Goal: Information Seeking & Learning: Learn about a topic

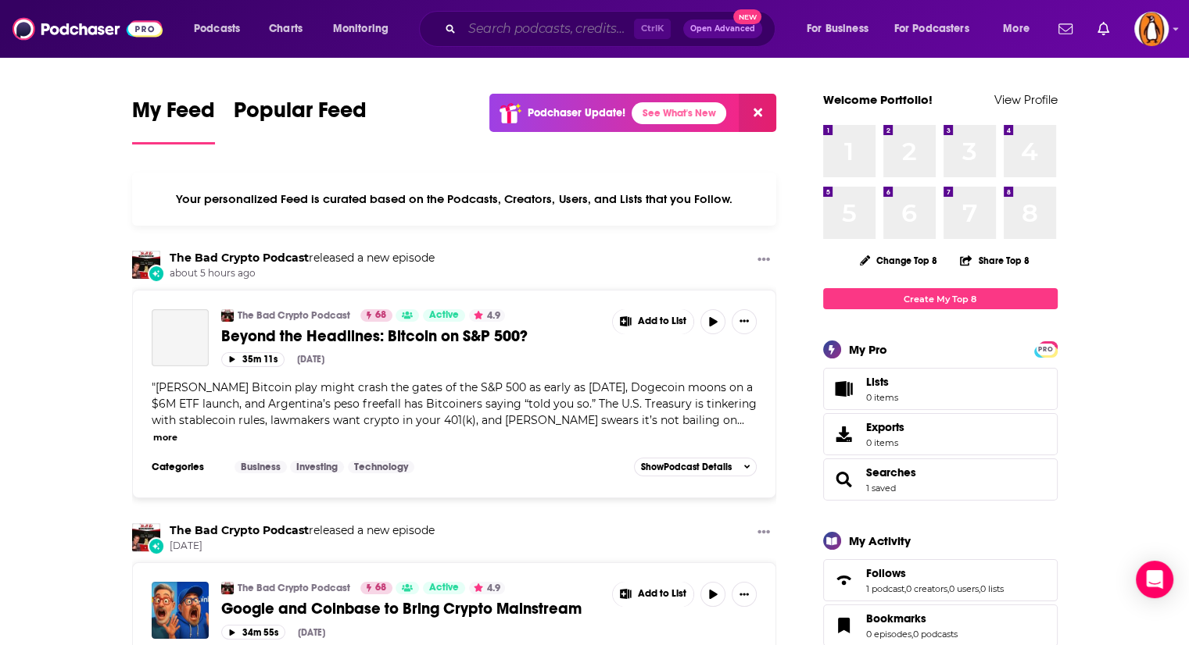
click at [600, 31] on input "Search podcasts, credits, & more..." at bounding box center [548, 28] width 172 height 25
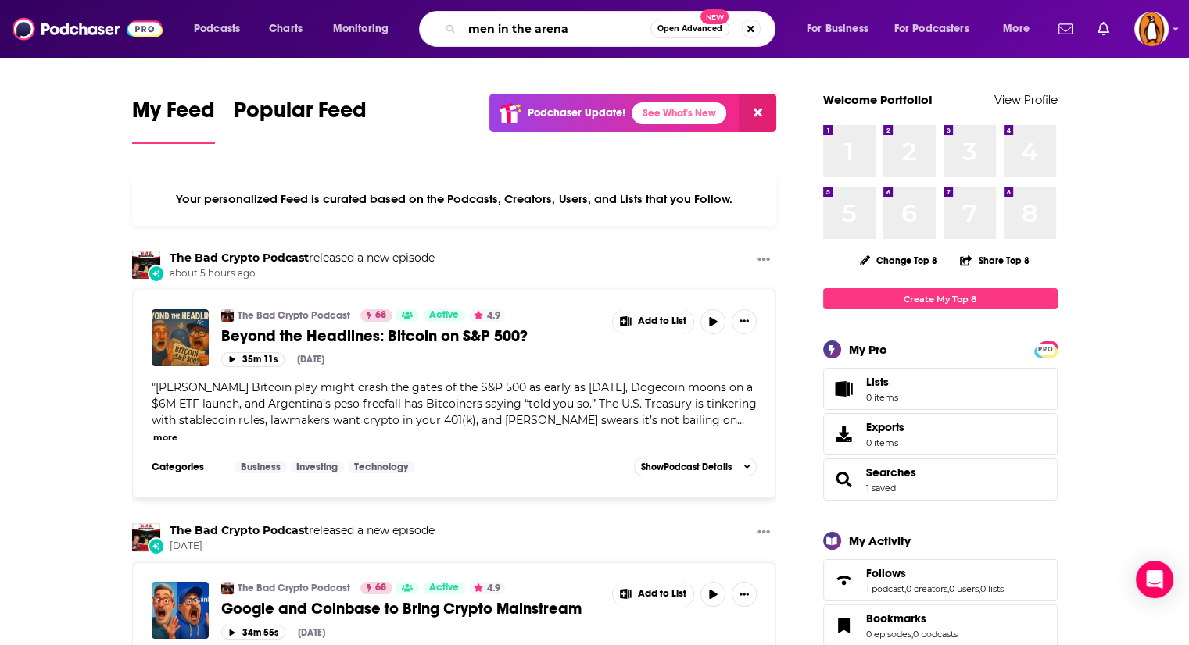
type input "men in the arena"
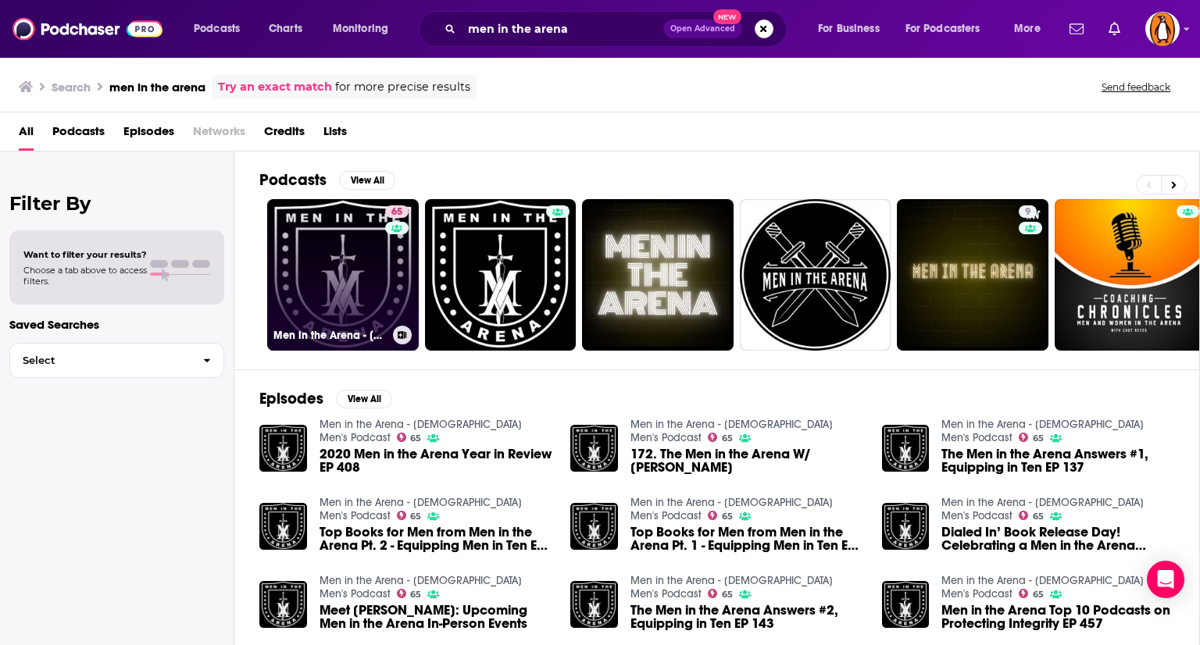
click at [335, 289] on link "65 Men in the Arena - Christian Men's Podcast" at bounding box center [343, 275] width 152 height 152
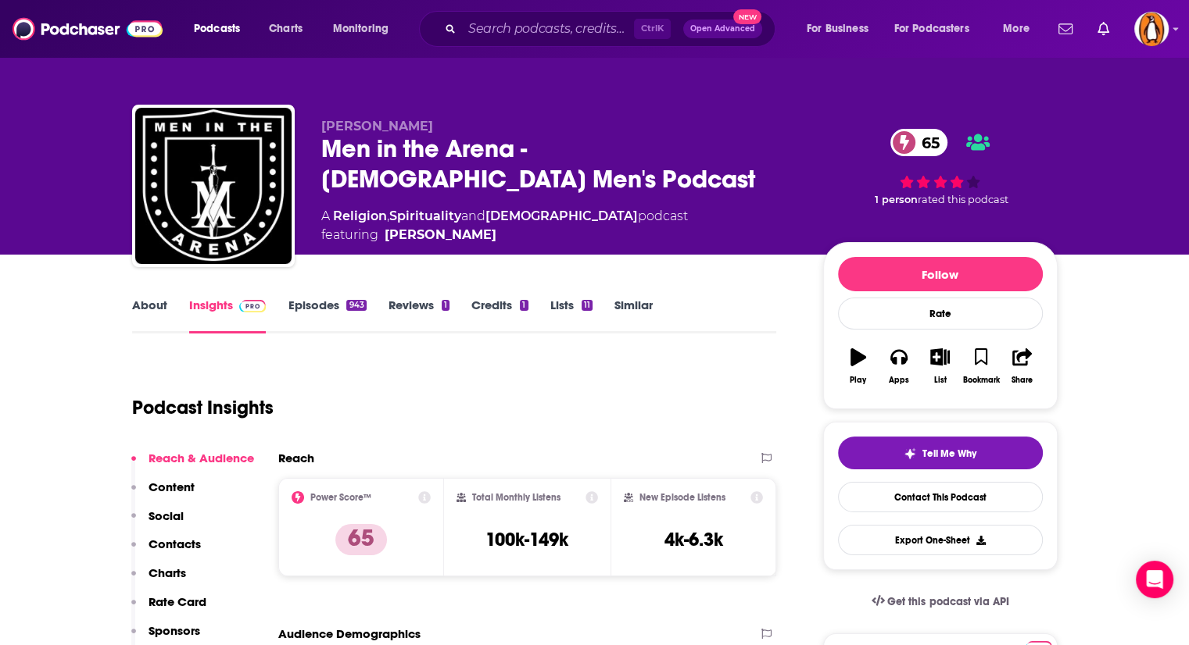
click at [148, 306] on link "About" at bounding box center [149, 316] width 35 height 36
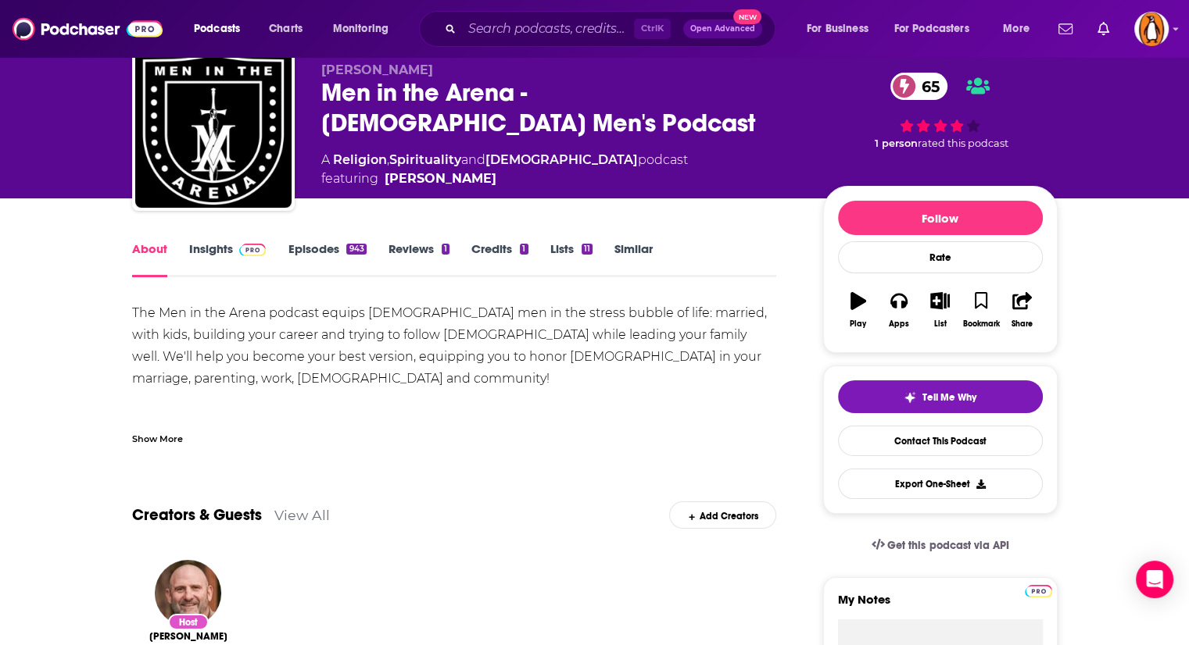
scroll to position [59, 0]
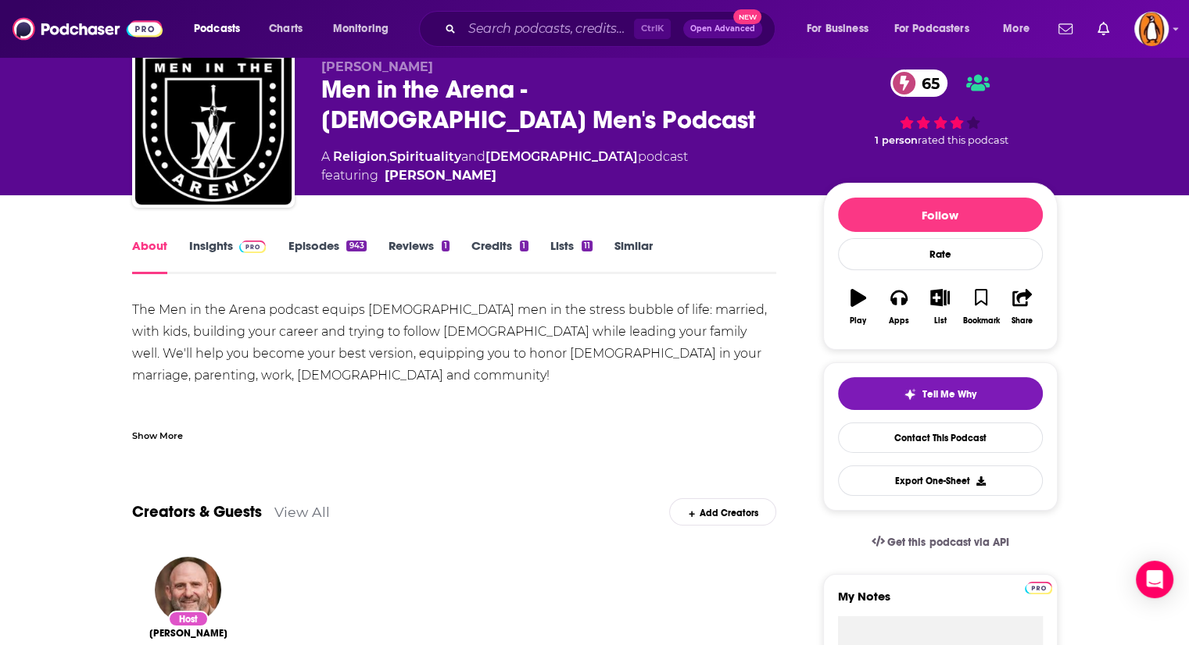
click at [162, 431] on div "Show More" at bounding box center [157, 434] width 51 height 15
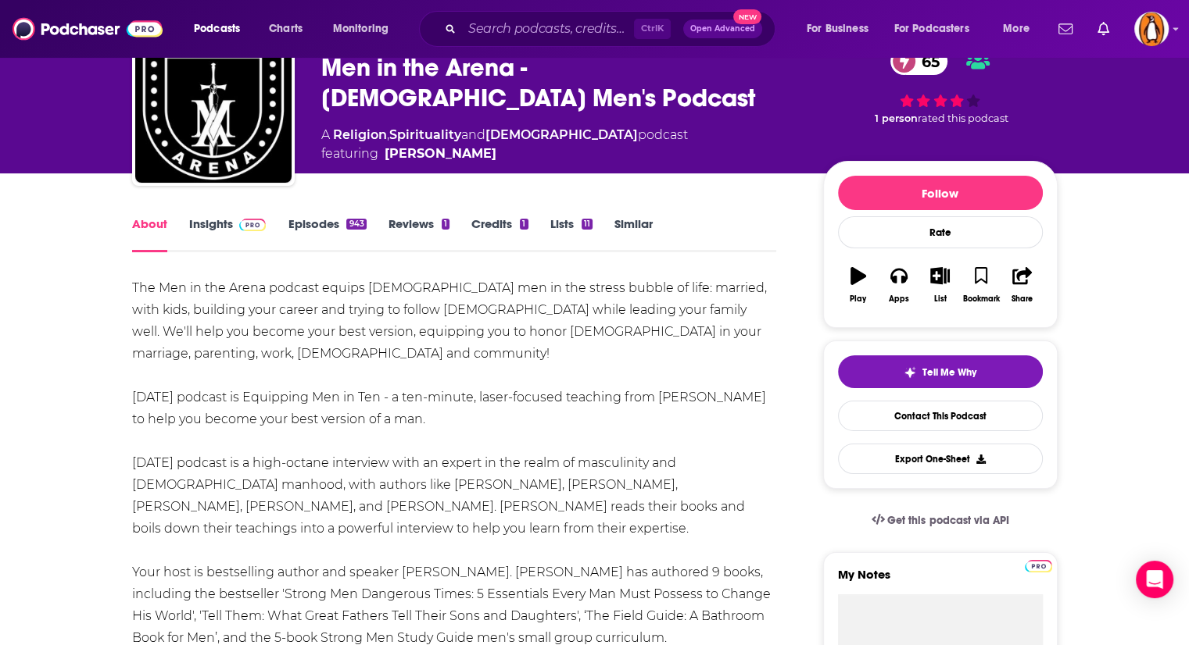
scroll to position [88, 0]
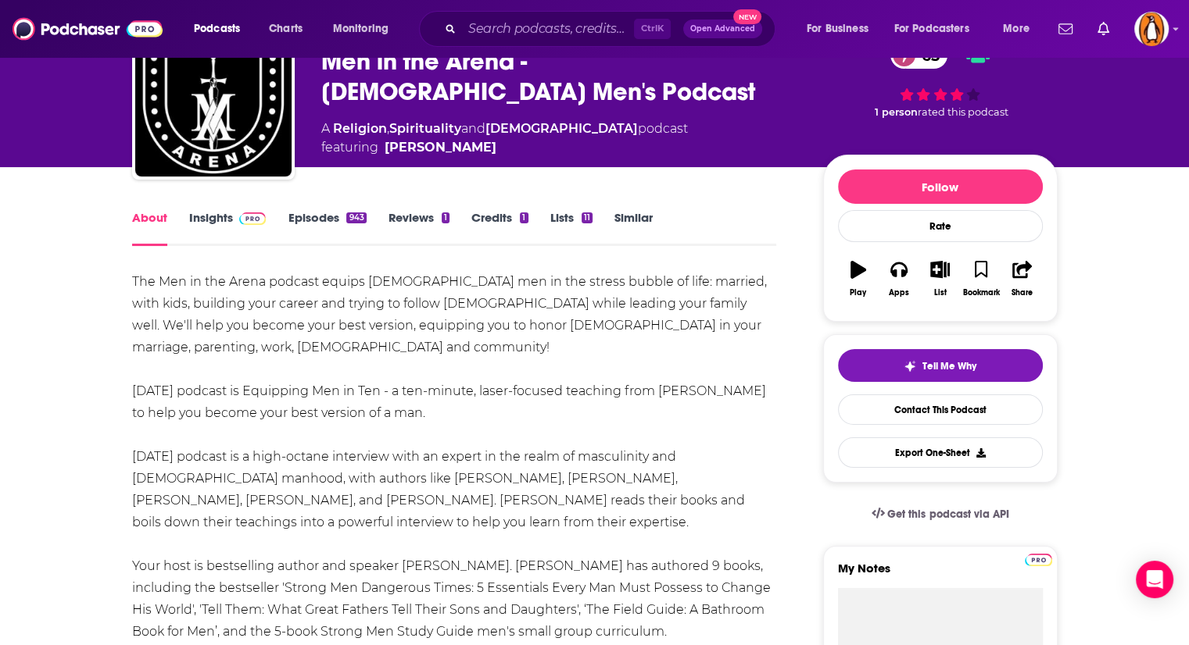
click at [328, 221] on link "Episodes 943" at bounding box center [327, 228] width 78 height 36
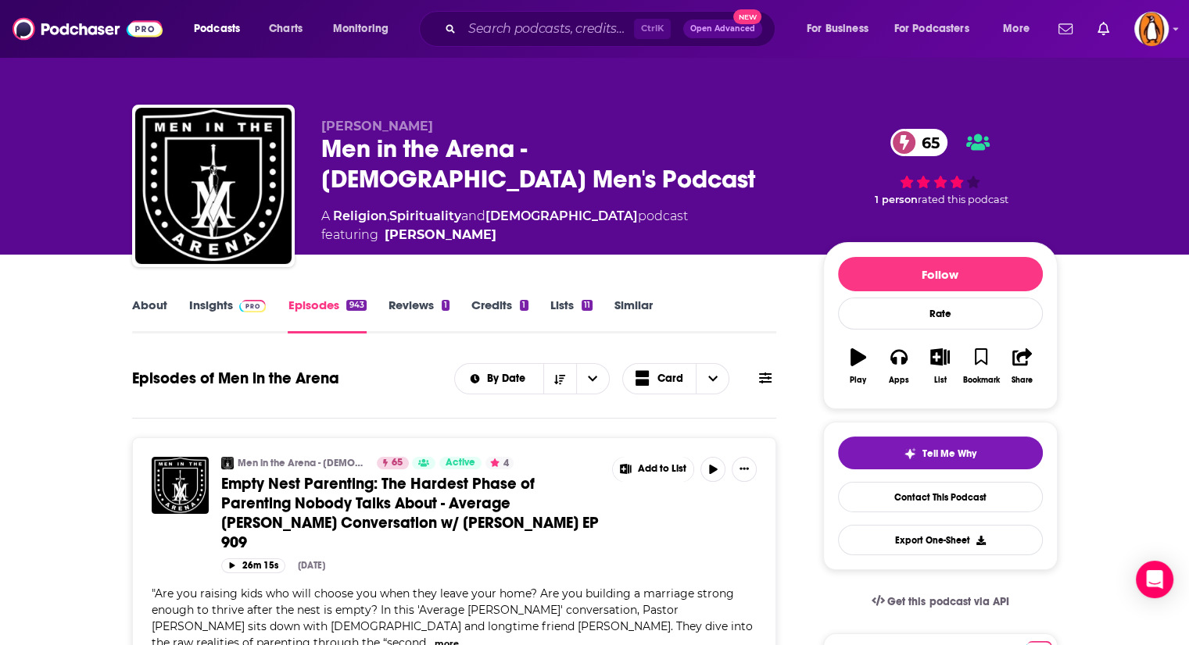
click at [147, 308] on link "About" at bounding box center [149, 316] width 35 height 36
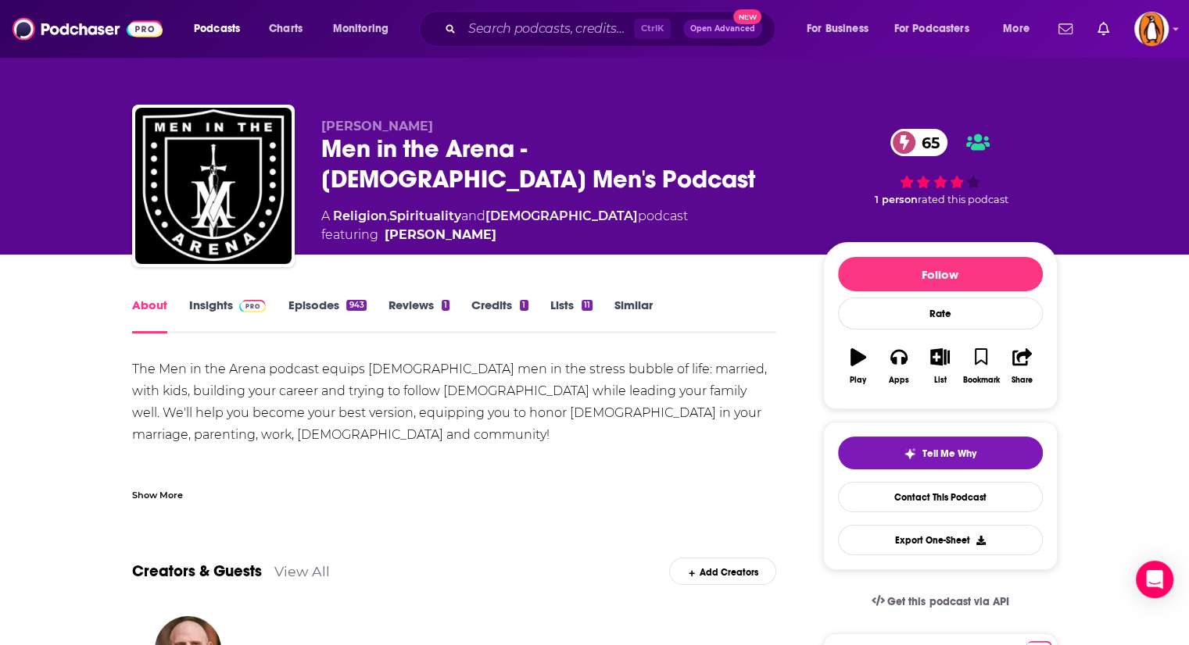
click at [206, 310] on link "Insights" at bounding box center [227, 316] width 77 height 36
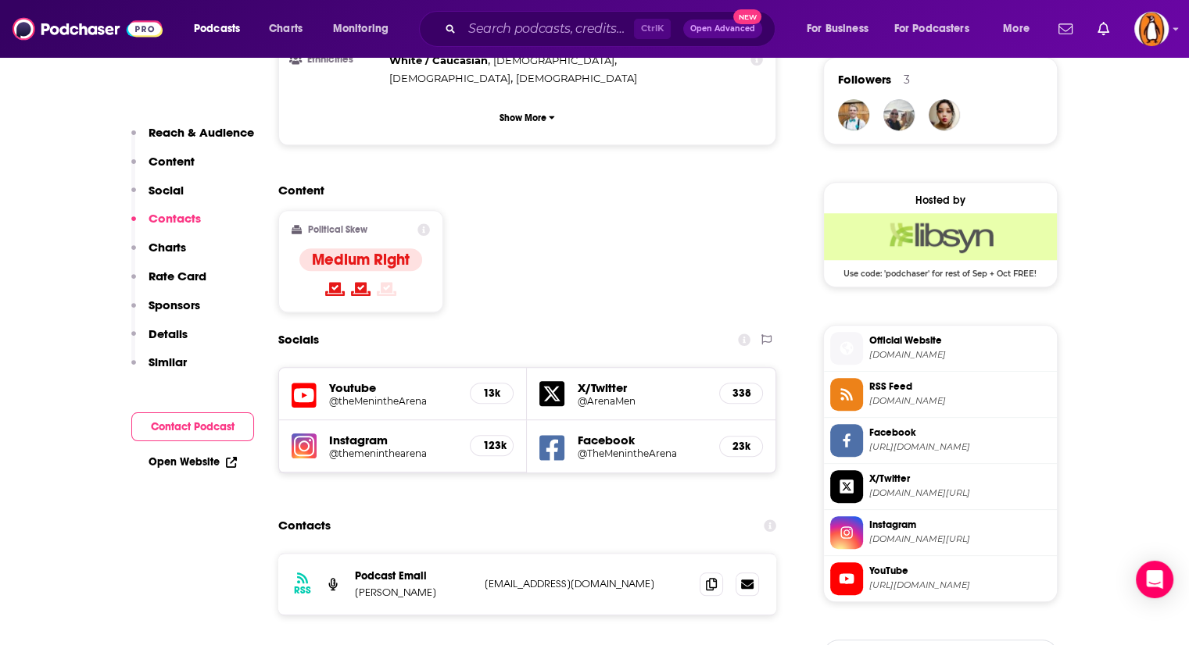
scroll to position [1316, 0]
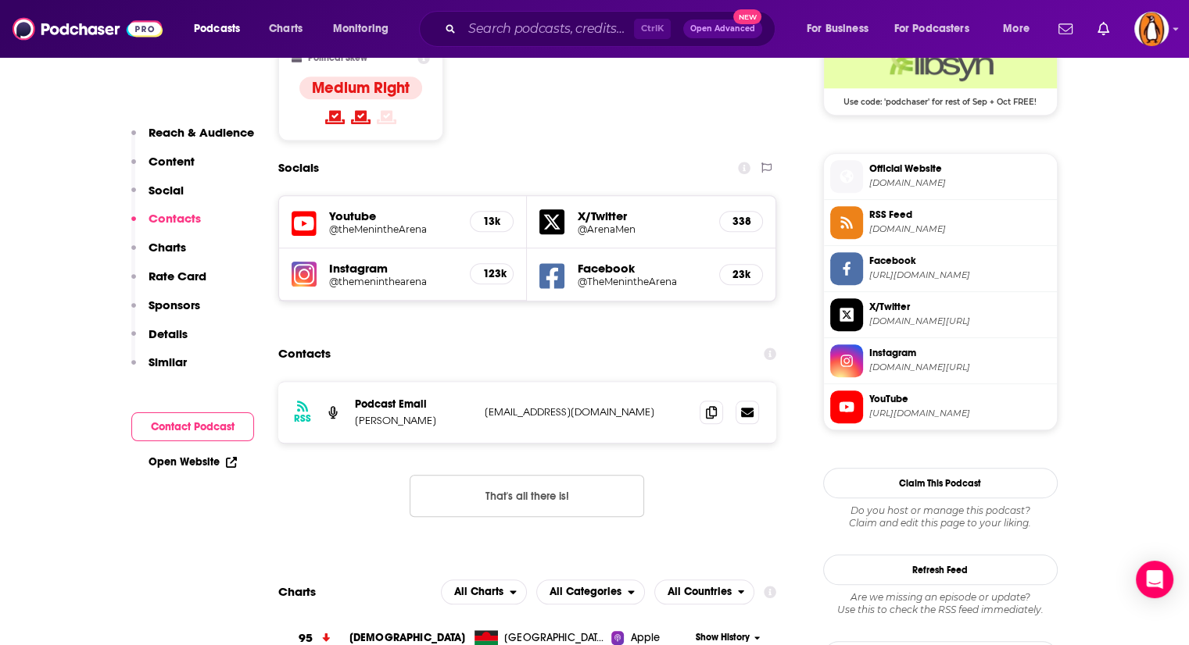
click at [464, 475] on button "That's all there is!" at bounding box center [526, 496] width 234 height 42
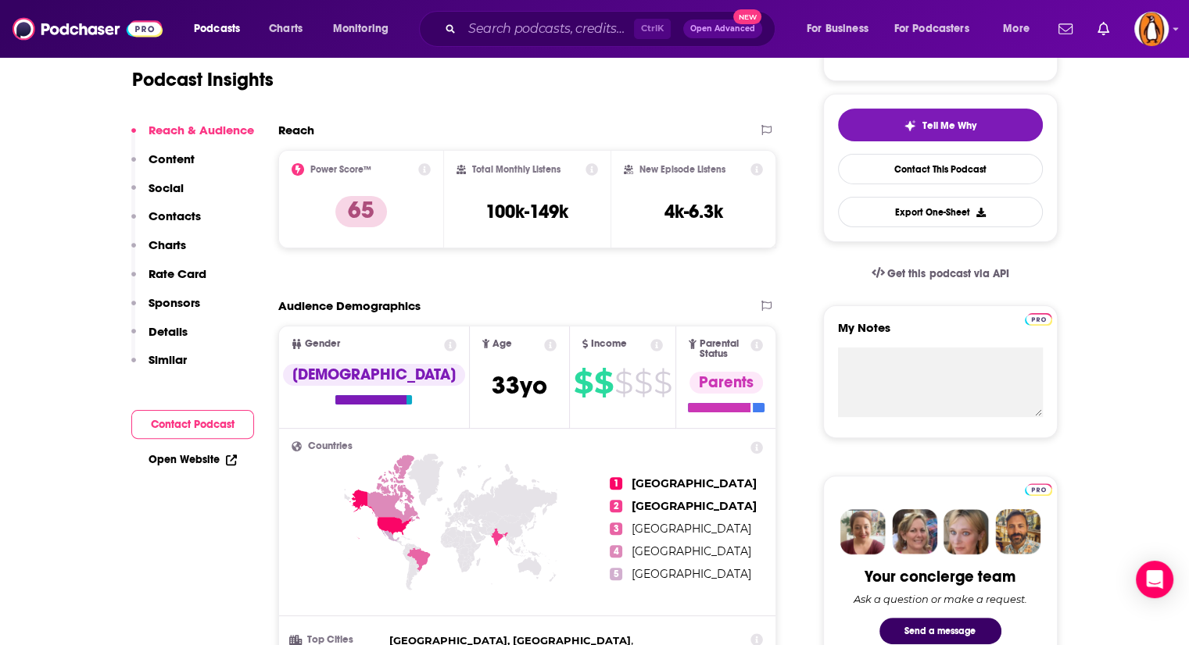
scroll to position [131, 0]
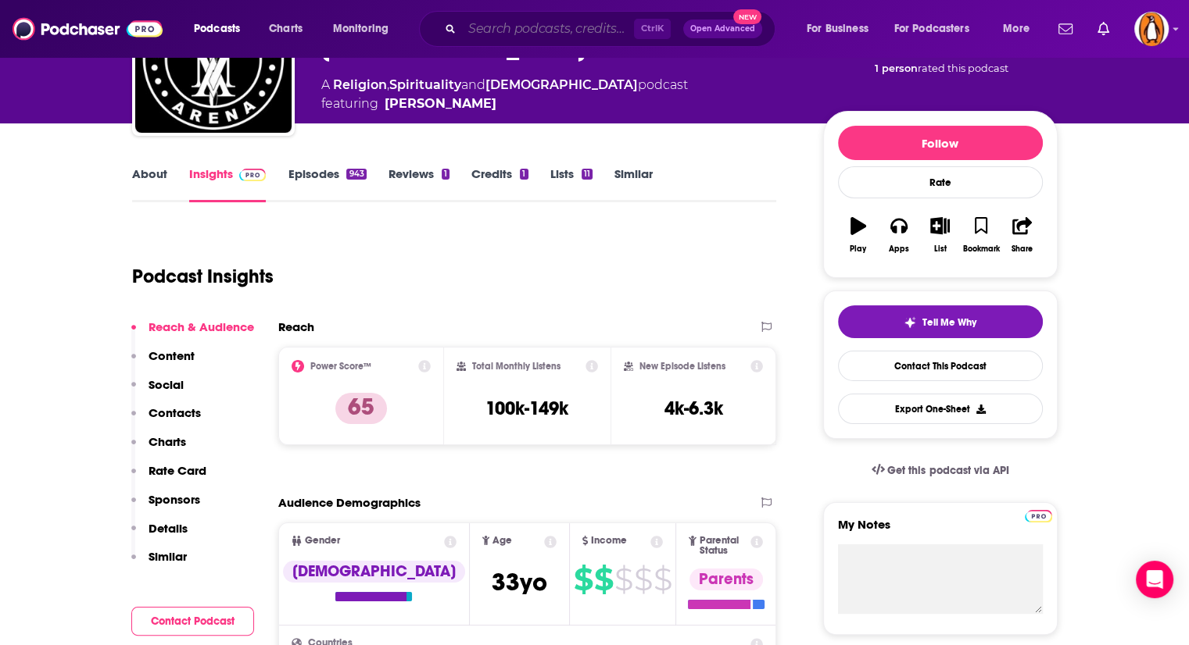
click at [519, 34] on input "Search podcasts, credits, & more..." at bounding box center [548, 28] width 172 height 25
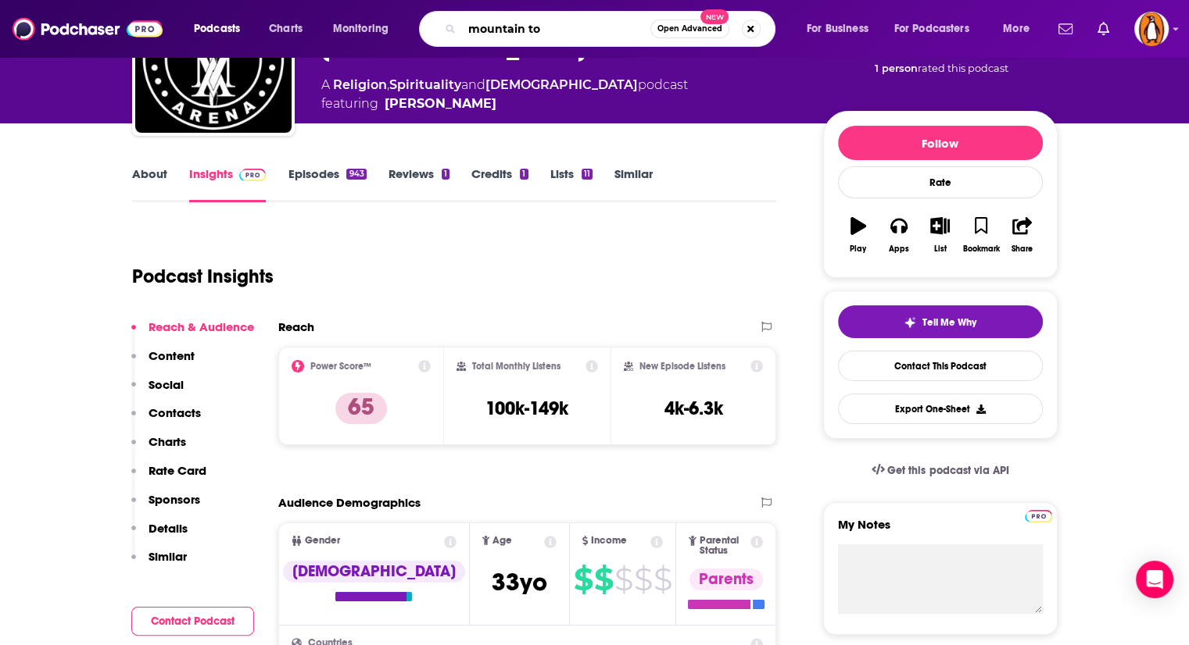
type input "mountain top"
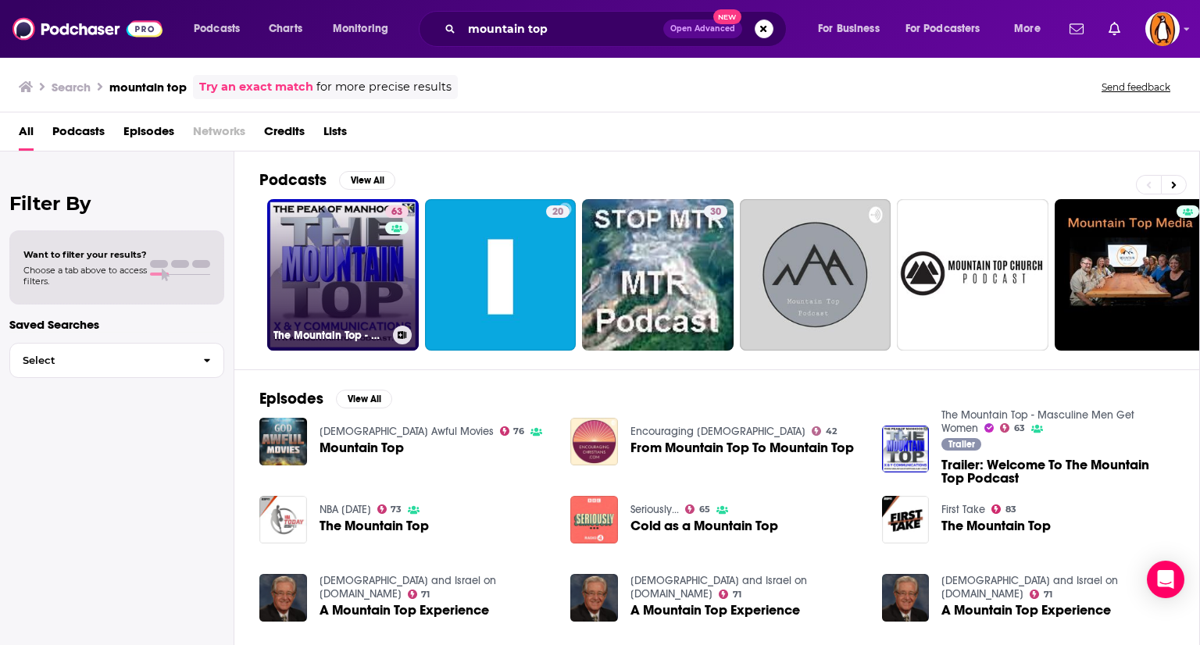
click at [303, 282] on link "63 The Mountain Top - Masculine Men Get Women" at bounding box center [343, 275] width 152 height 152
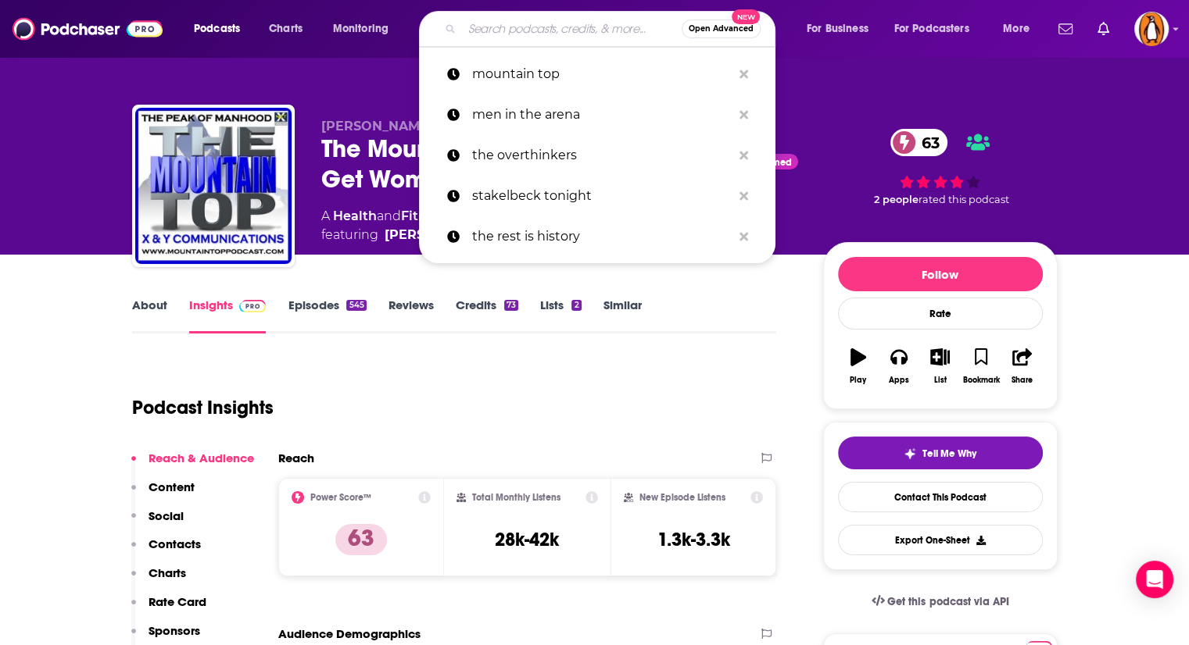
click at [539, 30] on input "Search podcasts, credits, & more..." at bounding box center [572, 28] width 220 height 25
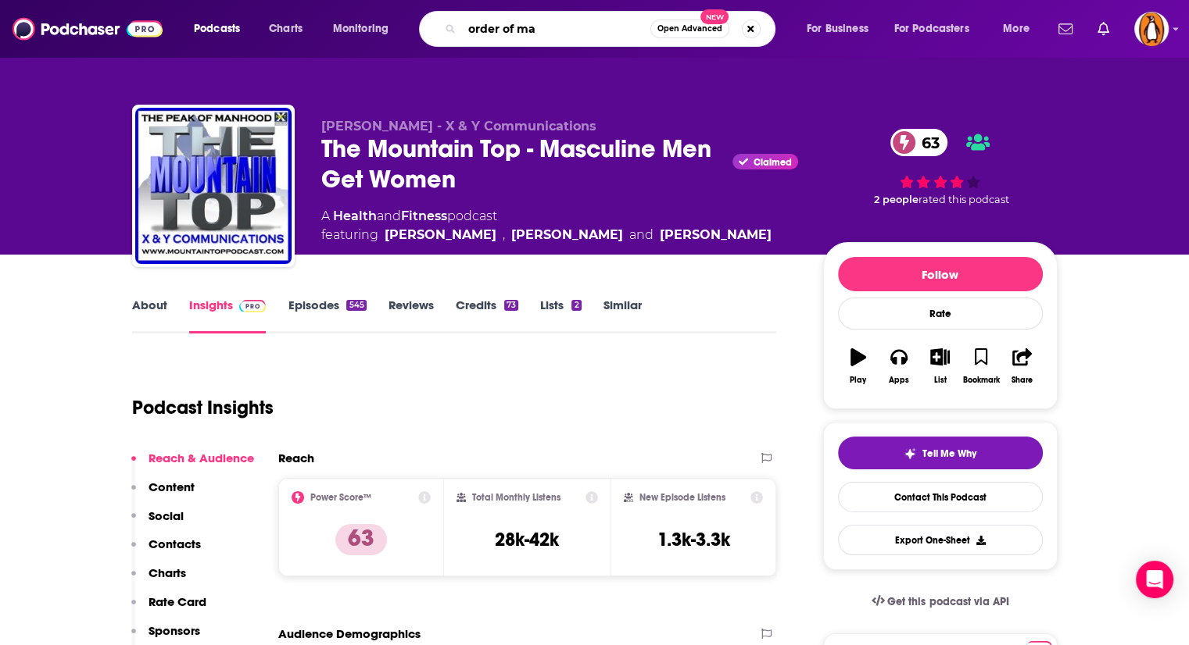
type input "order of man"
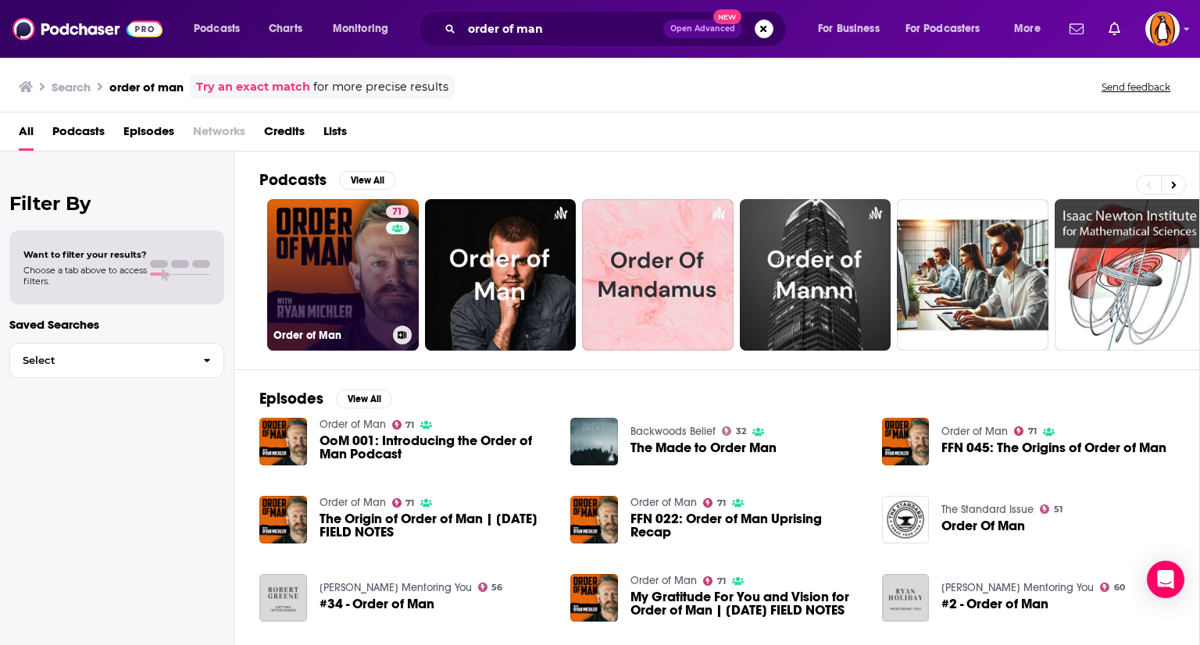
click at [370, 273] on link "71 Order of Man" at bounding box center [343, 275] width 152 height 152
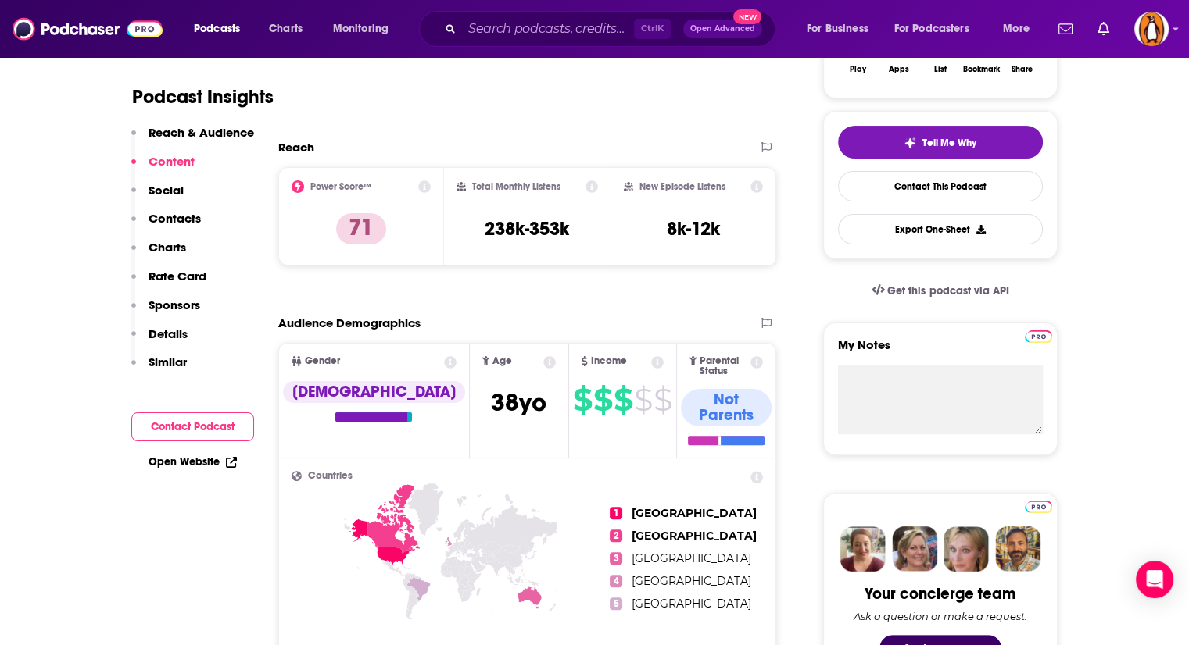
scroll to position [131, 0]
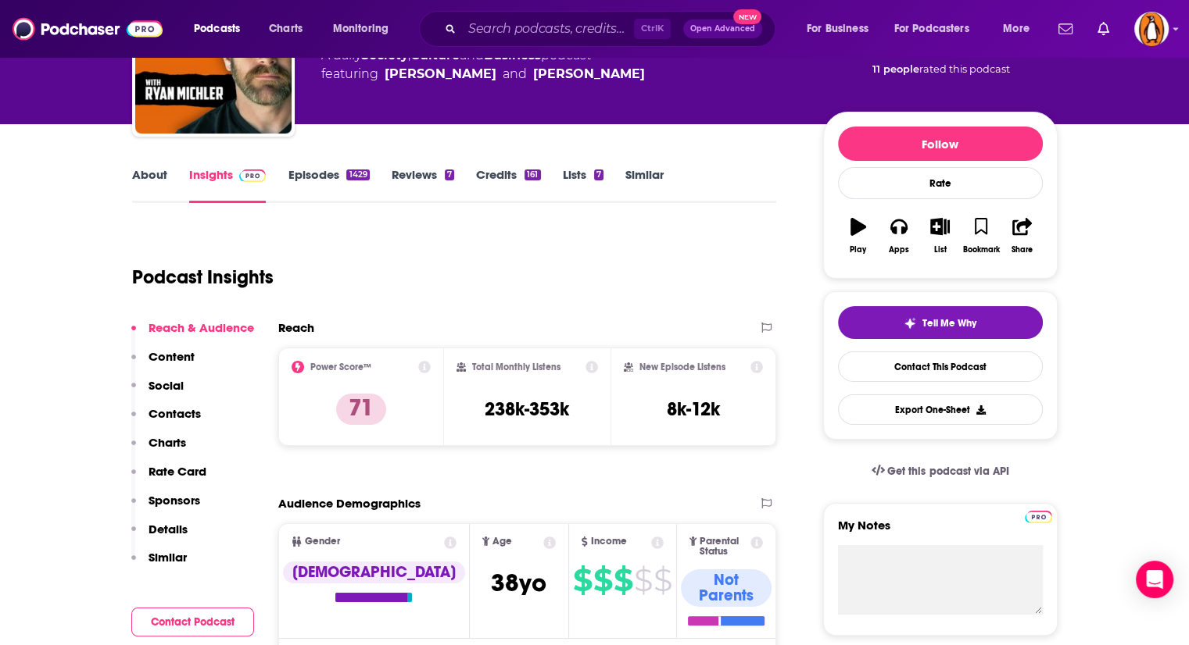
click at [153, 180] on link "About" at bounding box center [149, 185] width 35 height 36
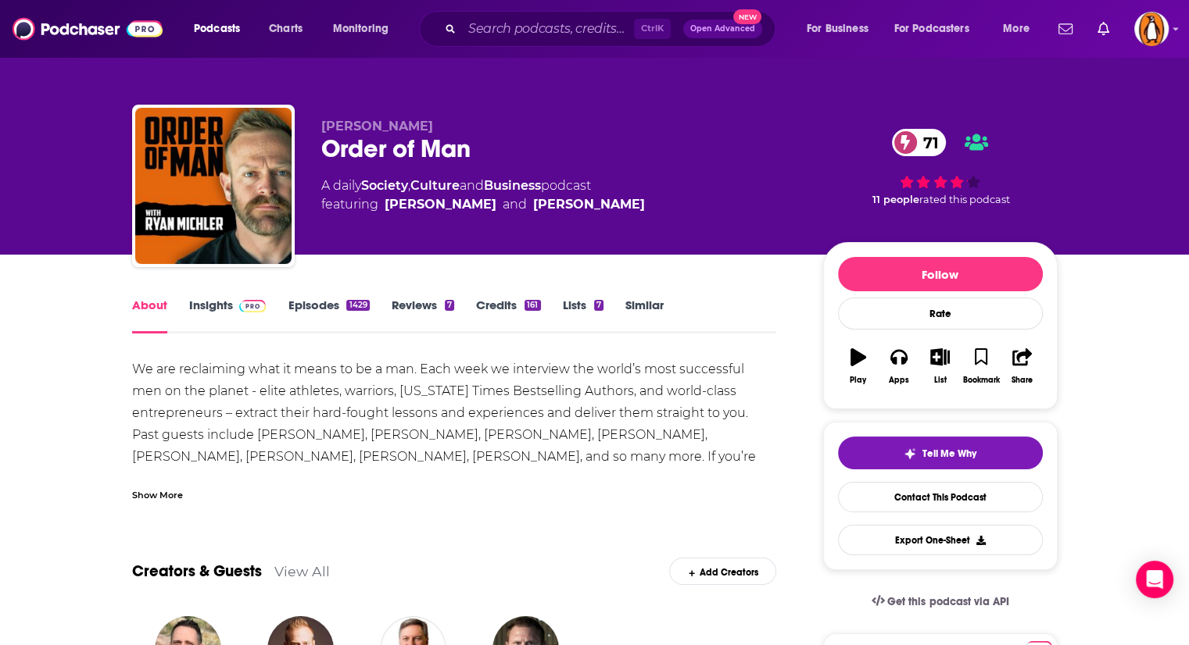
click at [167, 481] on div "Show More" at bounding box center [454, 489] width 645 height 27
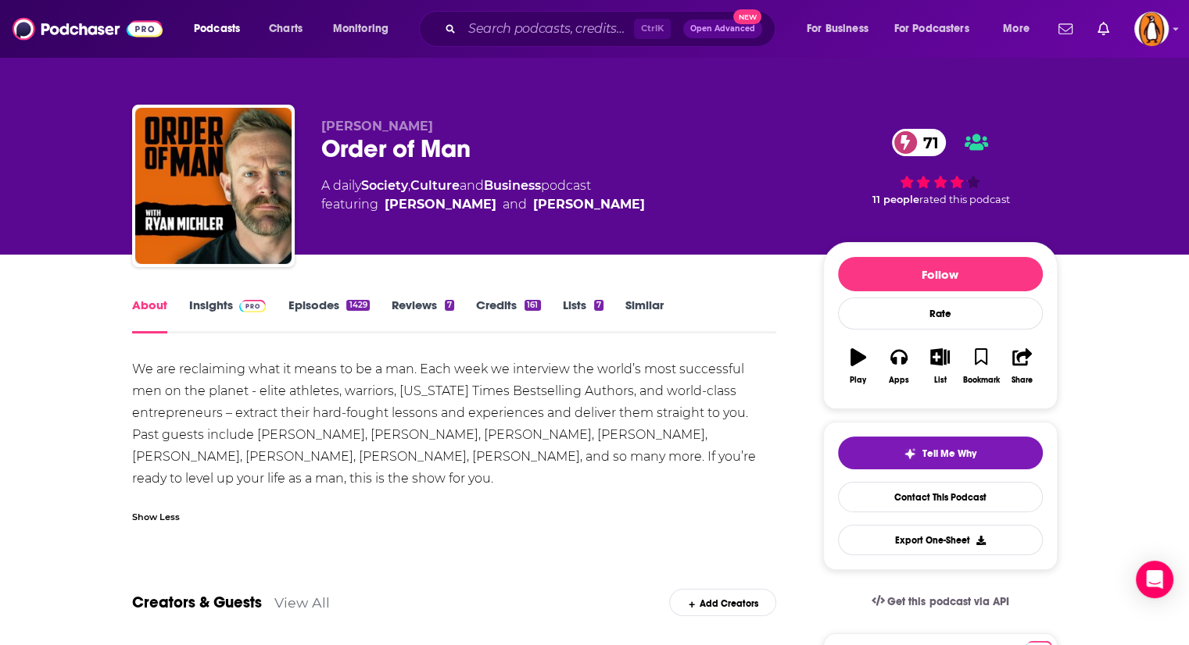
click at [215, 309] on link "Insights" at bounding box center [227, 316] width 77 height 36
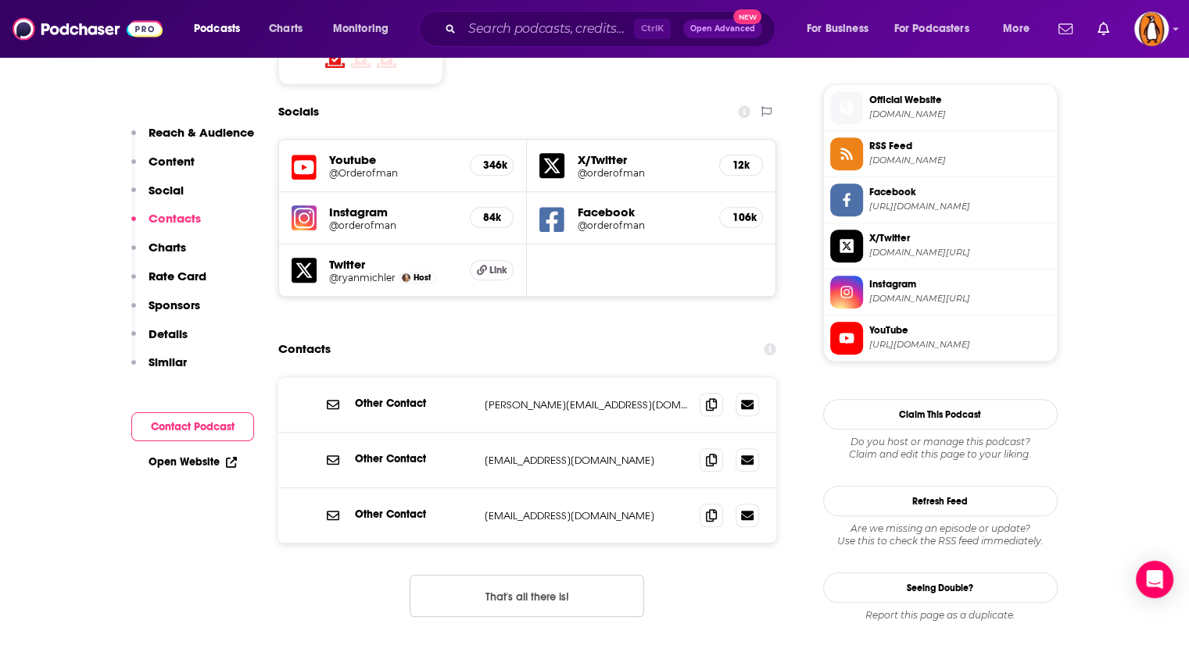
scroll to position [1390, 0]
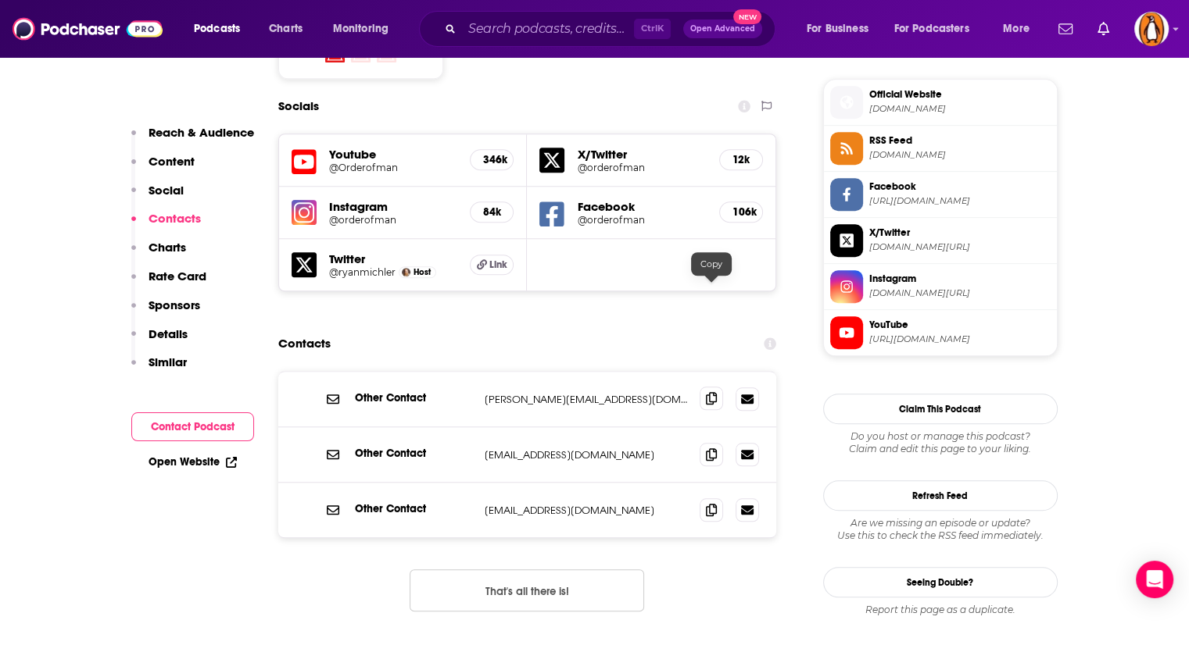
click at [713, 392] on icon at bounding box center [711, 398] width 11 height 13
click at [562, 34] on input "Search podcasts, credits, & more..." at bounding box center [548, 28] width 172 height 25
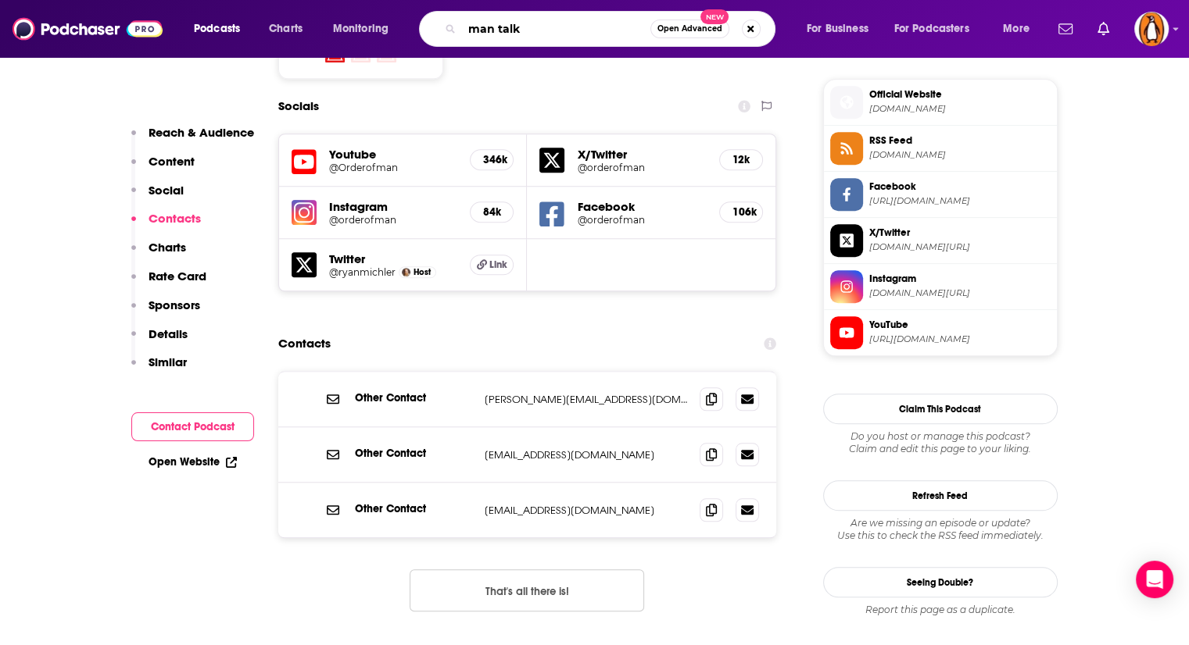
type input "man talks"
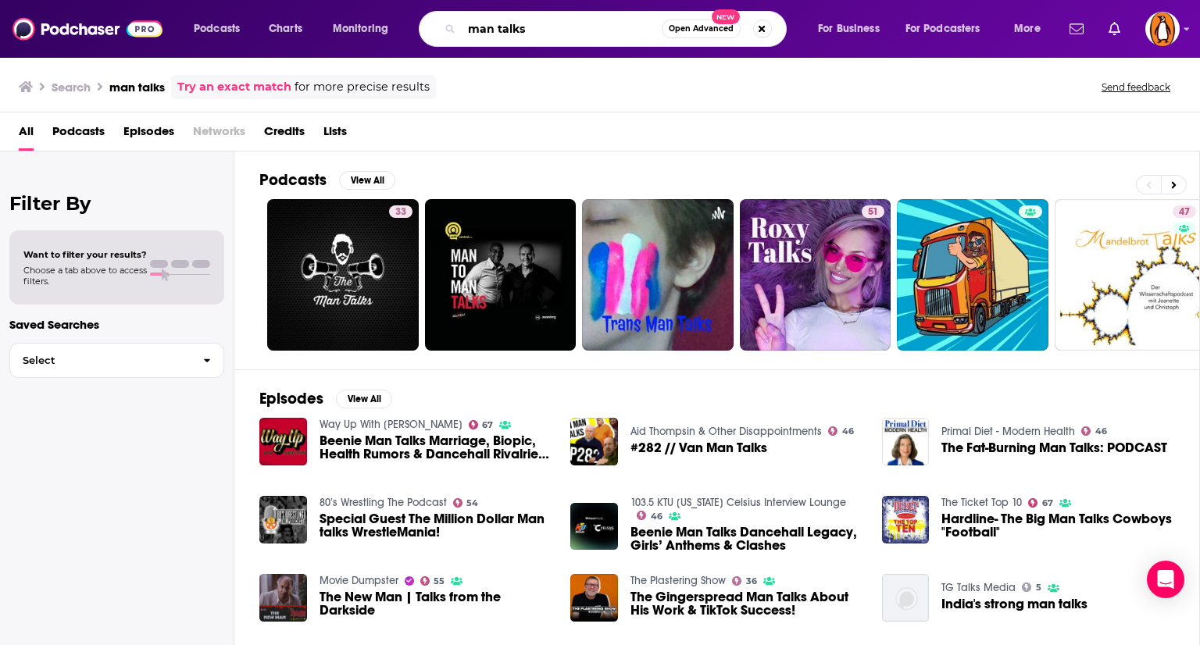
click at [494, 24] on input "man talks" at bounding box center [562, 28] width 200 height 25
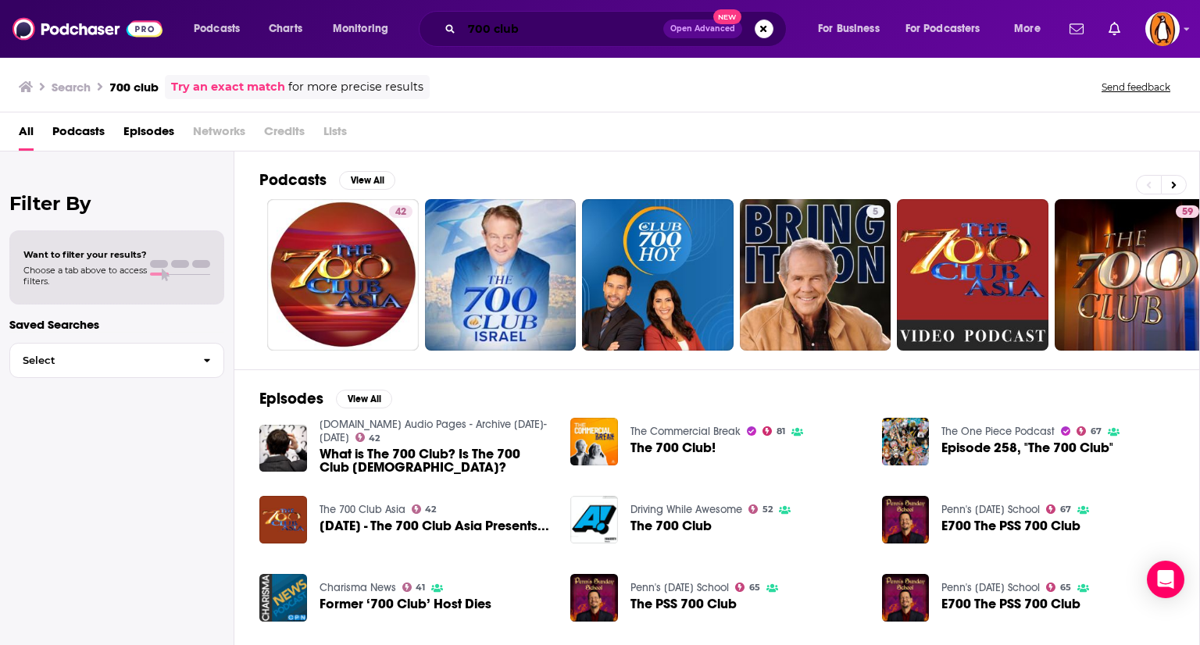
click at [525, 27] on input "700 club" at bounding box center [563, 28] width 202 height 25
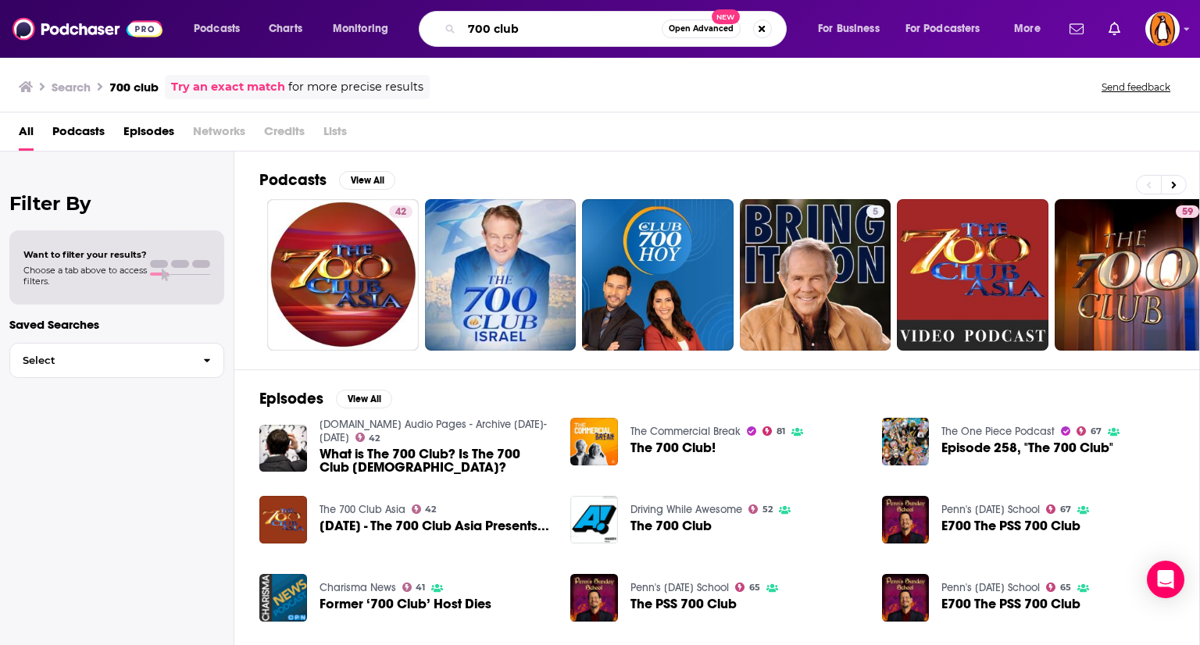
click at [525, 27] on input "700 club" at bounding box center [562, 28] width 200 height 25
type input "heaven meets earth"
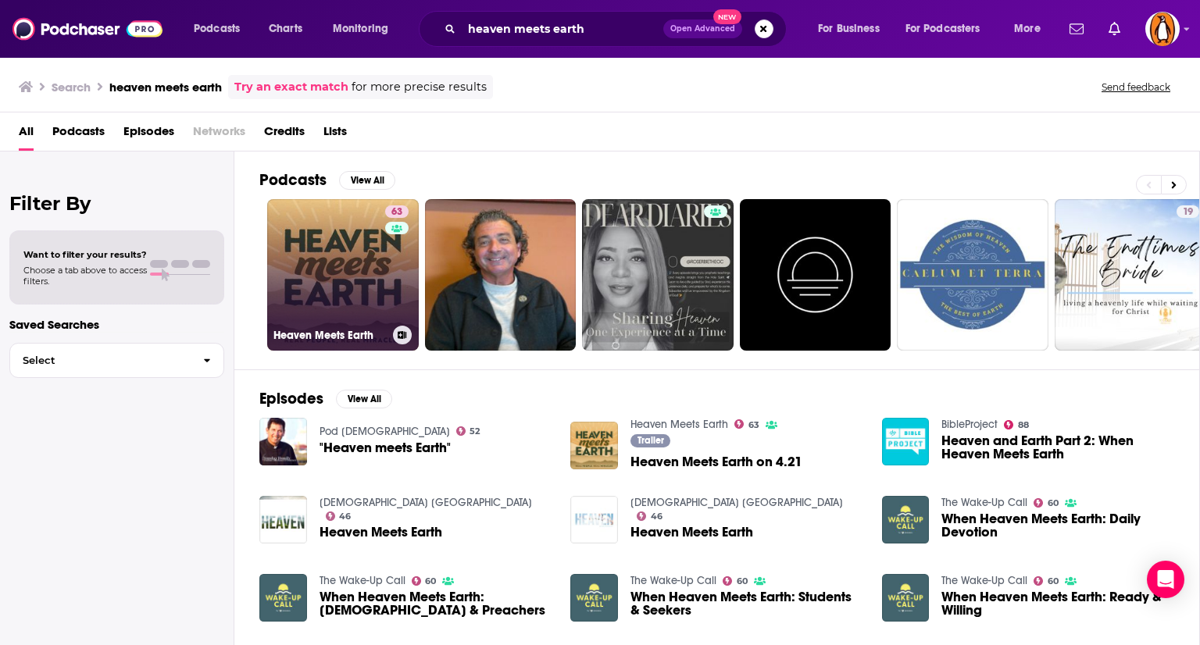
click at [348, 288] on link "63 Heaven Meets Earth" at bounding box center [343, 275] width 152 height 152
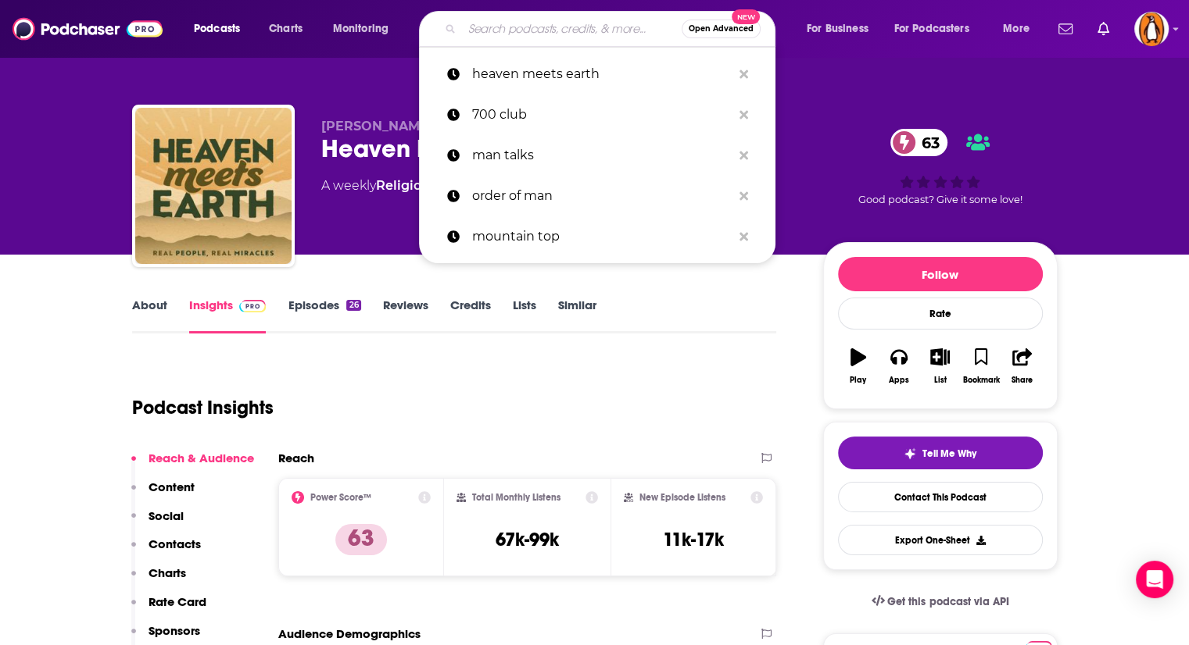
click at [481, 21] on input "Search podcasts, credits, & more..." at bounding box center [572, 28] width 220 height 25
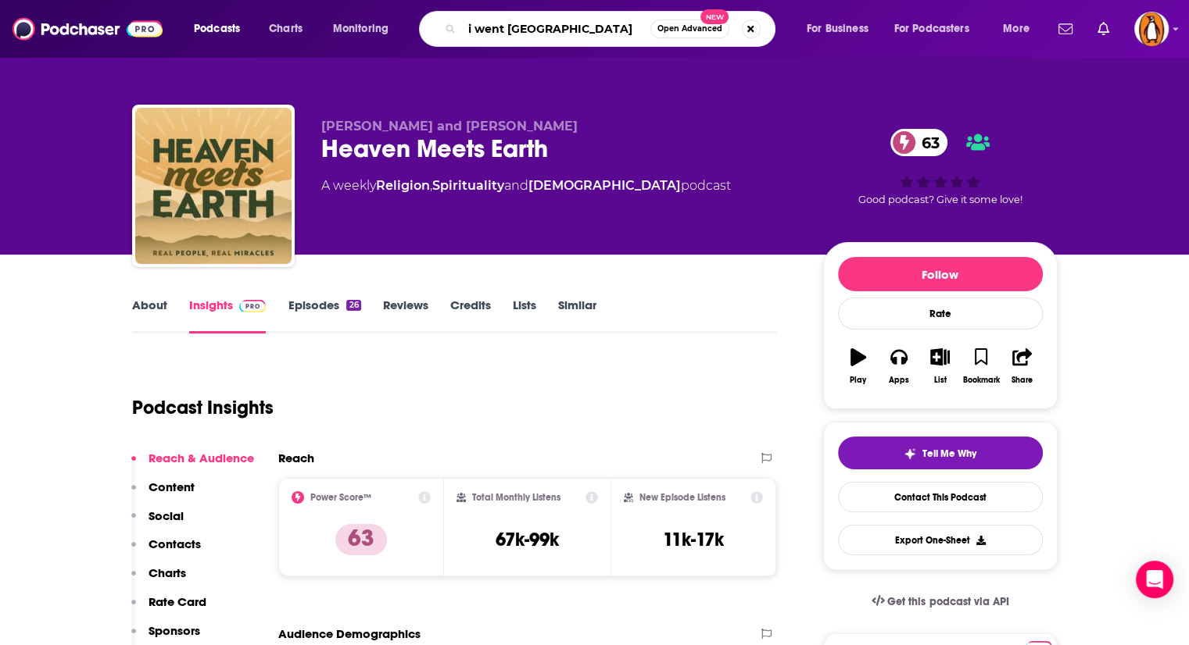
type input "i went camping"
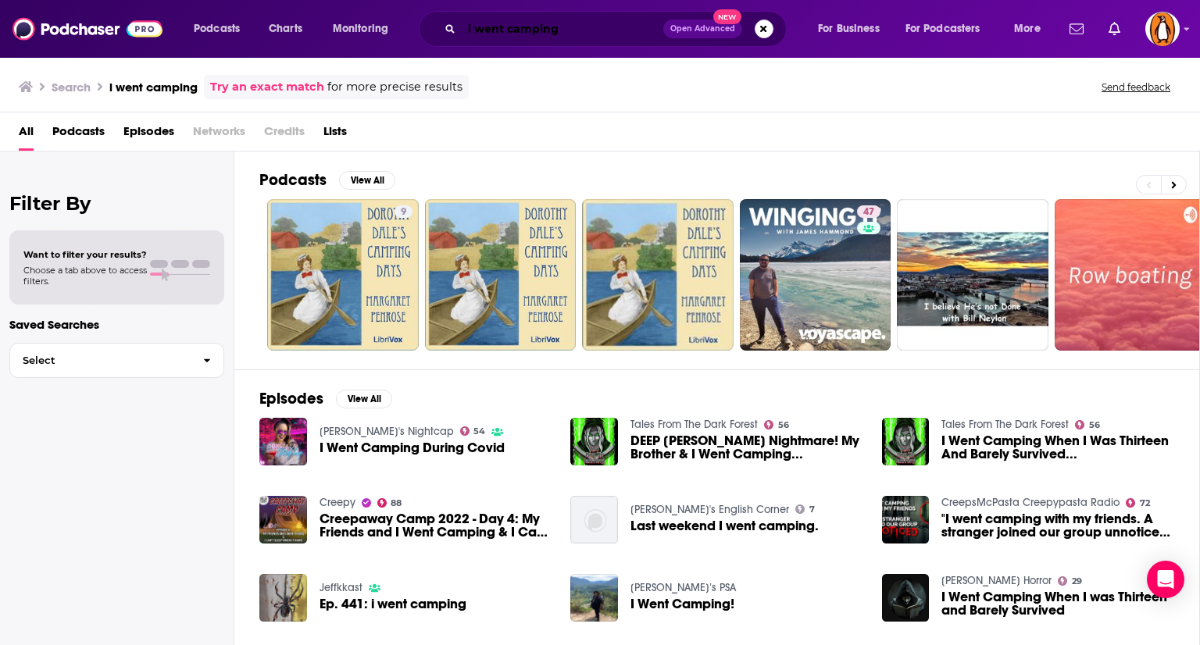
click at [603, 30] on input "i went camping" at bounding box center [563, 28] width 202 height 25
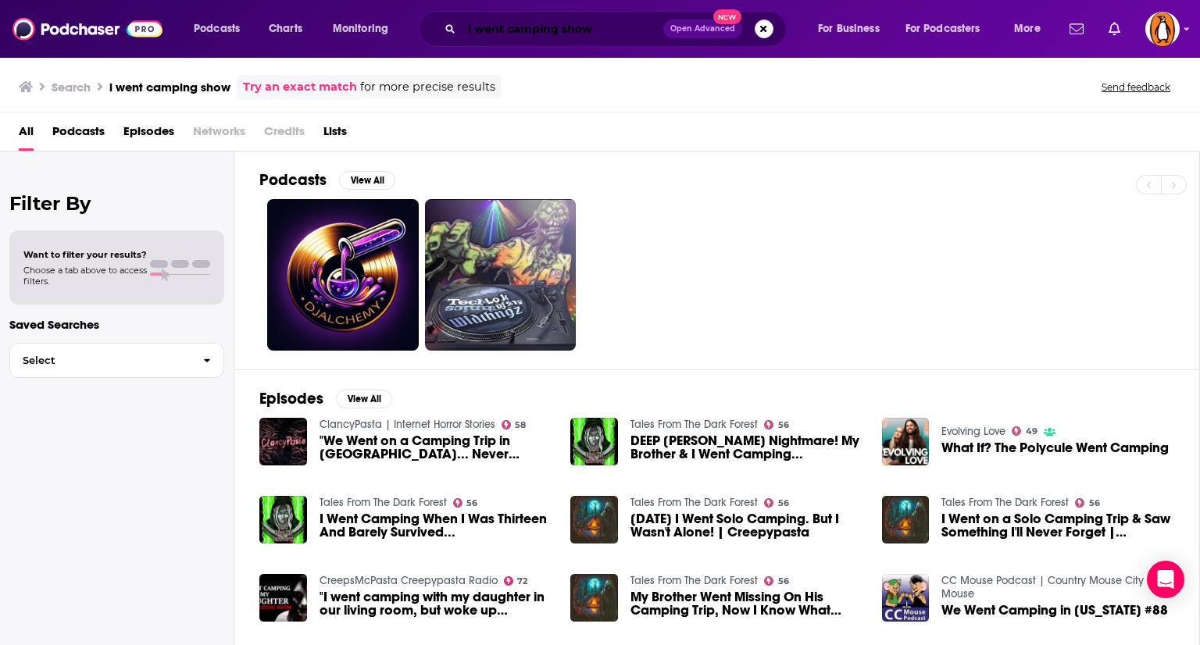
click at [603, 30] on input "i went camping show" at bounding box center [563, 28] width 202 height 25
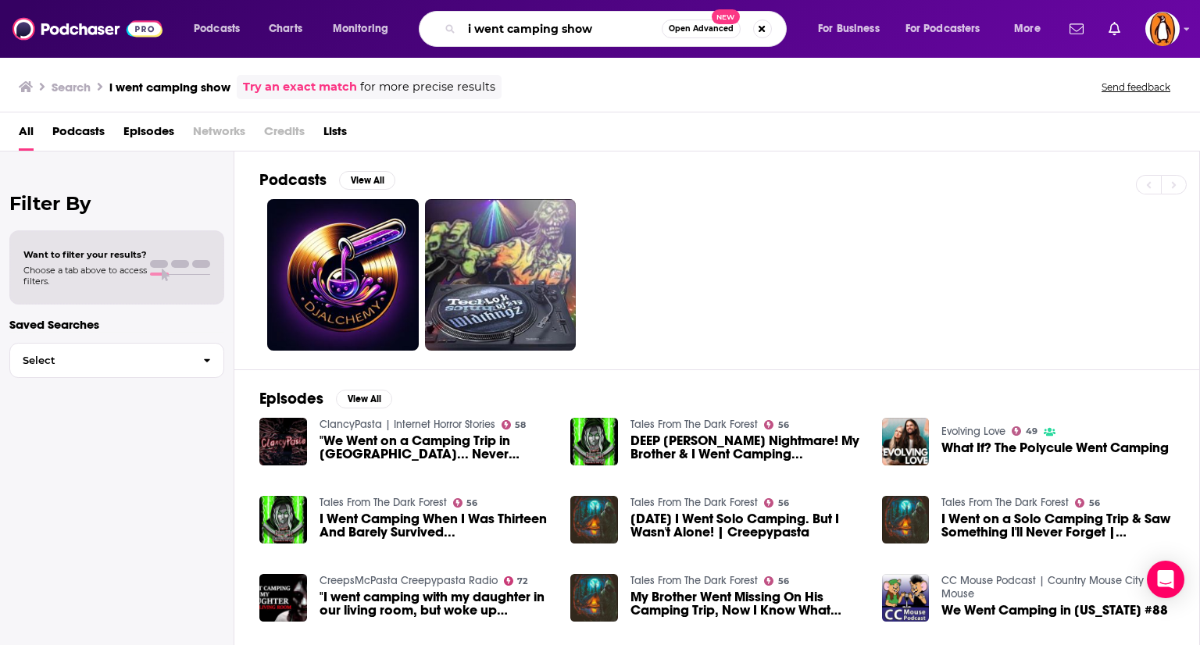
click at [603, 30] on input "i went camping show" at bounding box center [562, 28] width 200 height 25
type input "ryan bethea"
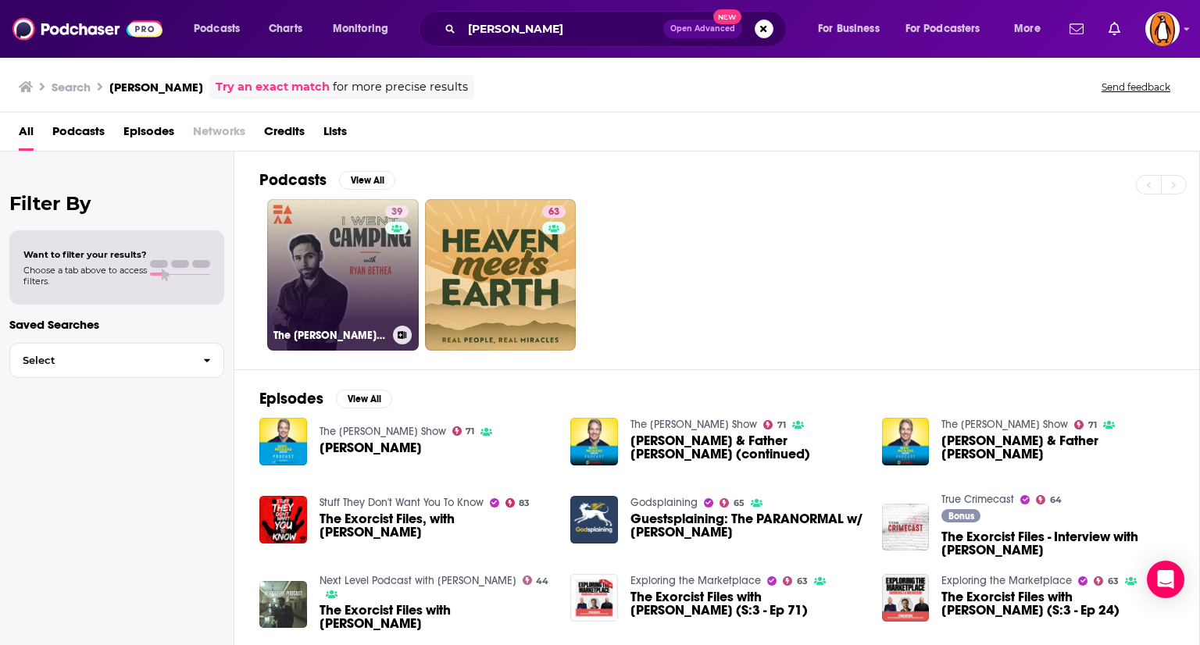
click at [356, 255] on link "39 The Ryan Bethea Show" at bounding box center [343, 275] width 152 height 152
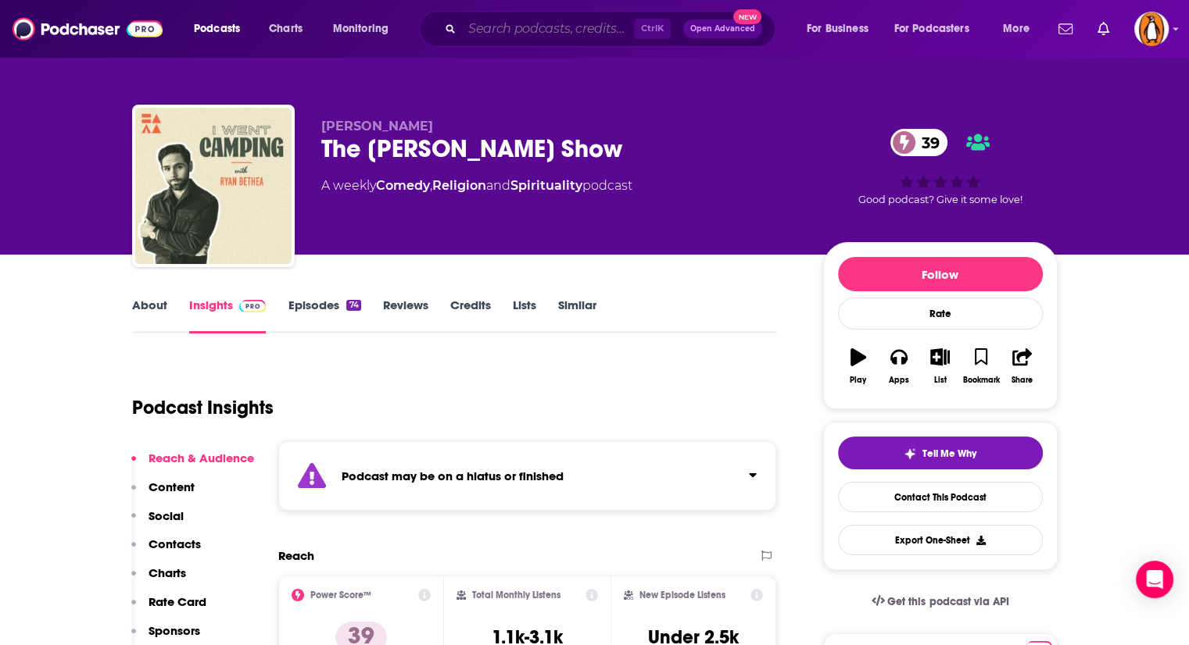
click at [527, 28] on input "Search podcasts, credits, & more..." at bounding box center [548, 28] width 172 height 25
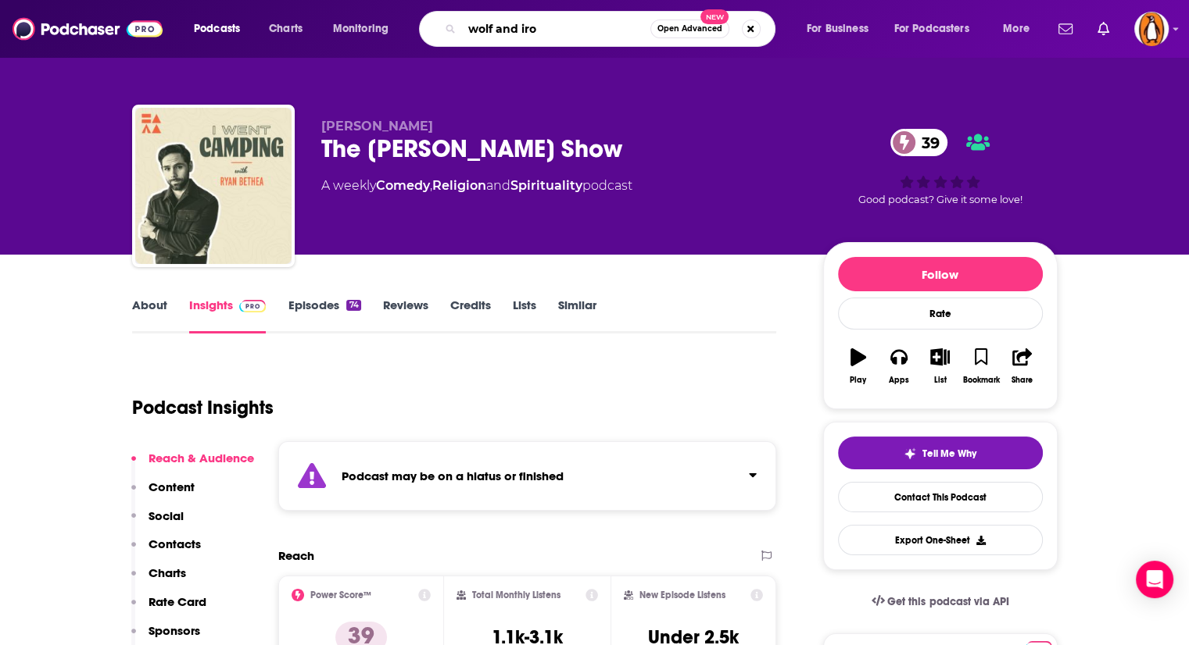
type input "wolf and iron"
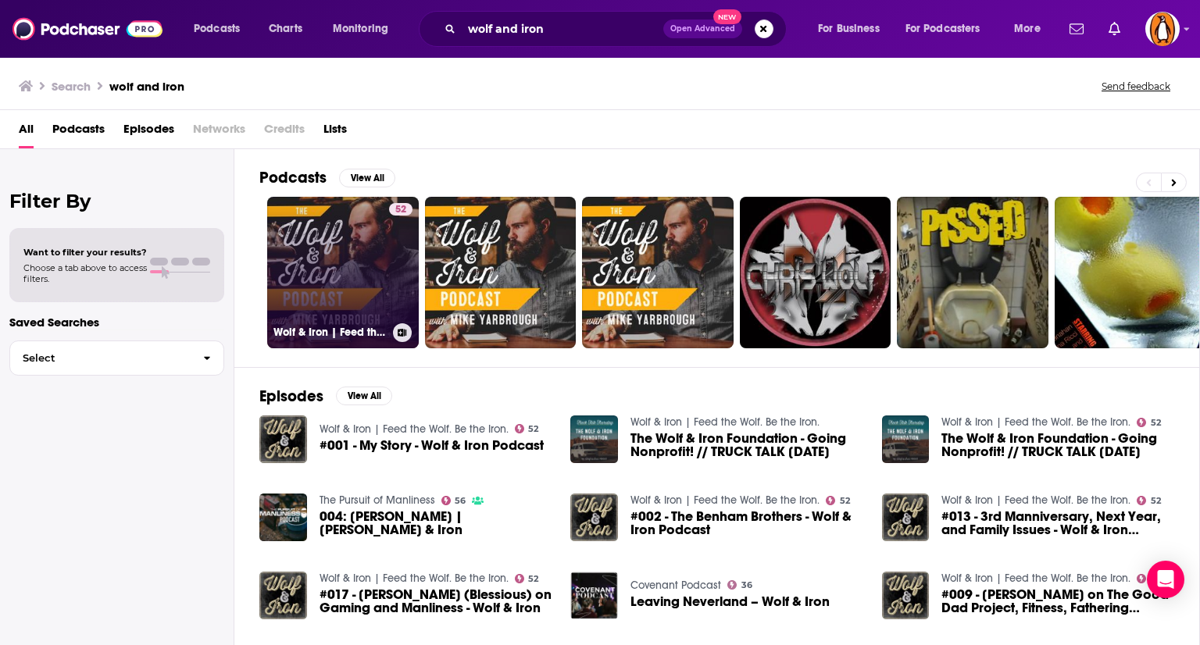
click at [384, 232] on link "52 Wolf & Iron | Feed the Wolf. Be the Iron." at bounding box center [343, 273] width 152 height 152
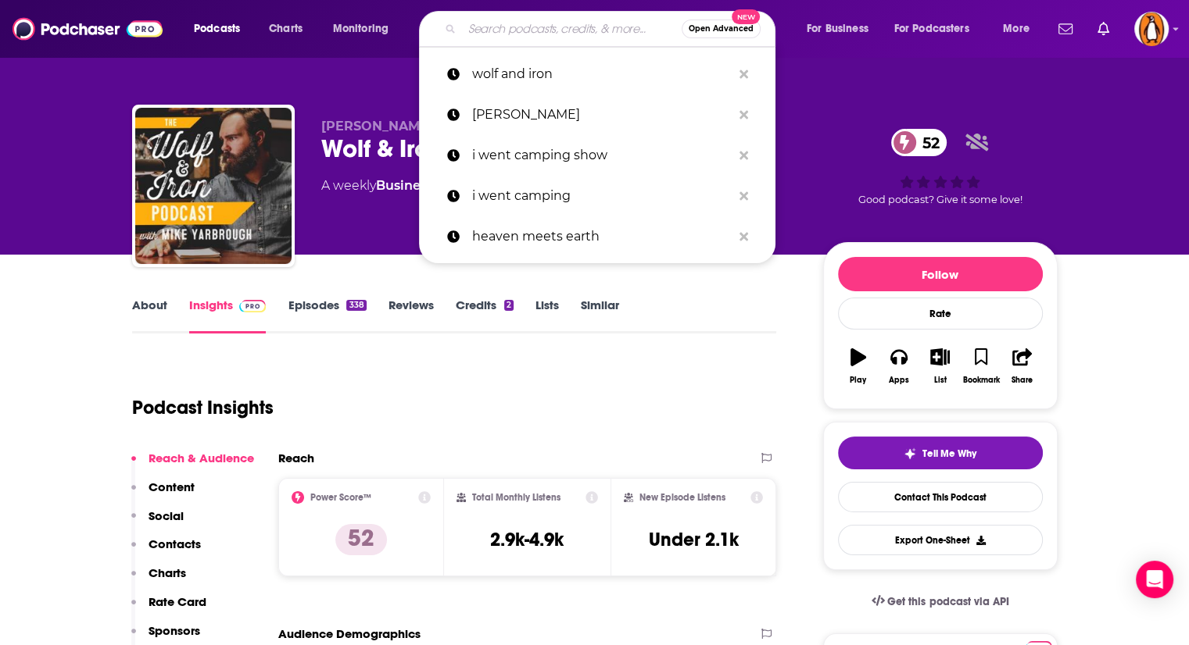
click at [502, 32] on input "Search podcasts, credits, & more..." at bounding box center [572, 28] width 220 height 25
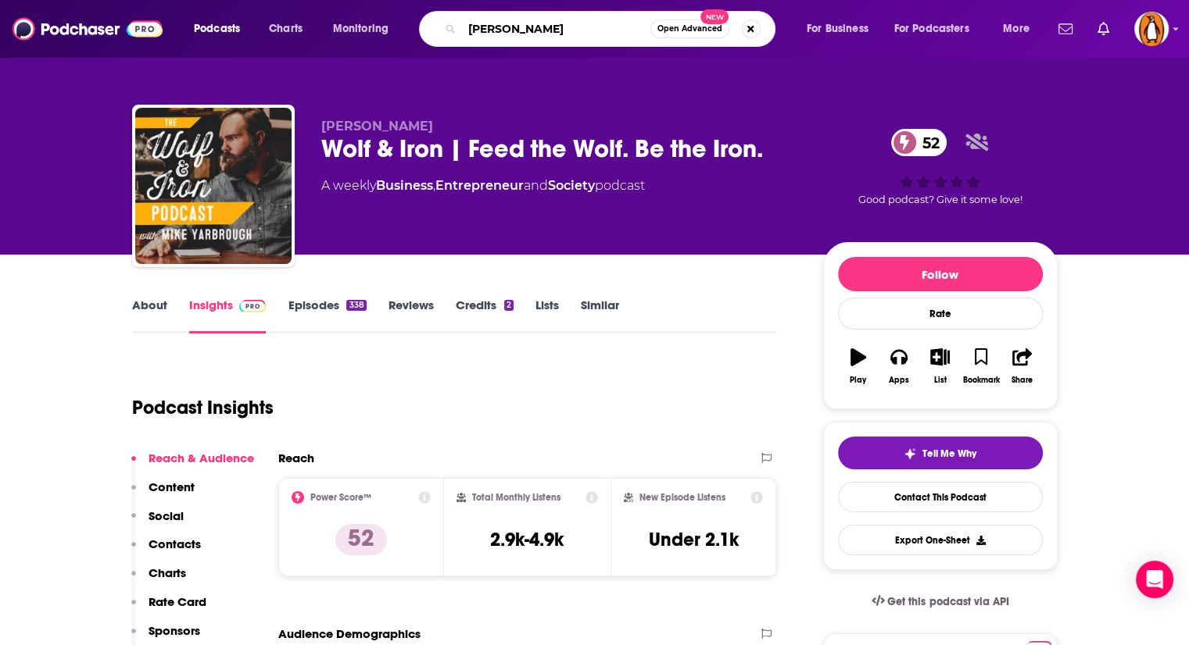
type input "liz wheeler"
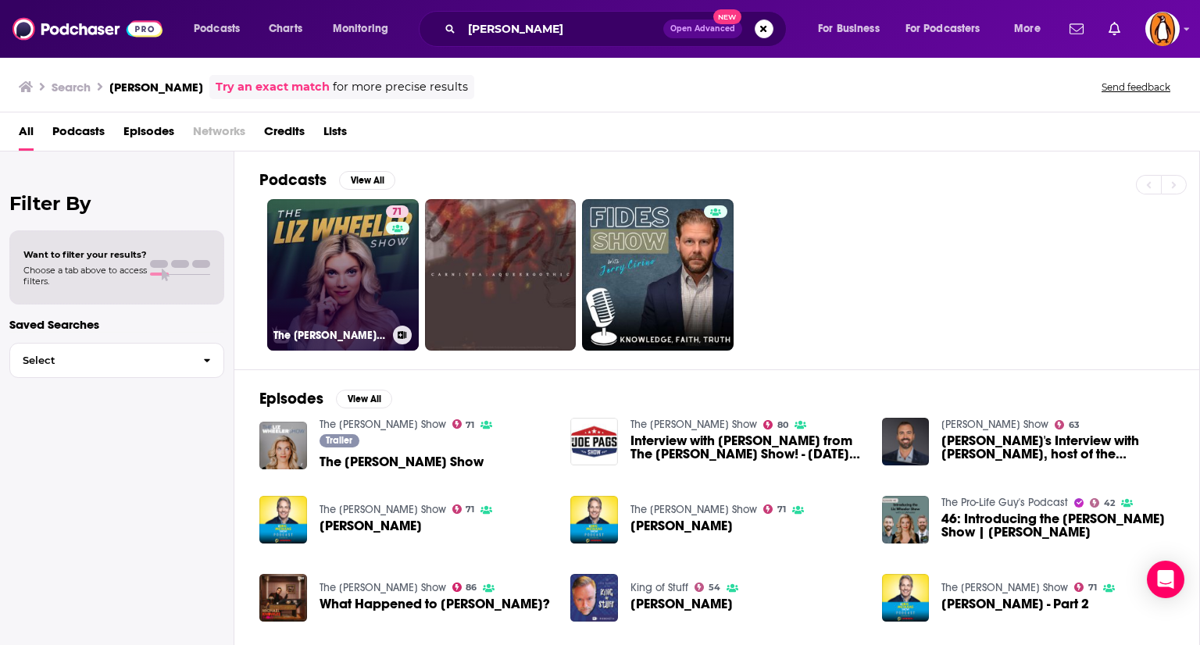
click at [339, 295] on link "71 The Liz Wheeler Show" at bounding box center [343, 275] width 152 height 152
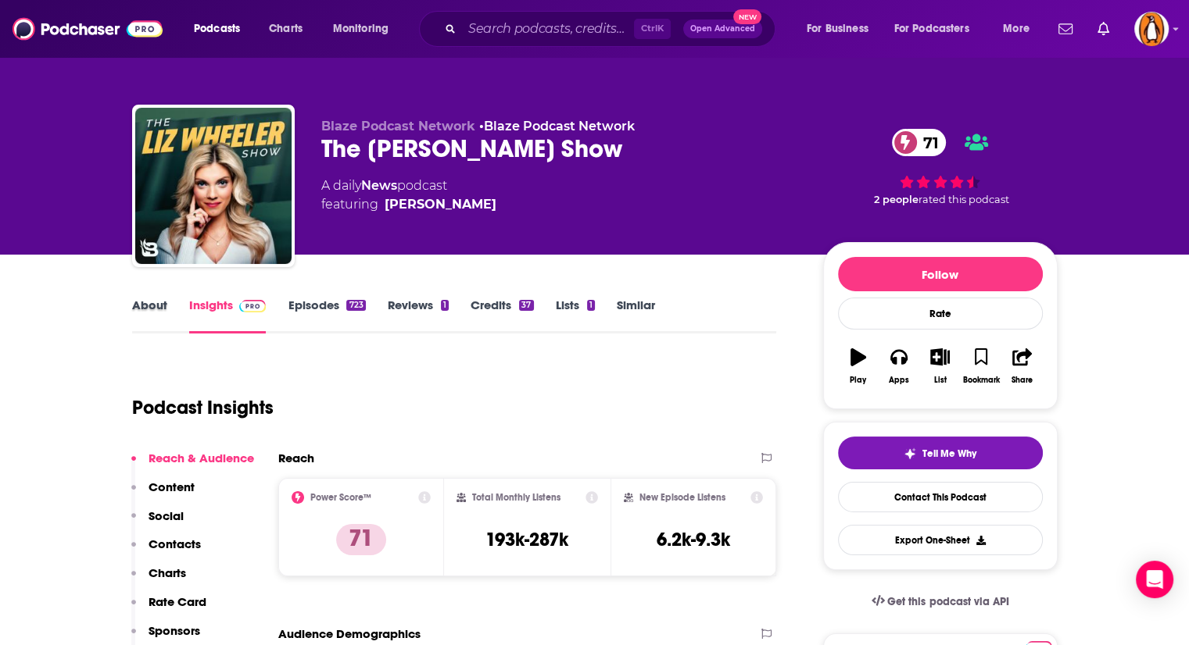
click at [167, 301] on div "About" at bounding box center [160, 316] width 57 height 36
click at [156, 306] on link "About" at bounding box center [149, 316] width 35 height 36
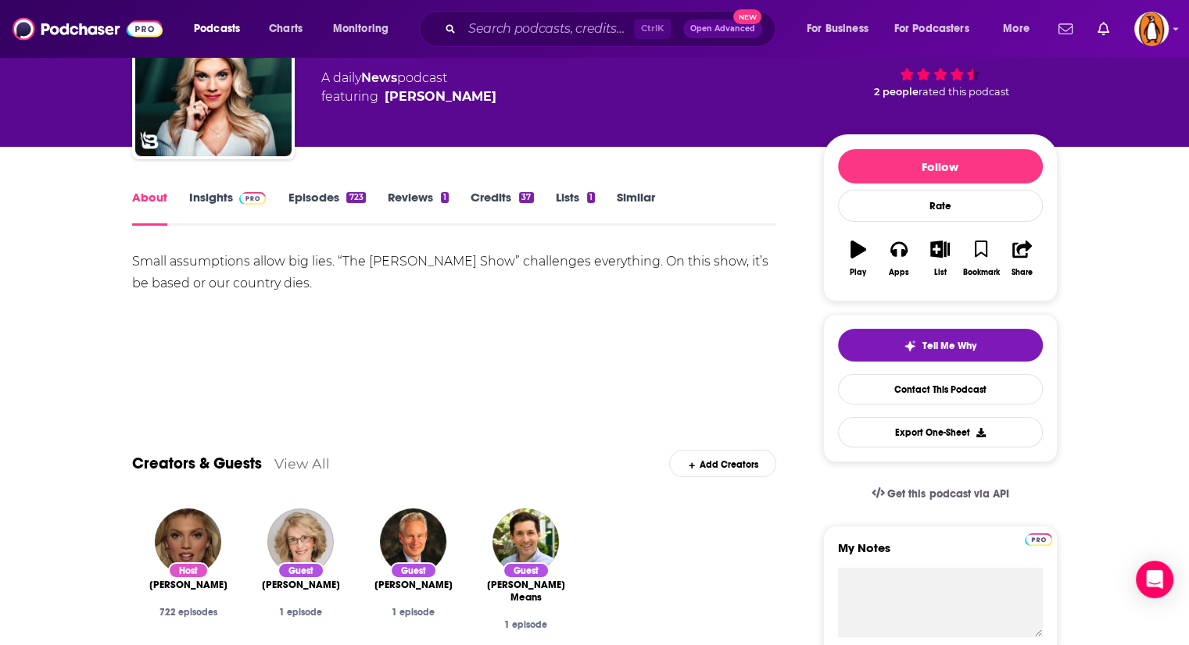
scroll to position [109, 0]
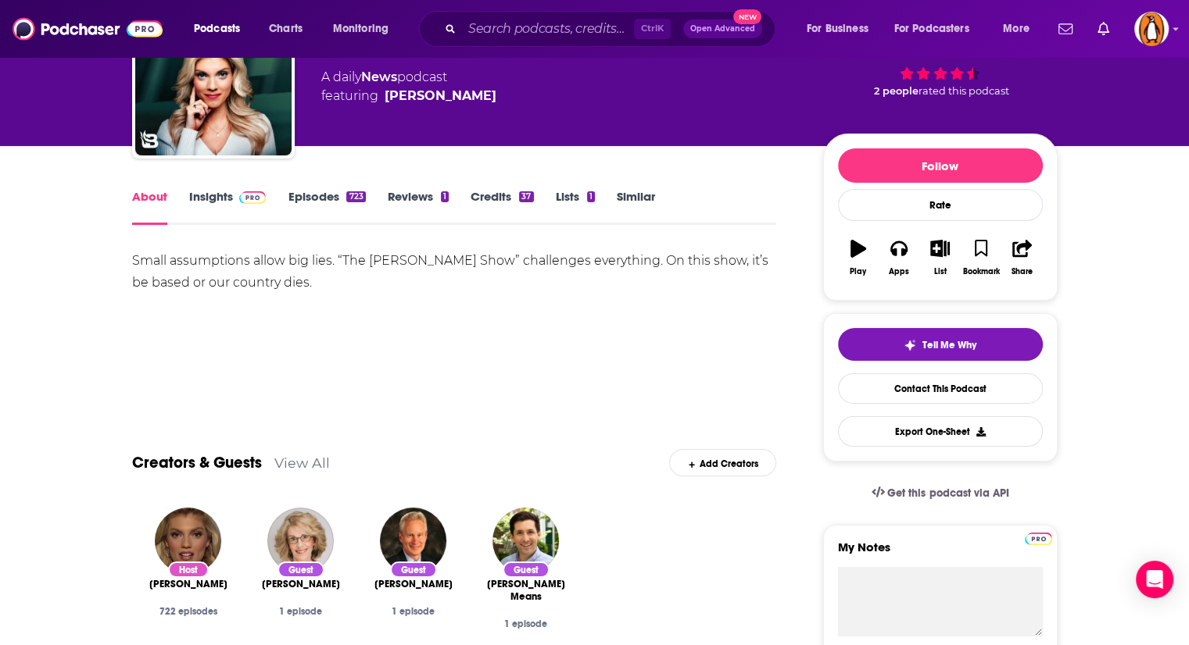
click at [214, 195] on link "Insights" at bounding box center [227, 207] width 77 height 36
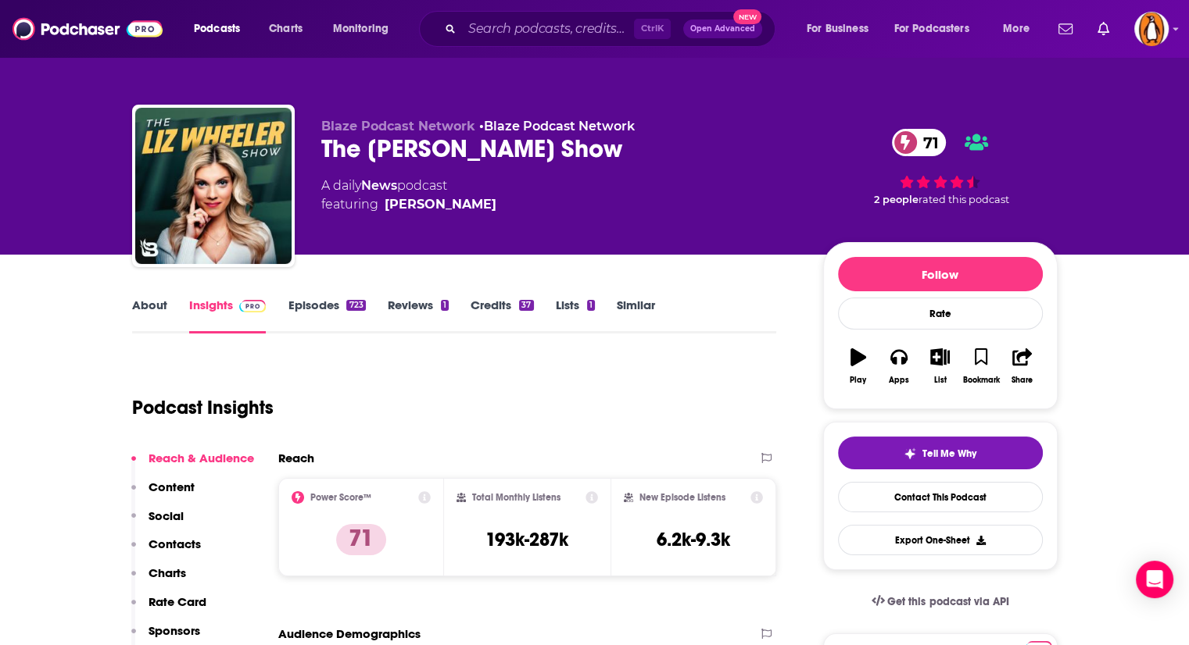
click at [313, 305] on link "Episodes 723" at bounding box center [326, 316] width 77 height 36
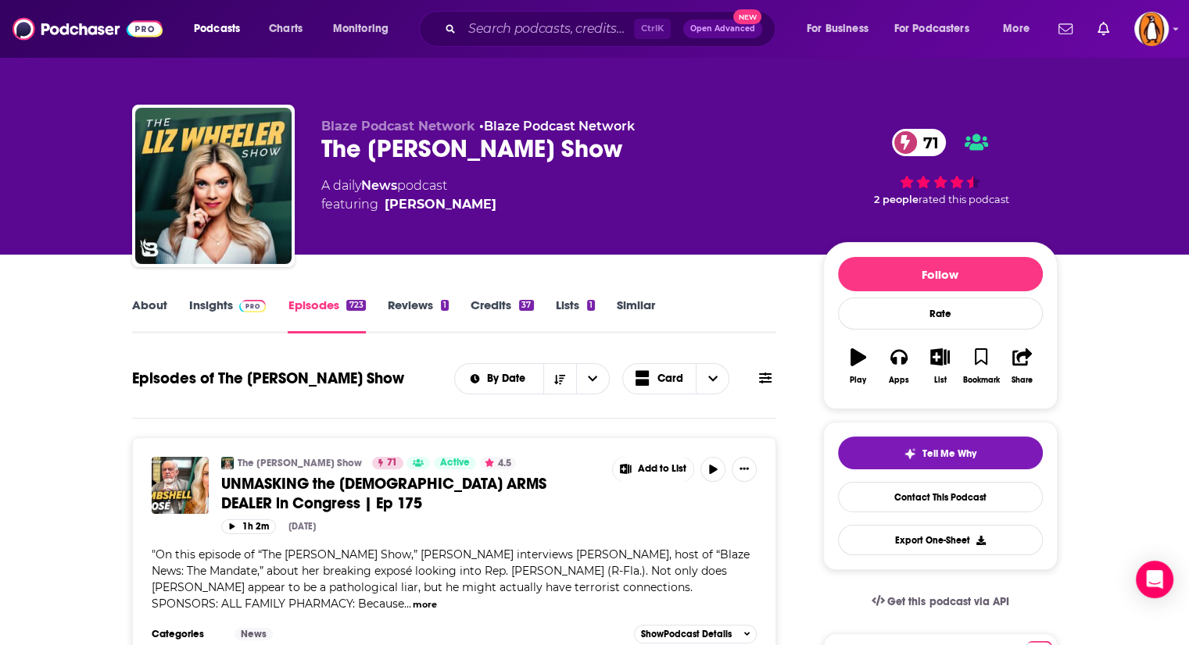
click at [154, 311] on link "About" at bounding box center [149, 316] width 35 height 36
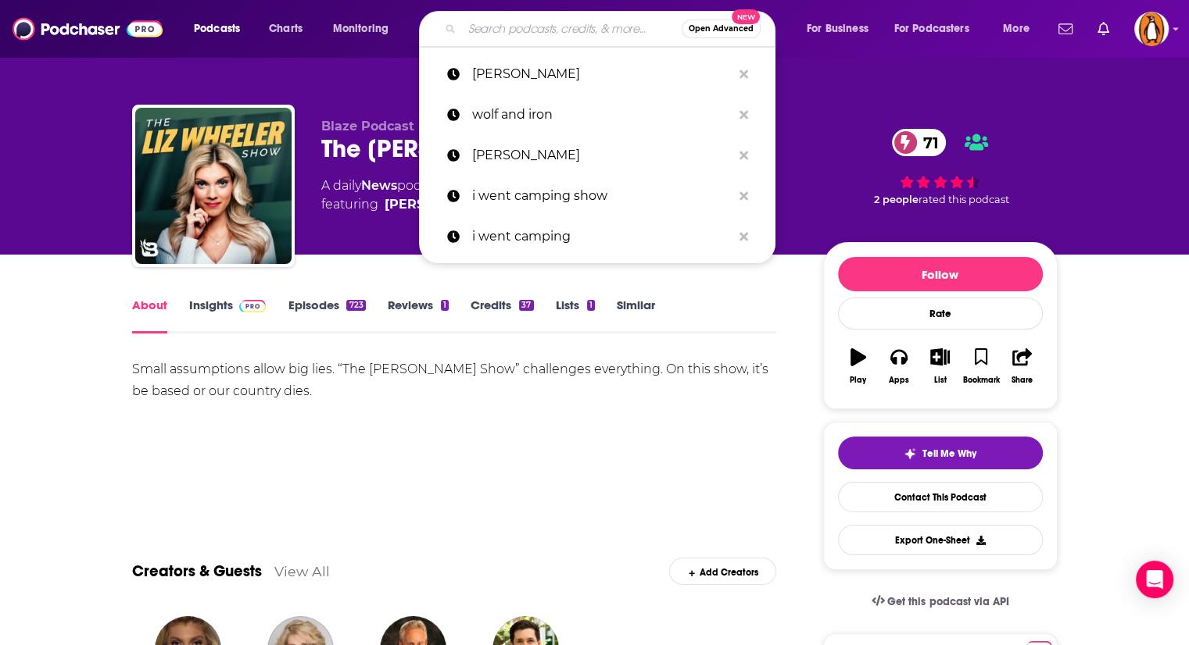
click at [517, 32] on input "Search podcasts, credits, & more..." at bounding box center [572, 28] width 220 height 25
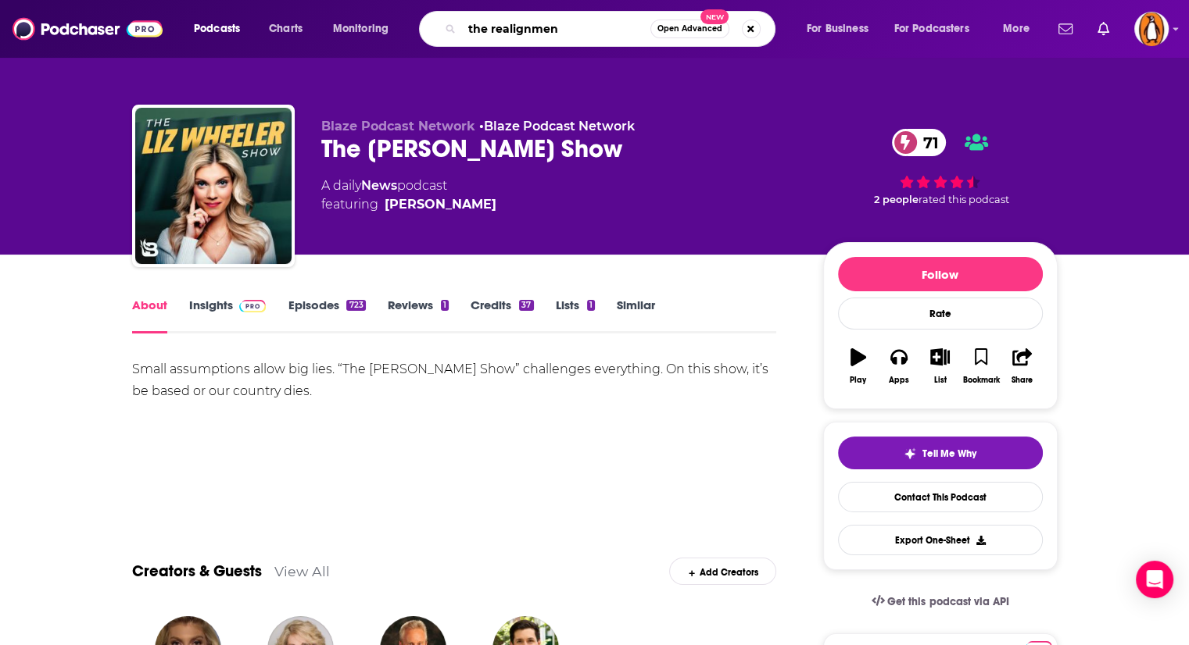
type input "the realignment"
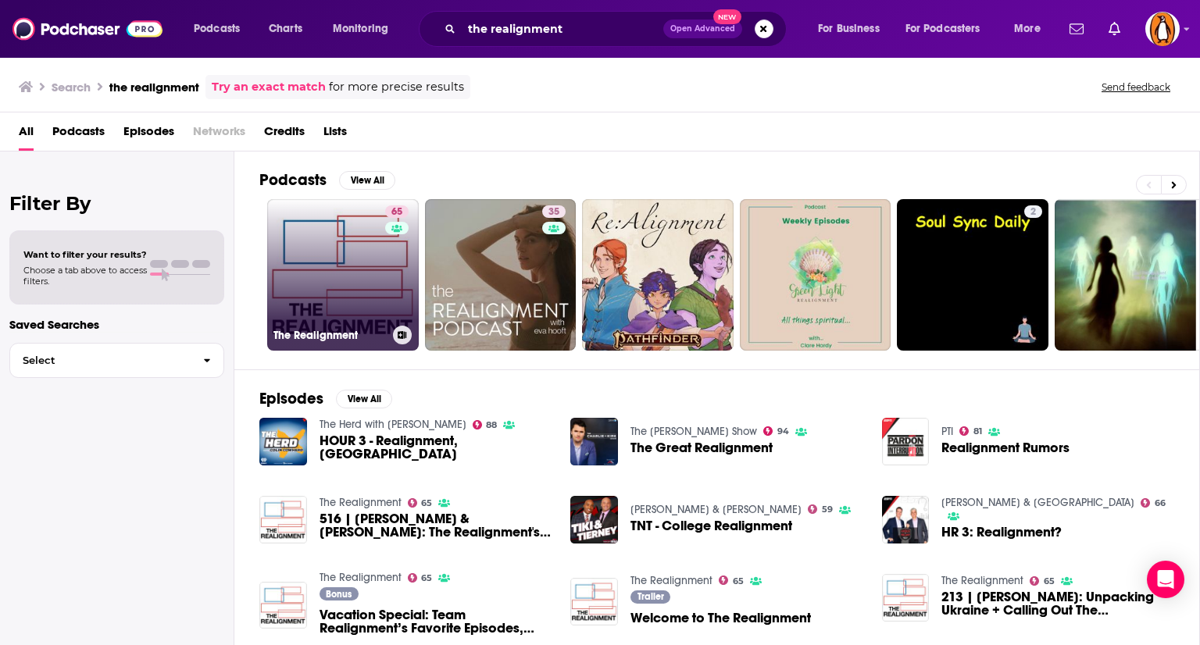
click at [344, 245] on link "65 The Realignment" at bounding box center [343, 275] width 152 height 152
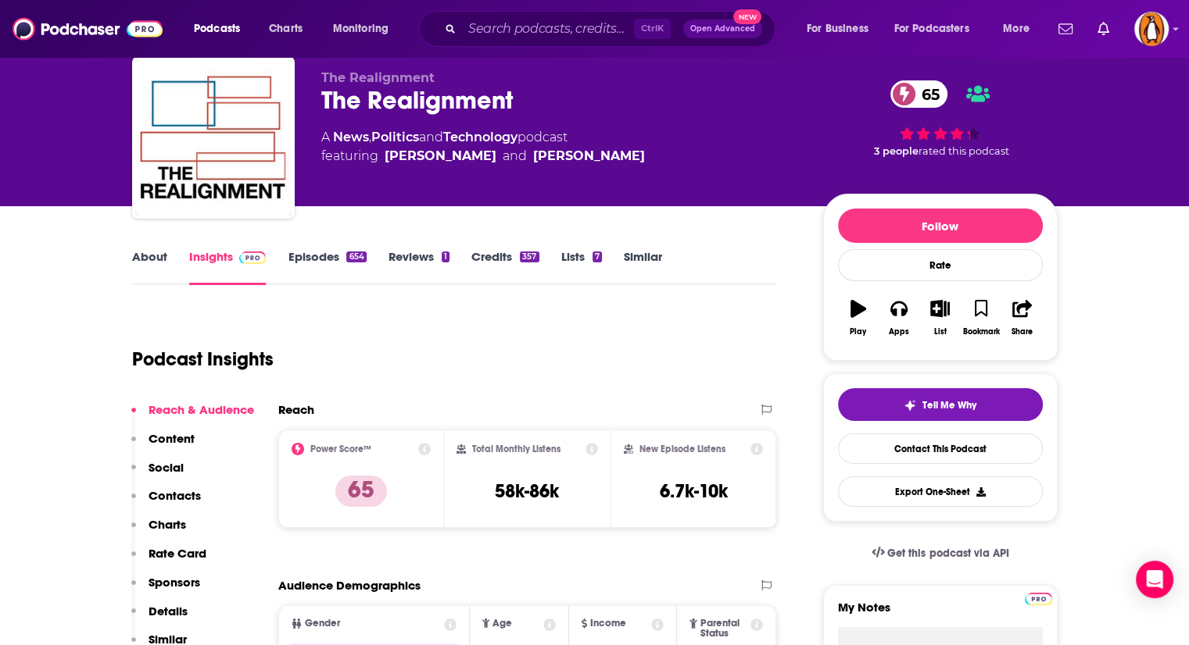
scroll to position [47, 0]
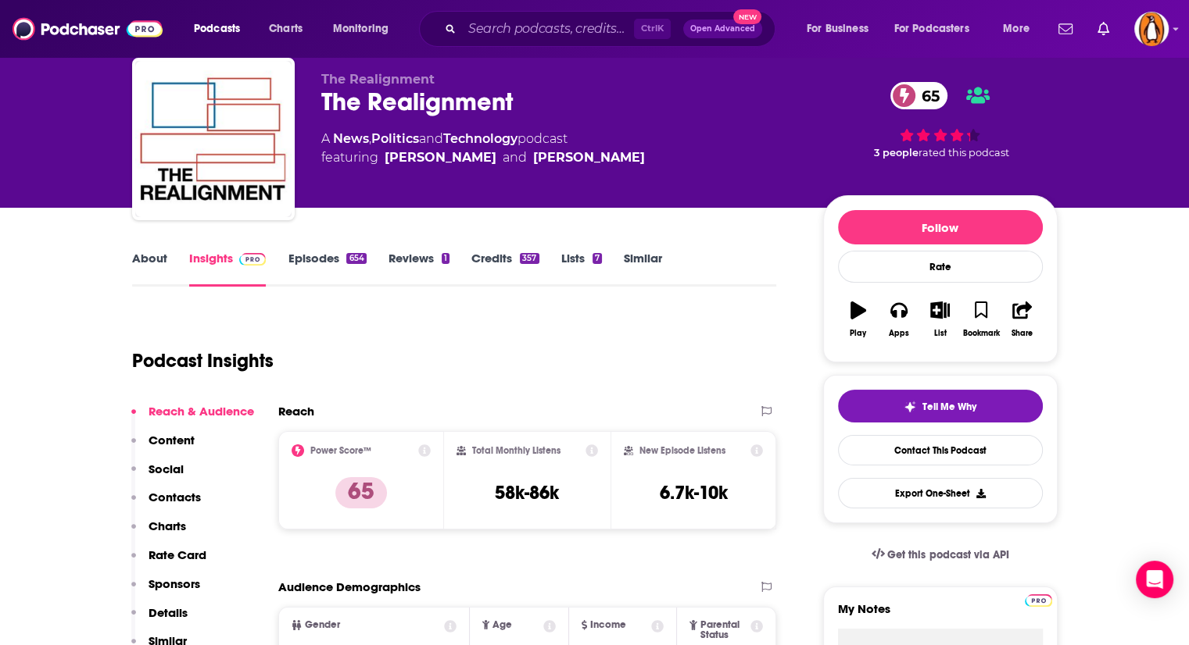
click at [150, 252] on link "About" at bounding box center [149, 269] width 35 height 36
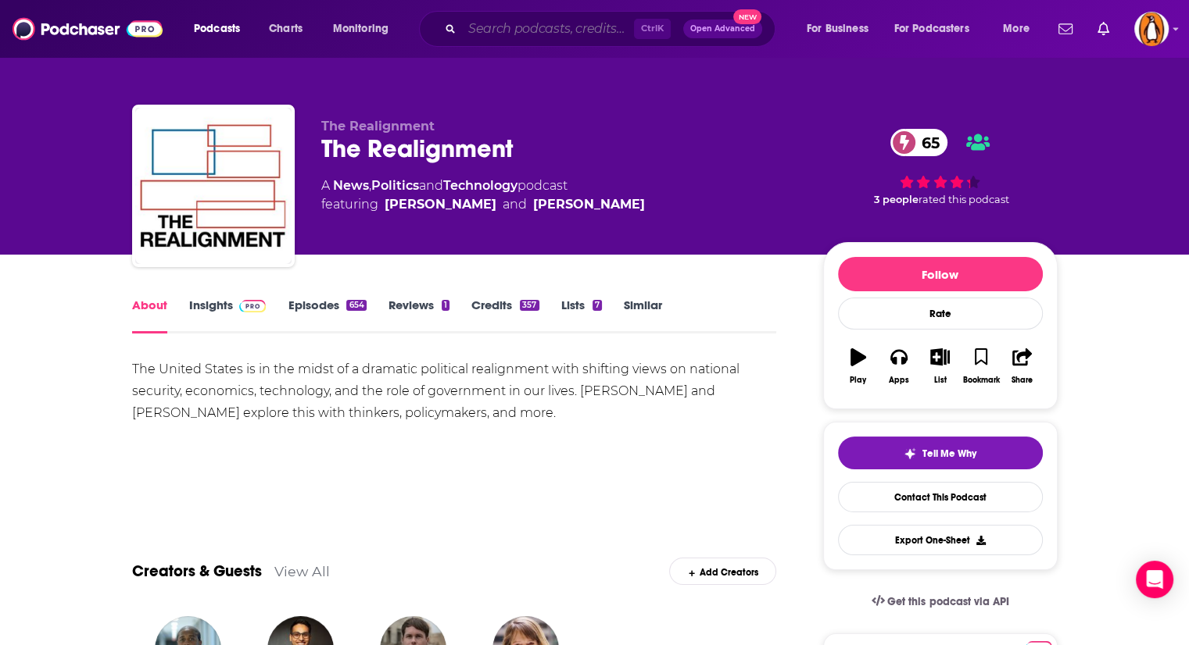
click at [495, 27] on input "Search podcasts, credits, & more..." at bounding box center [548, 28] width 172 height 25
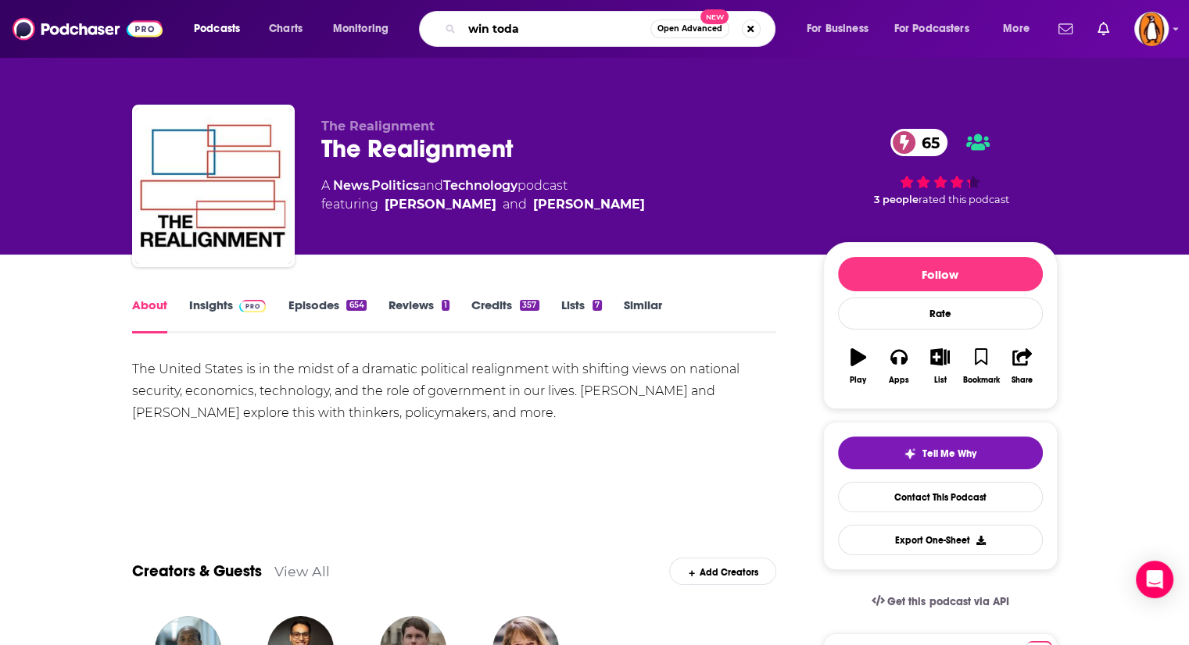
type input "win today"
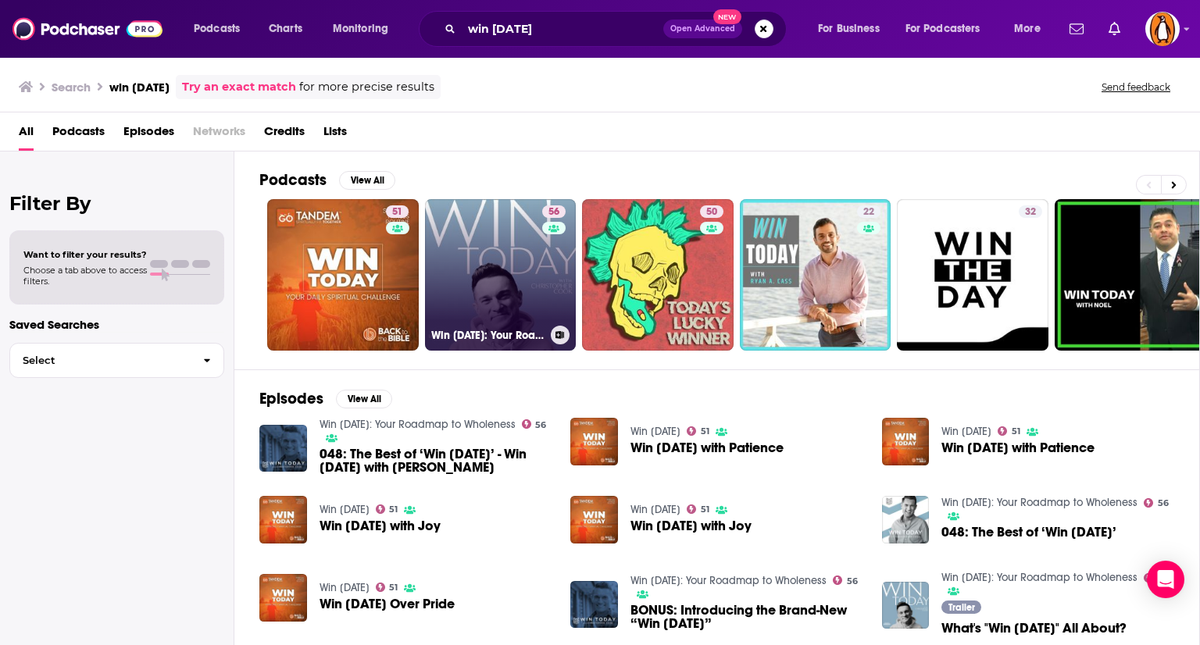
click at [483, 293] on link "56 Win Today: Your Roadmap to Wholeness" at bounding box center [501, 275] width 152 height 152
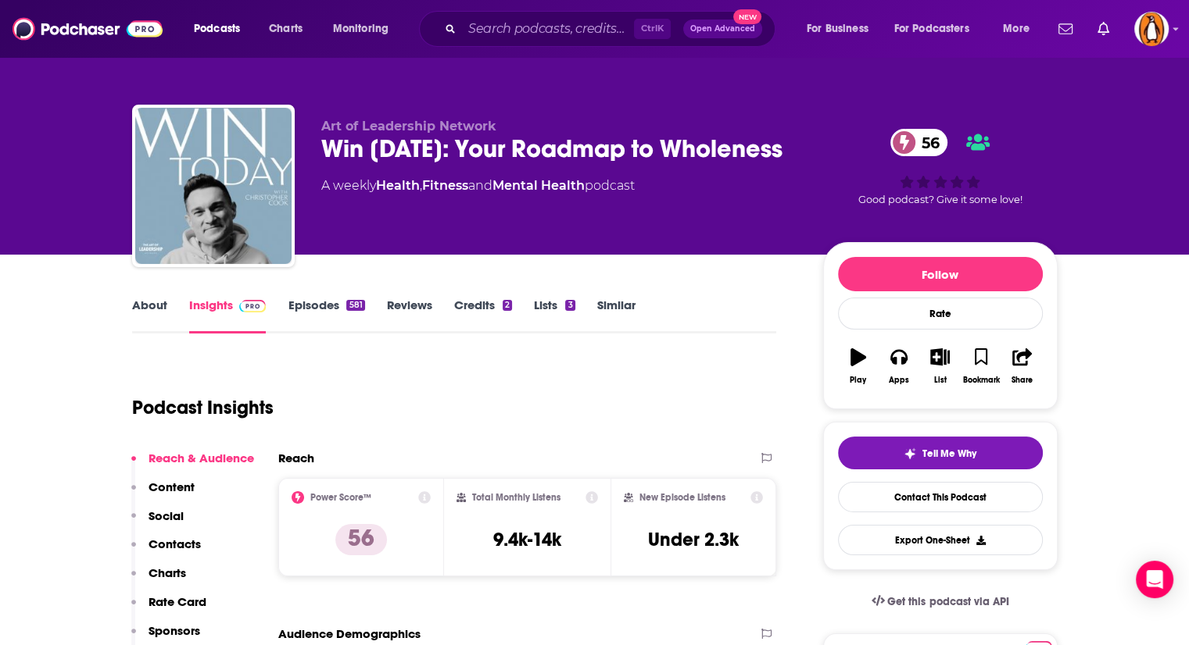
scroll to position [31, 0]
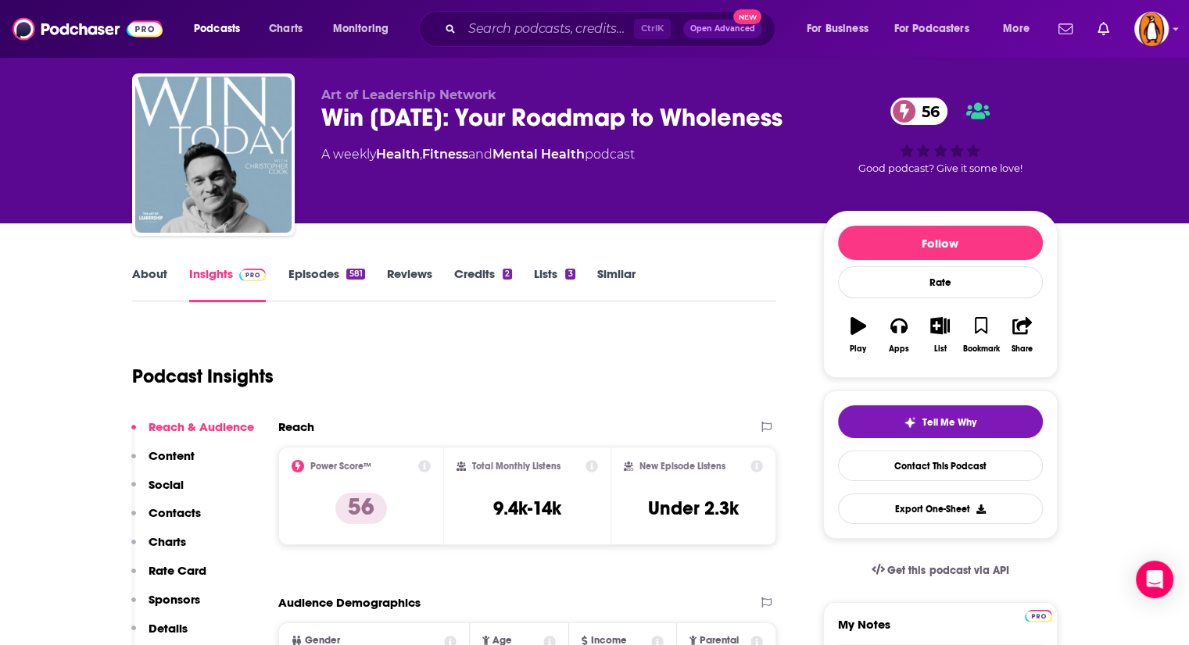
click at [153, 277] on link "About" at bounding box center [149, 284] width 35 height 36
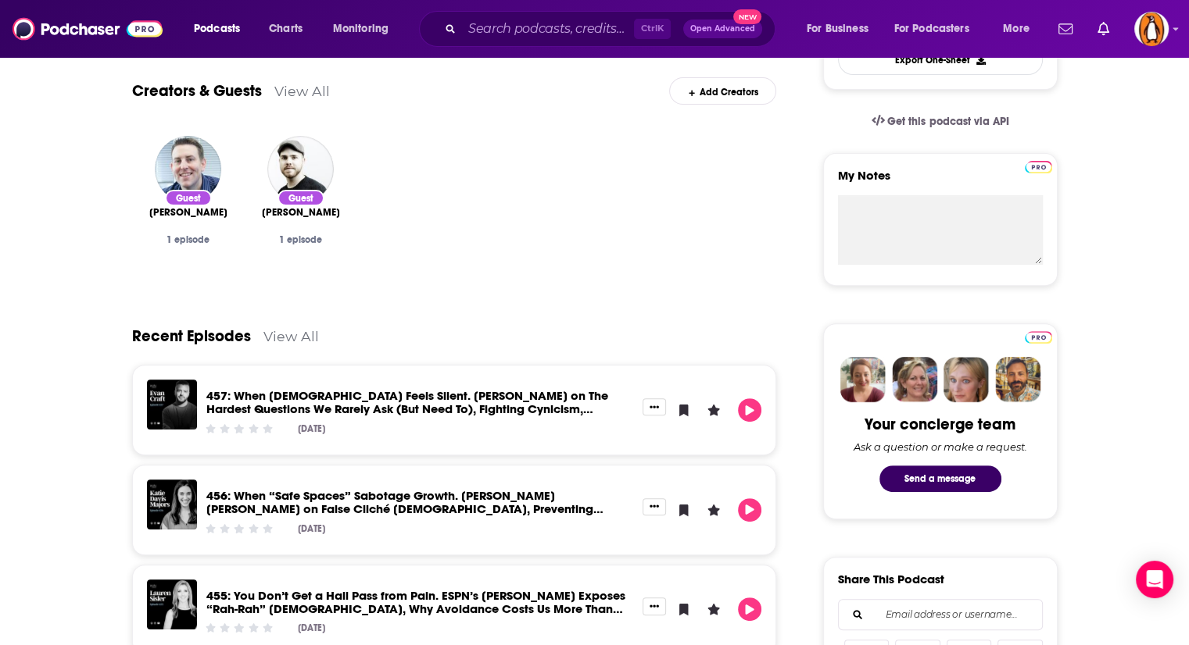
scroll to position [122, 0]
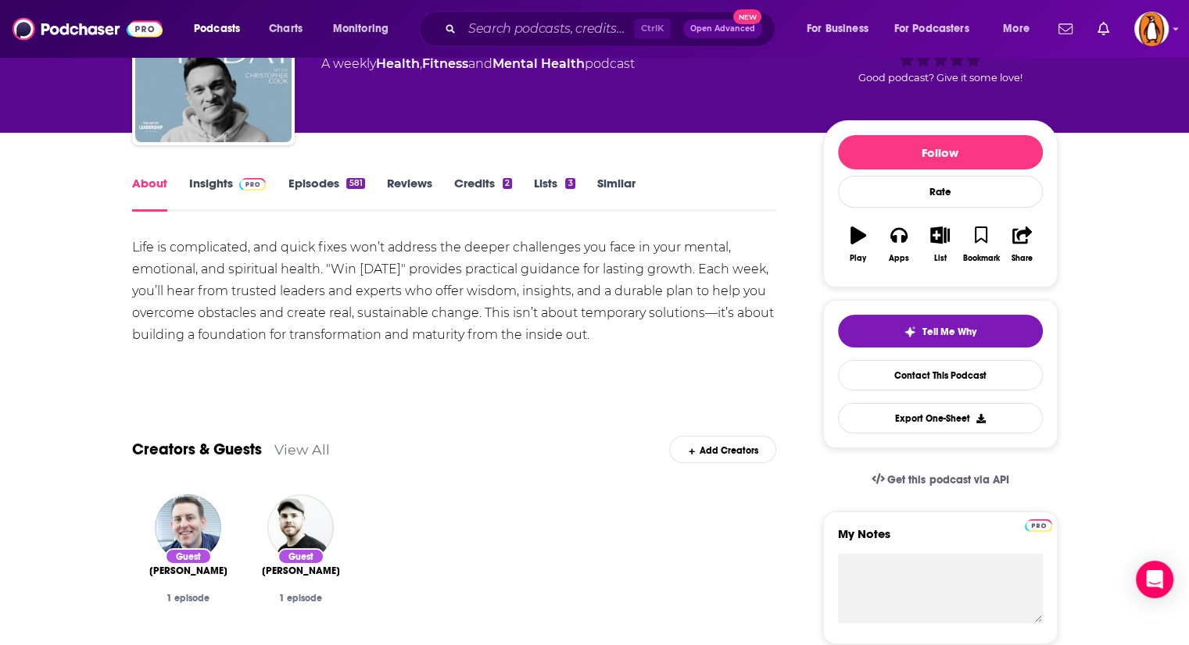
click at [210, 187] on link "Insights" at bounding box center [227, 194] width 77 height 36
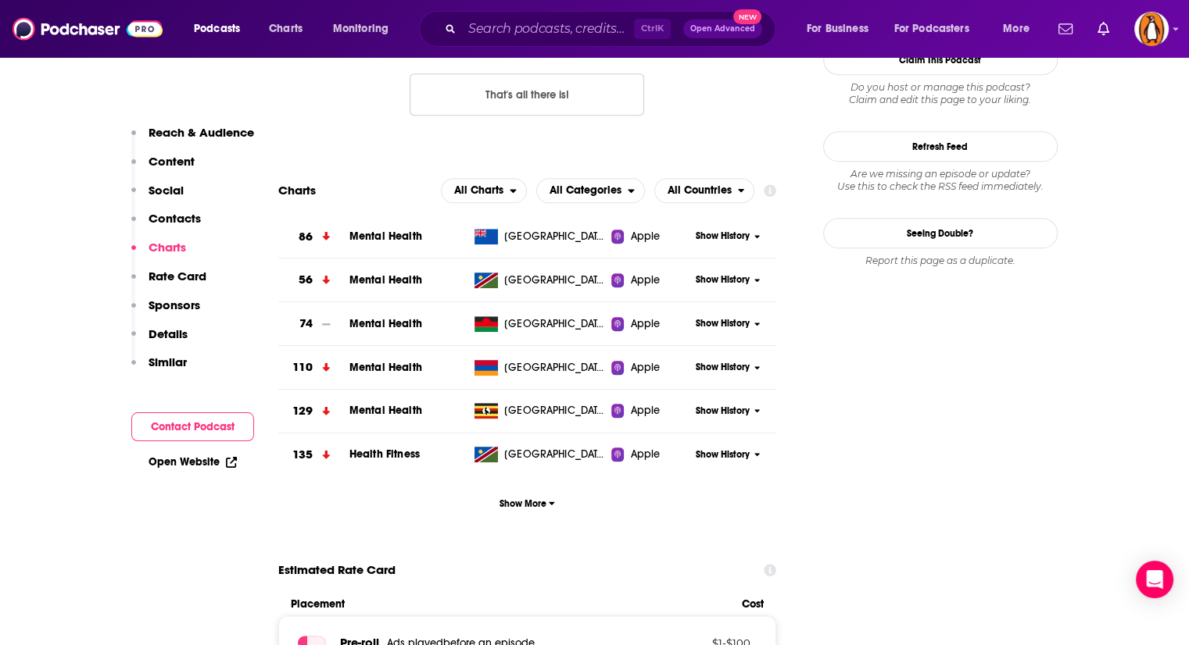
scroll to position [1652, 0]
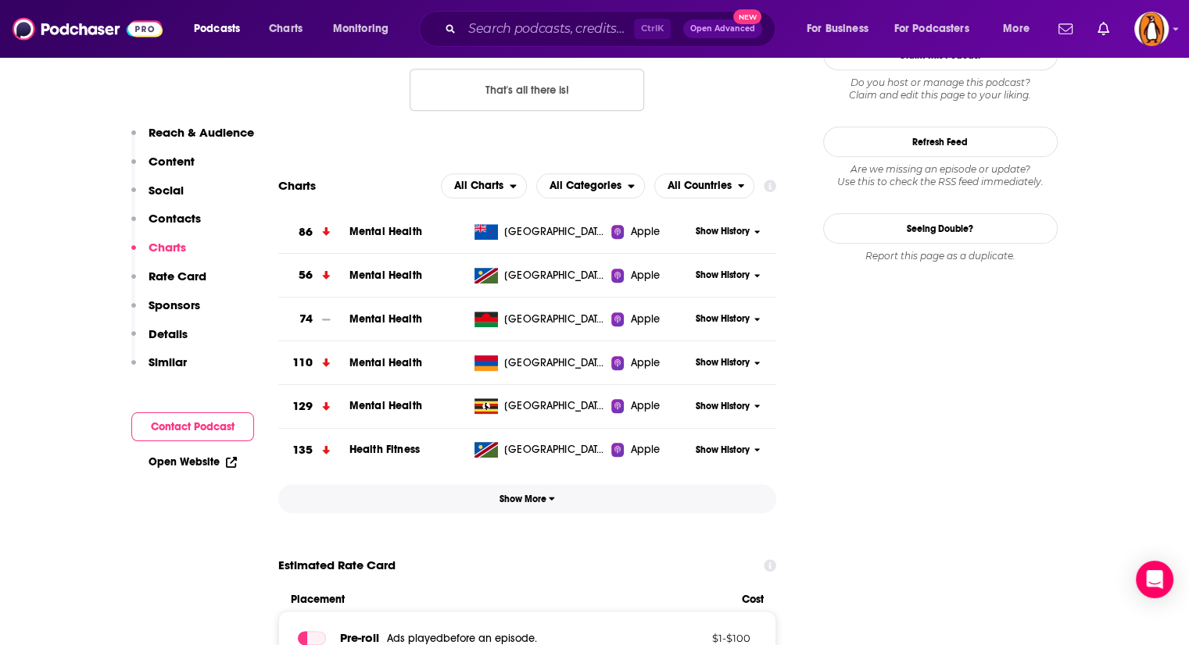
click at [542, 485] on button "Show More" at bounding box center [527, 499] width 499 height 29
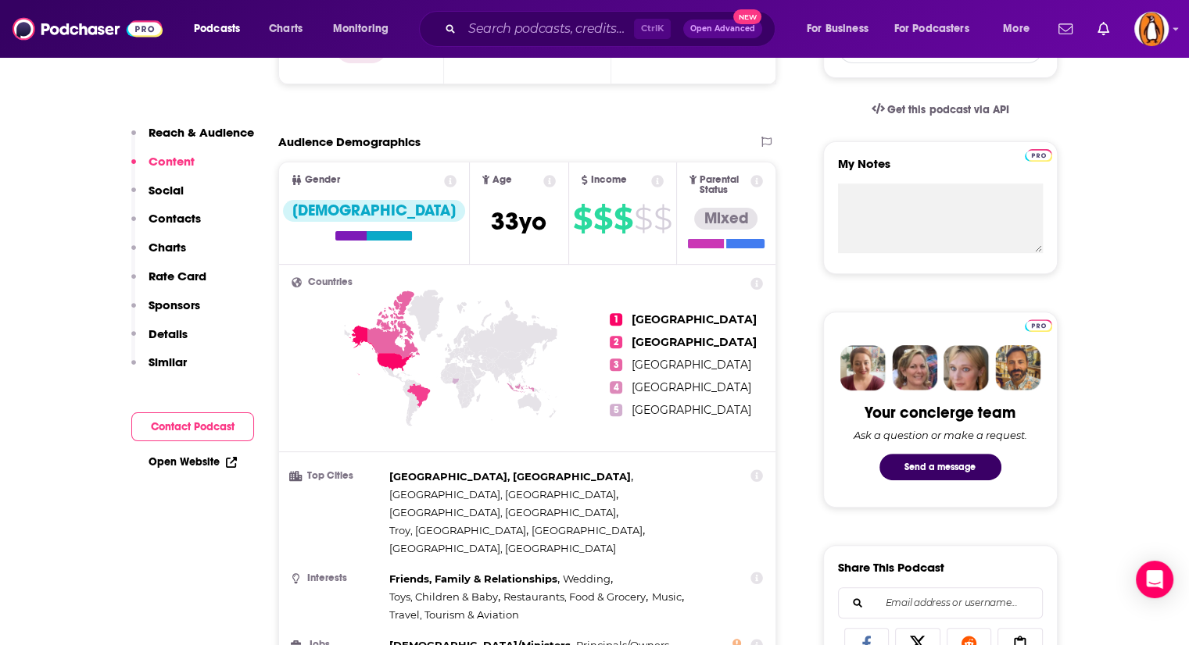
scroll to position [0, 0]
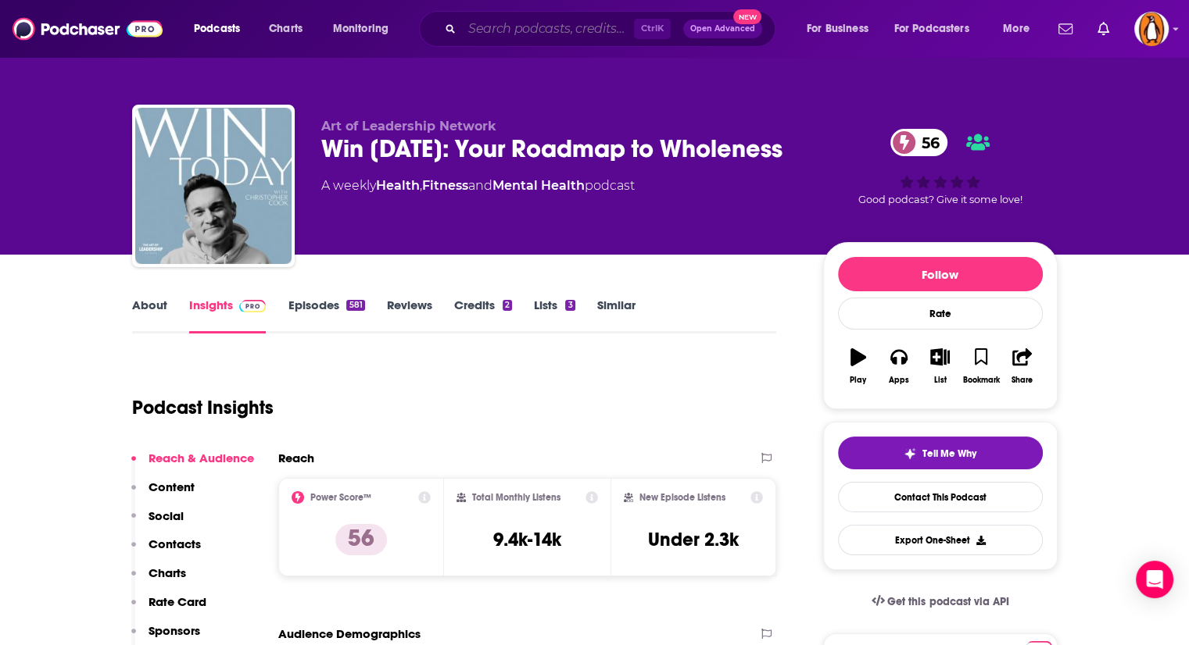
click at [547, 23] on input "Search podcasts, credits, & more..." at bounding box center [548, 28] width 172 height 25
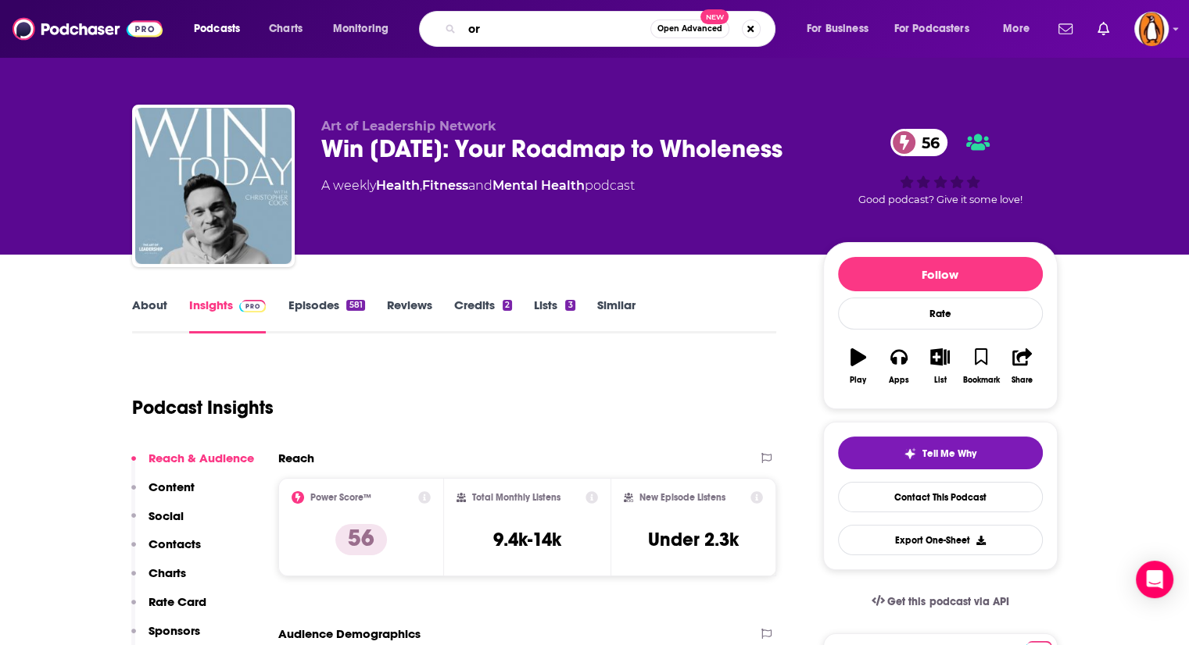
type input "o"
type input "men in the arena"
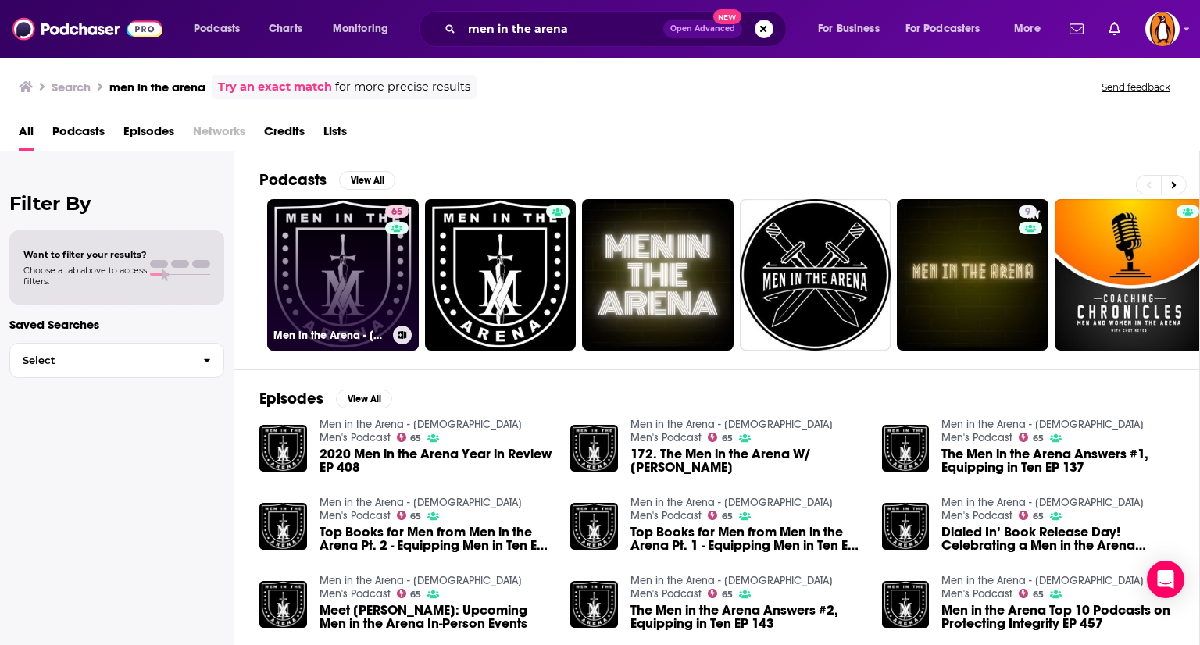
click at [313, 263] on link "65 Men in the Arena - Christian Men's Podcast" at bounding box center [343, 275] width 152 height 152
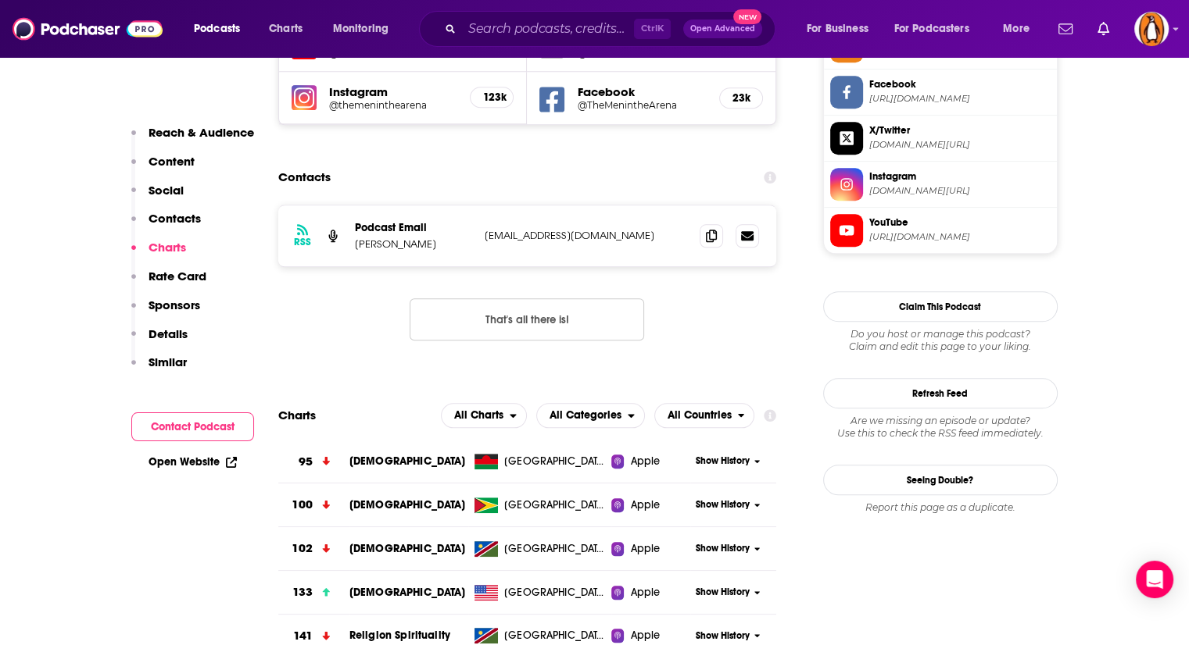
scroll to position [1513, 0]
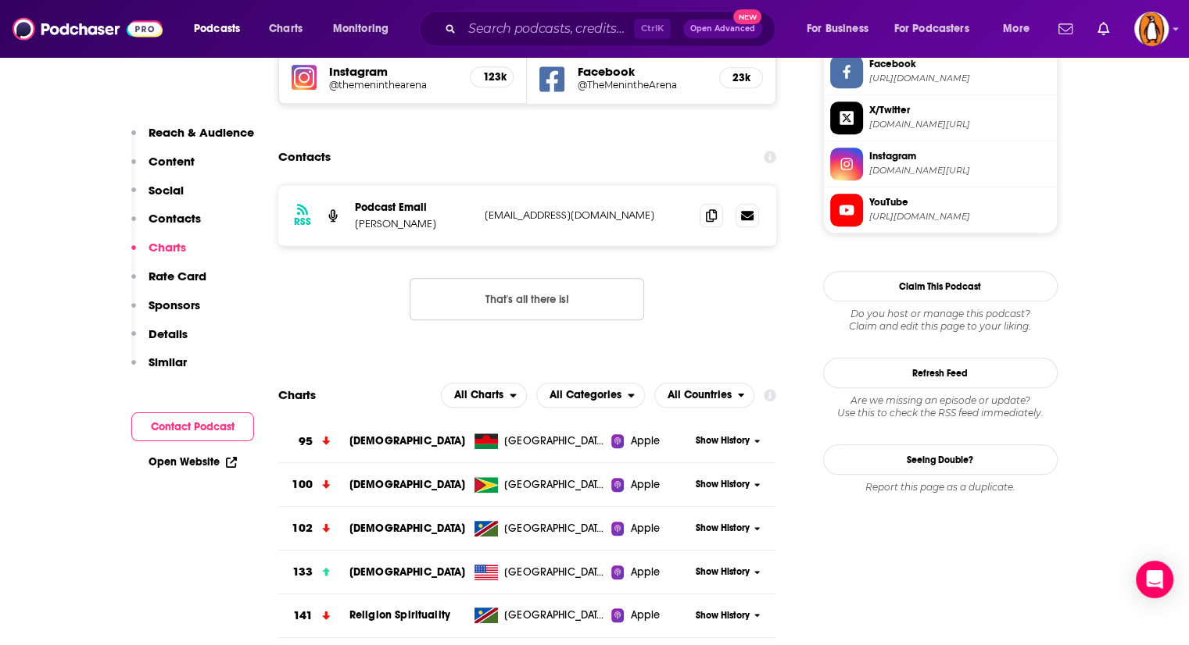
click at [381, 566] on span "[DEMOGRAPHIC_DATA]" at bounding box center [407, 572] width 116 height 13
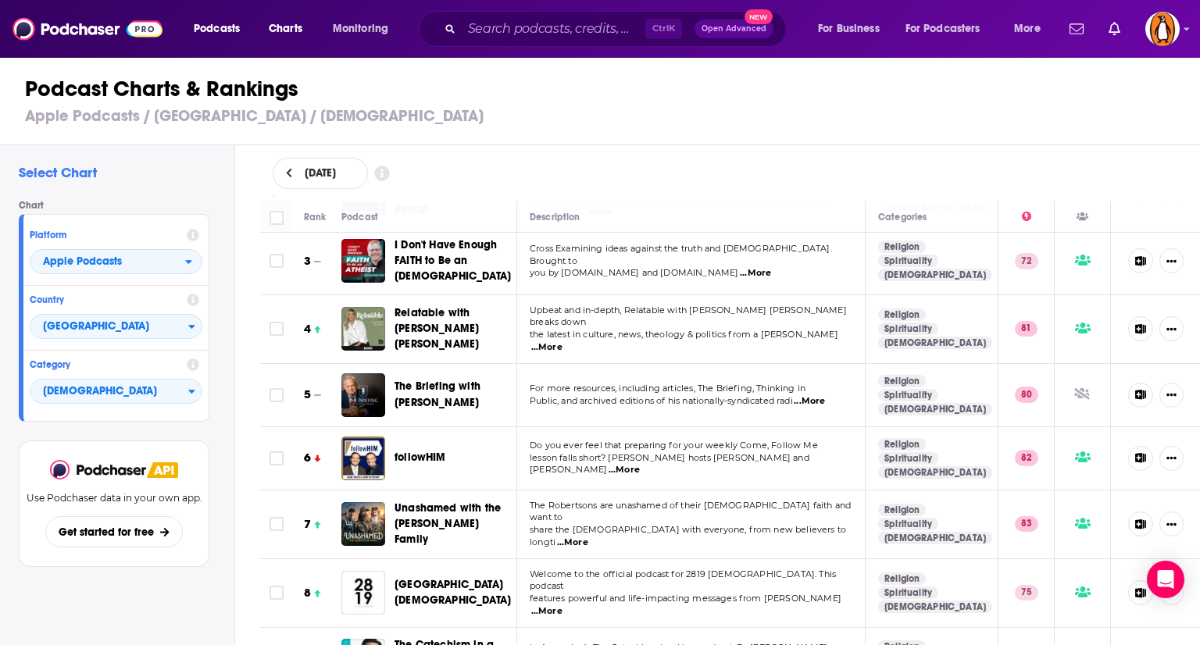
scroll to position [159, 0]
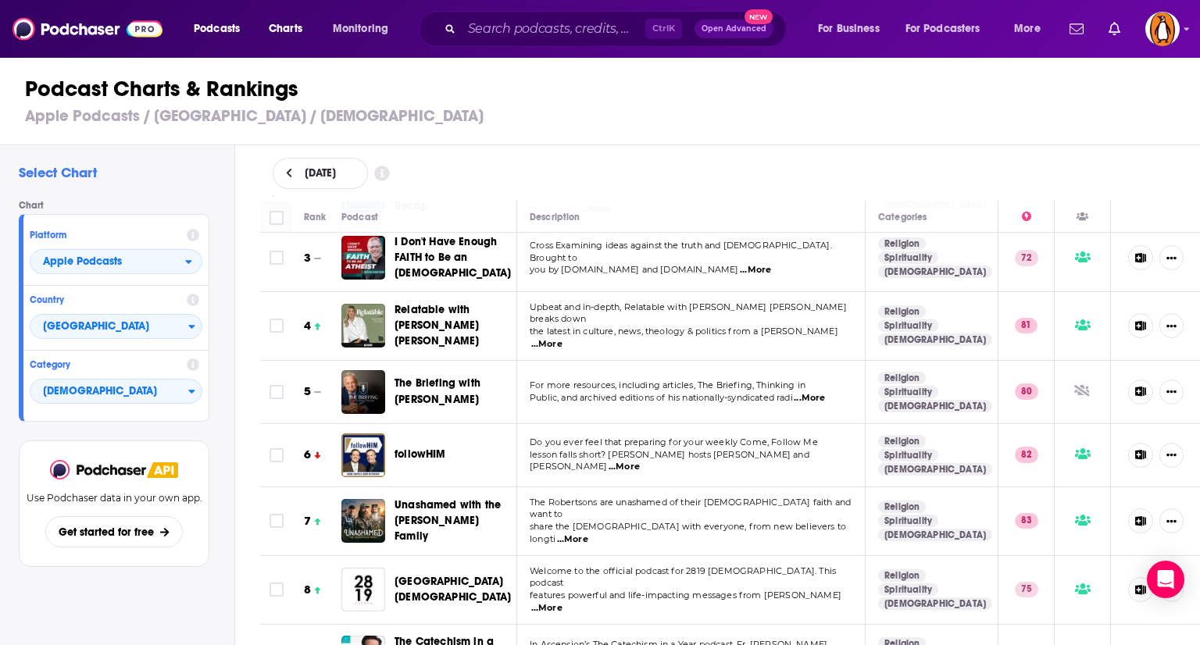
click at [640, 461] on span "...More" at bounding box center [624, 467] width 31 height 13
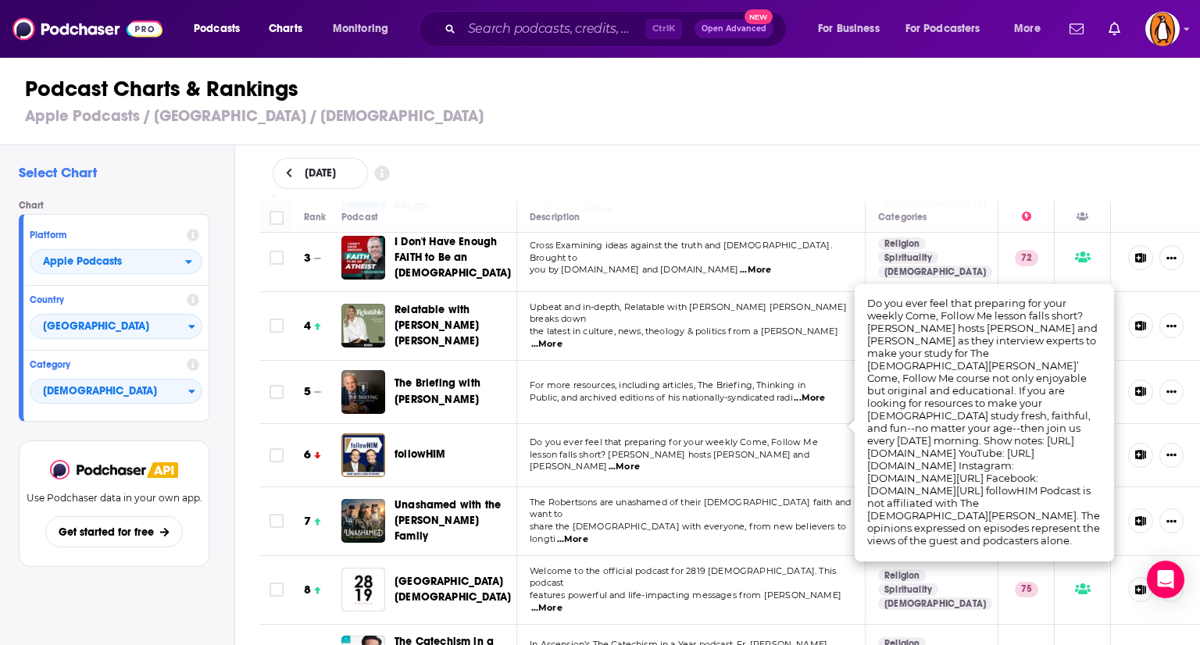
click at [640, 461] on span "...More" at bounding box center [624, 467] width 31 height 13
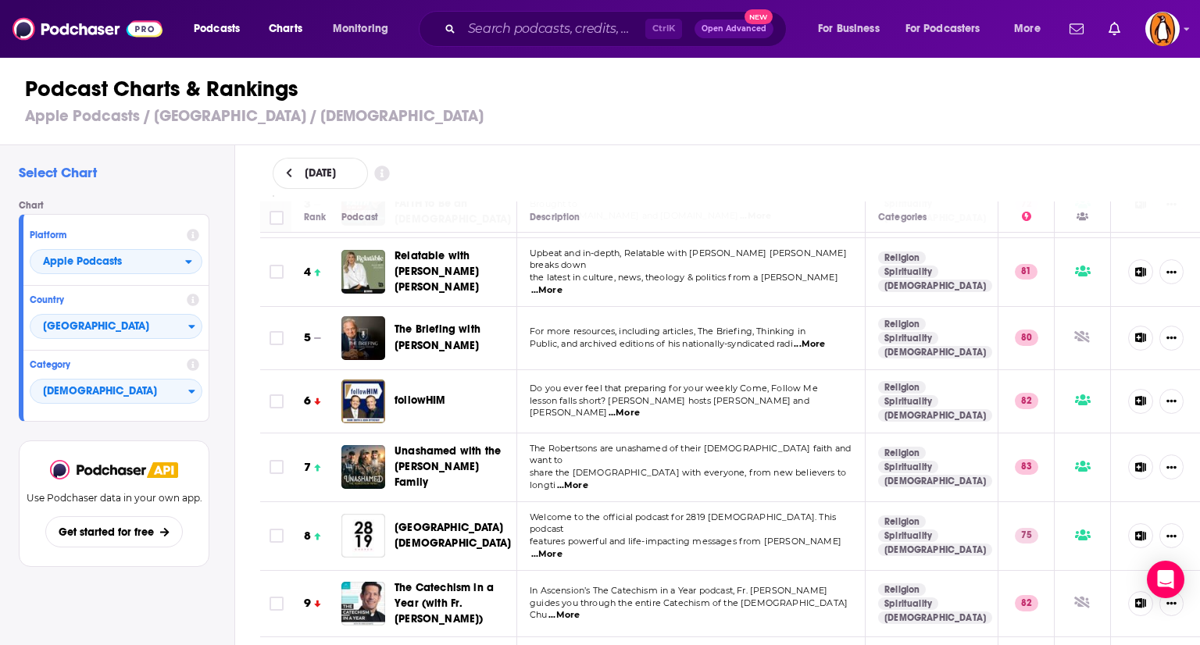
scroll to position [219, 0]
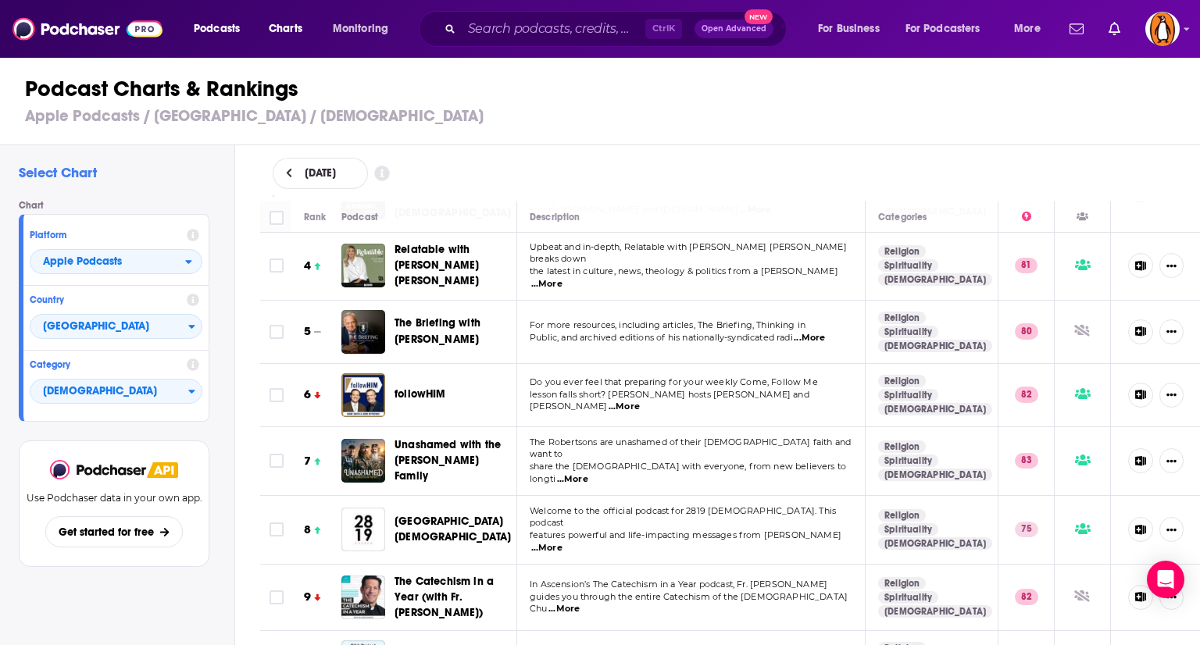
click at [588, 474] on span "...More" at bounding box center [572, 480] width 31 height 13
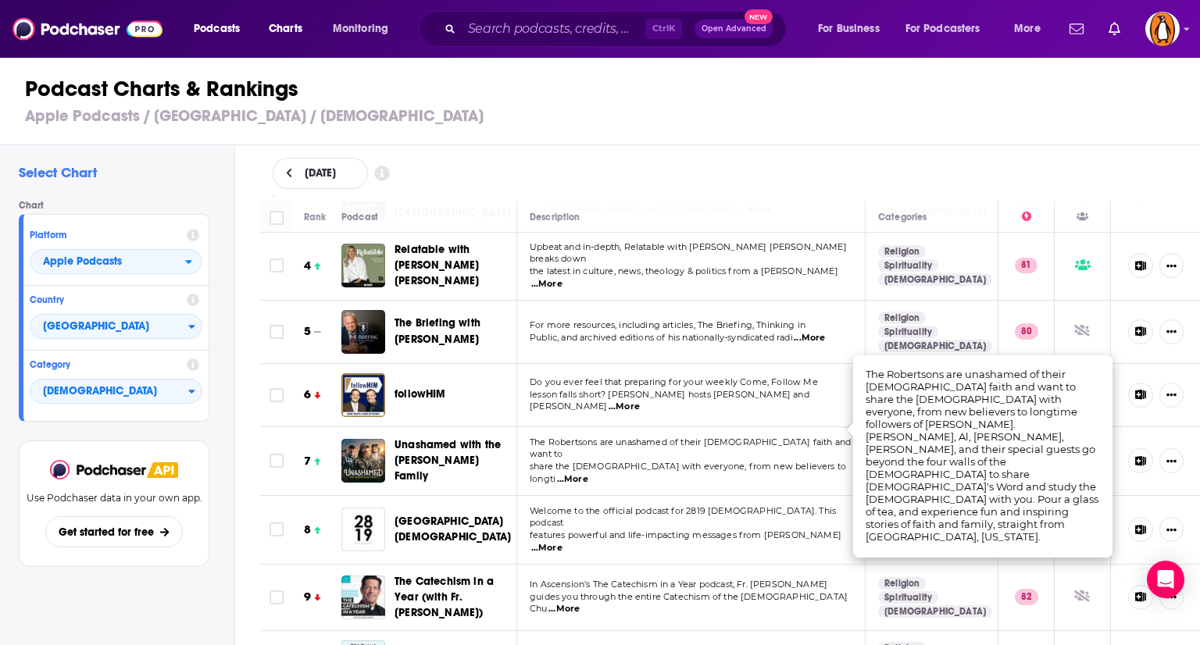
click at [713, 461] on span "share the Gospel with everyone, from new believers to longti" at bounding box center [688, 472] width 316 height 23
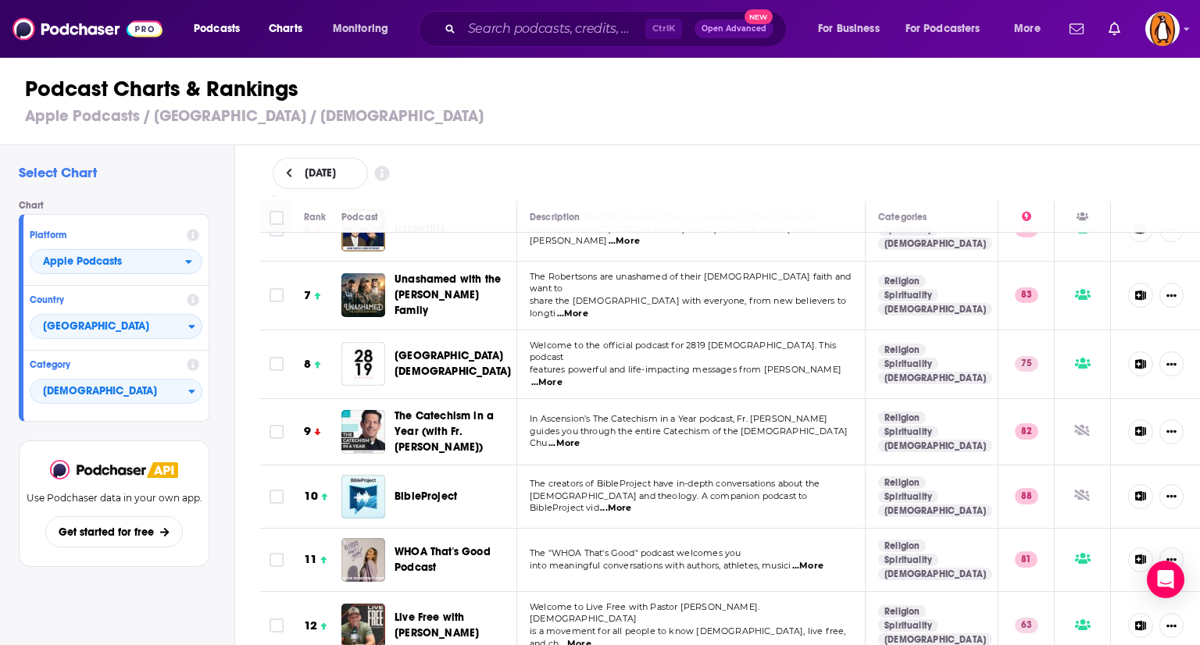
scroll to position [386, 0]
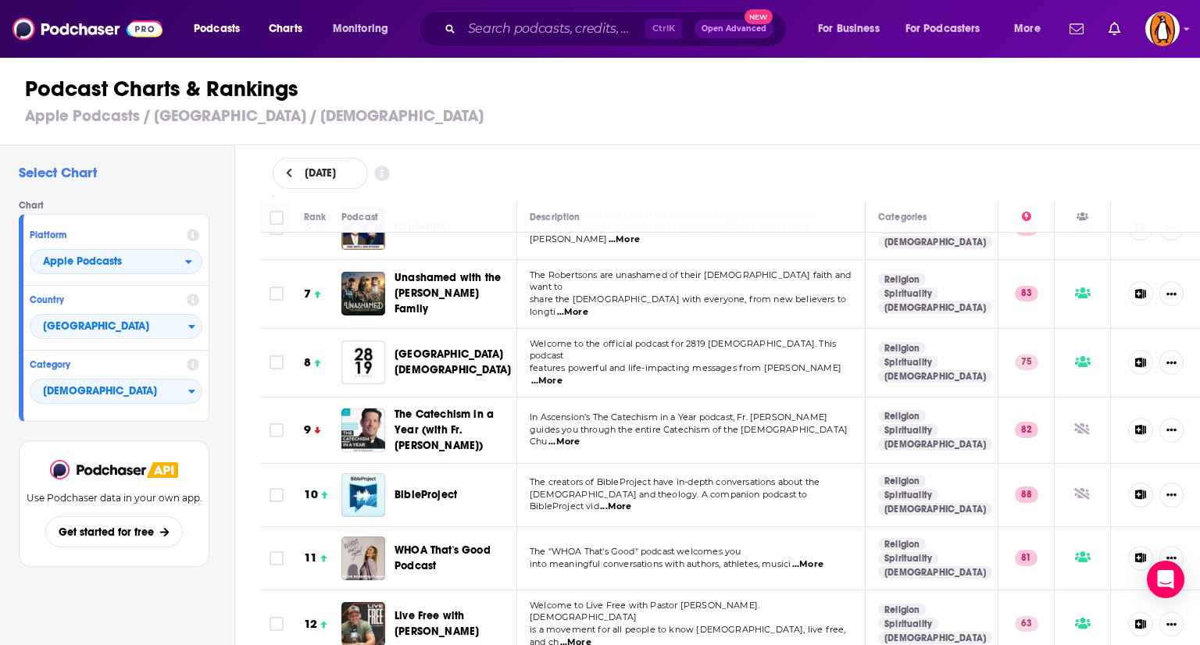
click at [563, 375] on span "...More" at bounding box center [546, 381] width 31 height 13
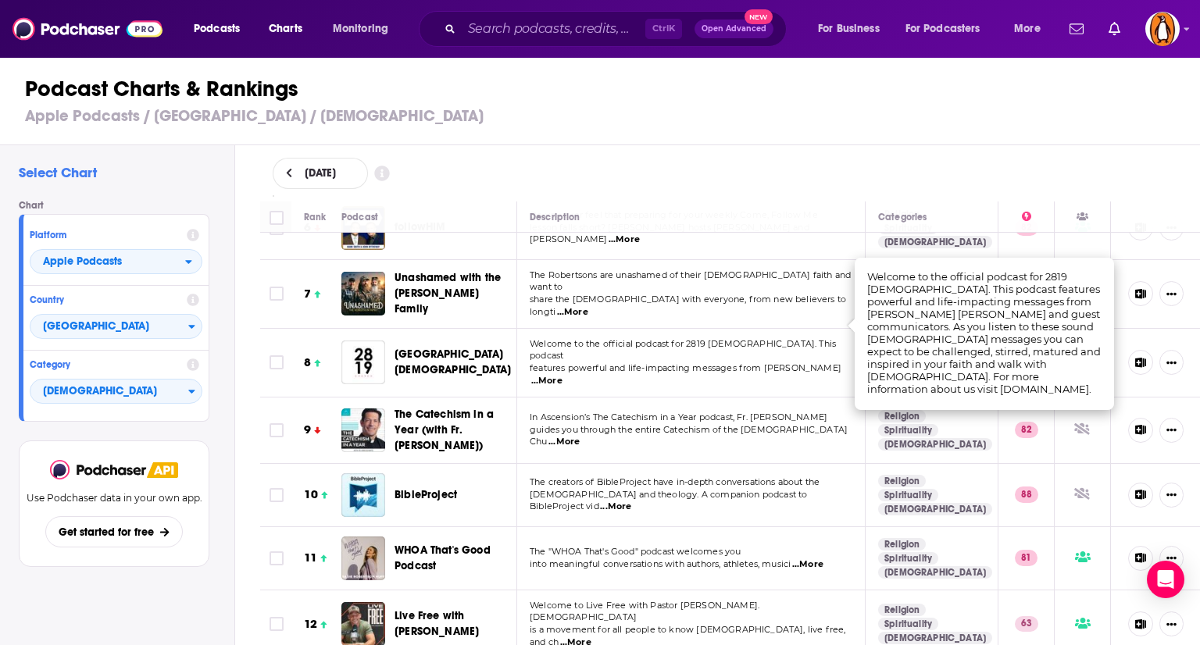
click at [563, 375] on span "...More" at bounding box center [546, 381] width 31 height 13
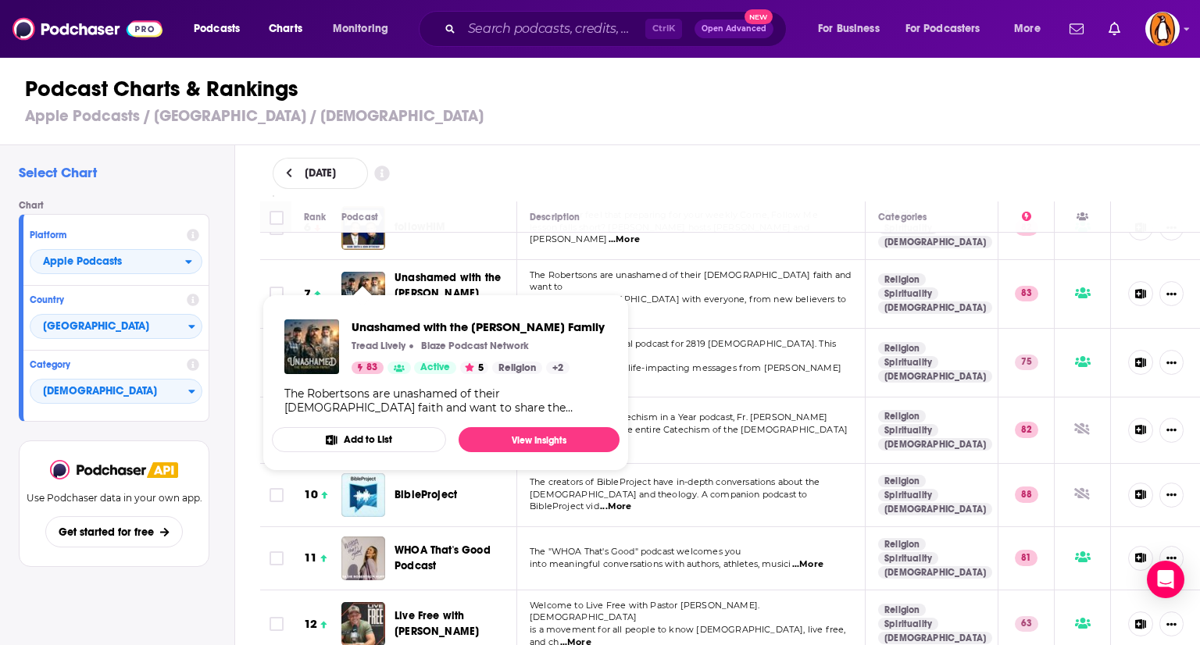
click at [240, 401] on div "Select Chart Chart Platform Apple Podcasts Country United States Category Chris…" at bounding box center [607, 440] width 1214 height 590
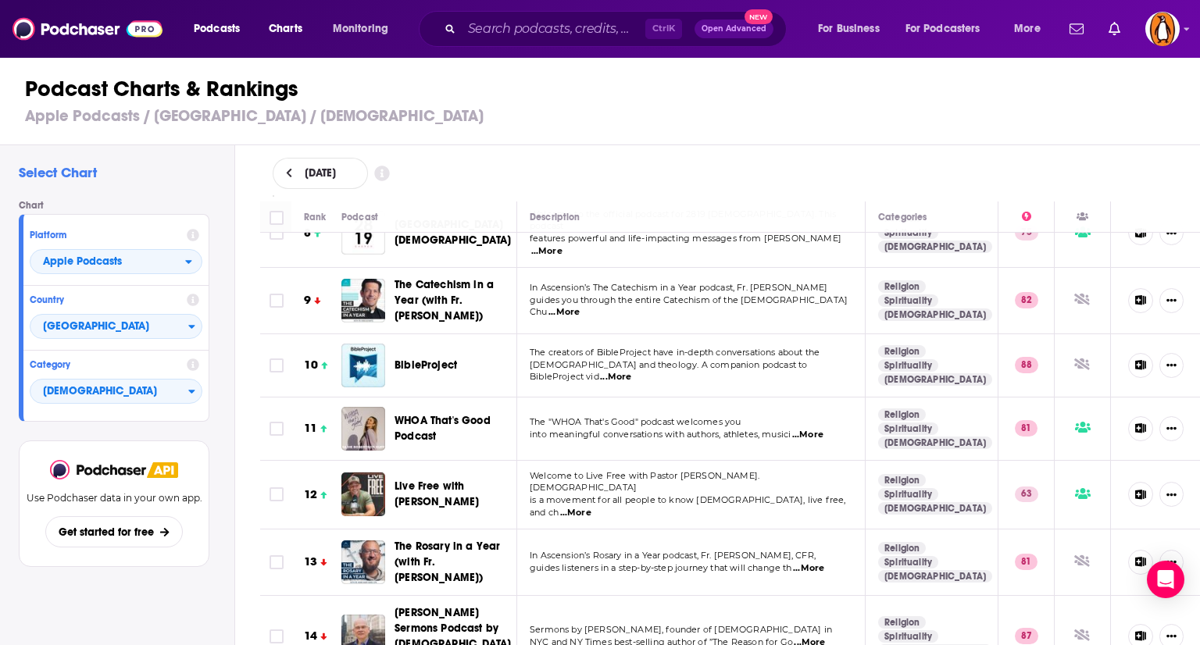
scroll to position [516, 0]
click at [736, 429] on span "...More" at bounding box center [807, 435] width 31 height 13
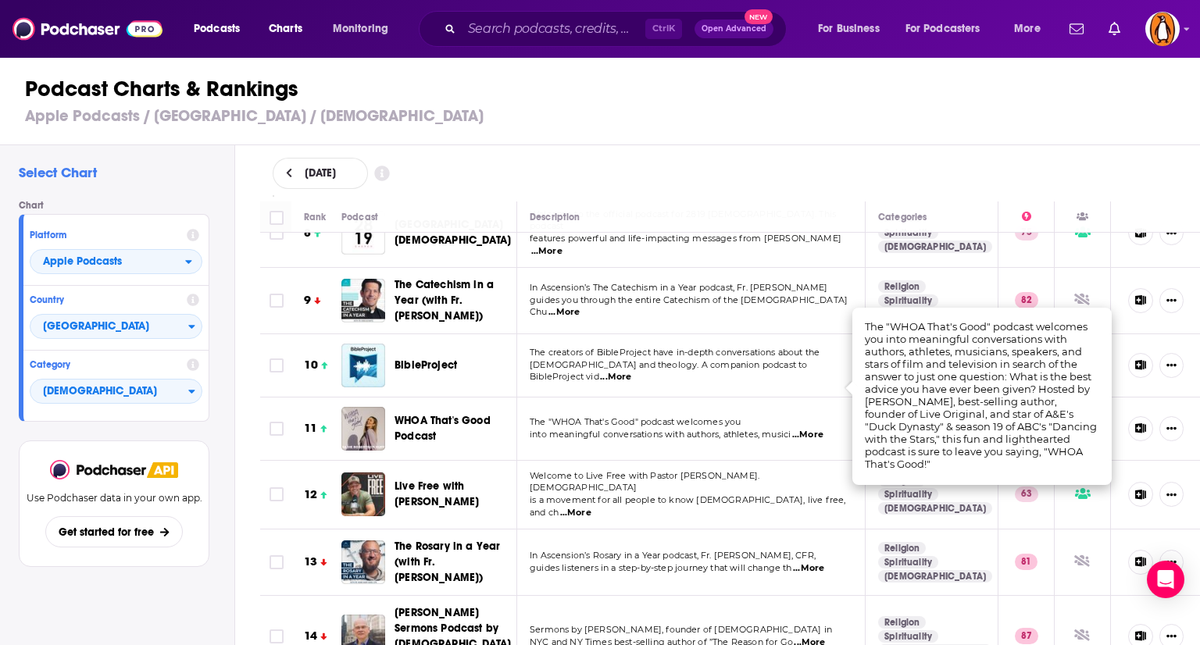
click at [736, 429] on span "...More" at bounding box center [807, 435] width 31 height 13
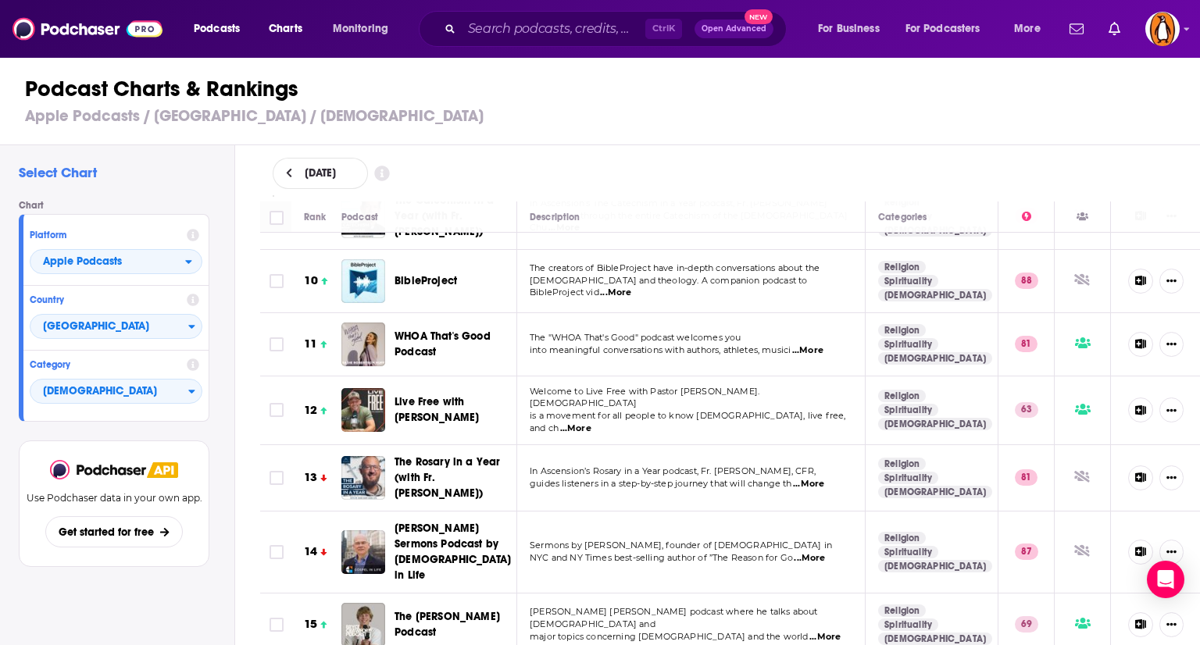
scroll to position [600, 0]
click at [592, 423] on span "...More" at bounding box center [575, 429] width 31 height 13
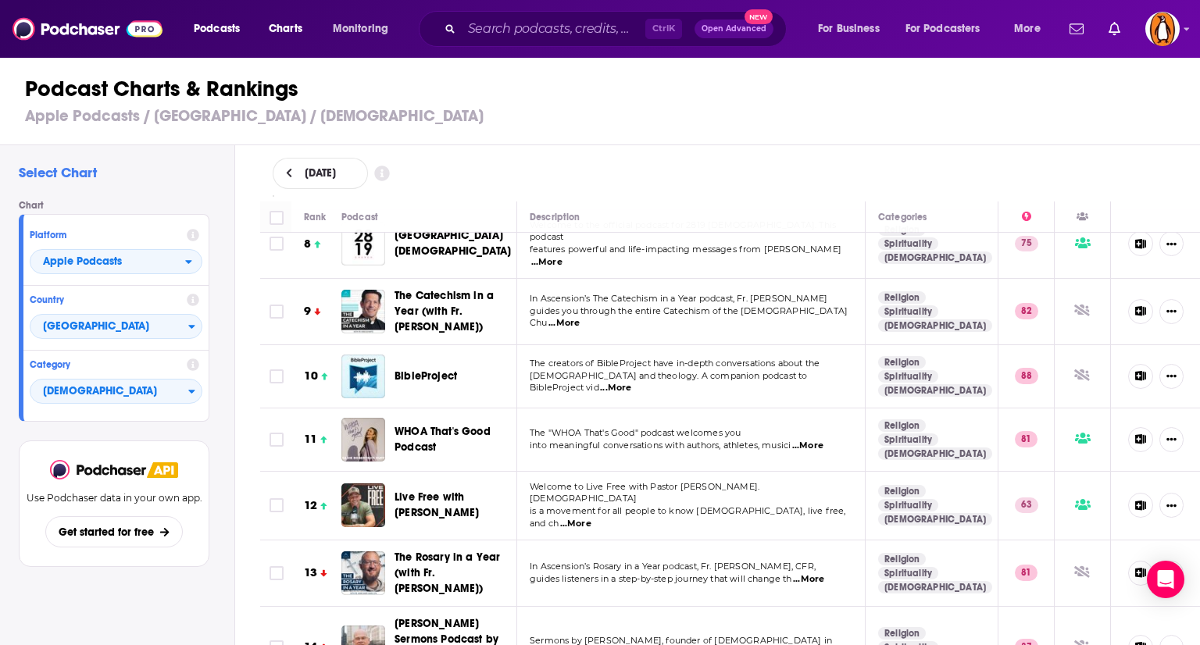
scroll to position [506, 0]
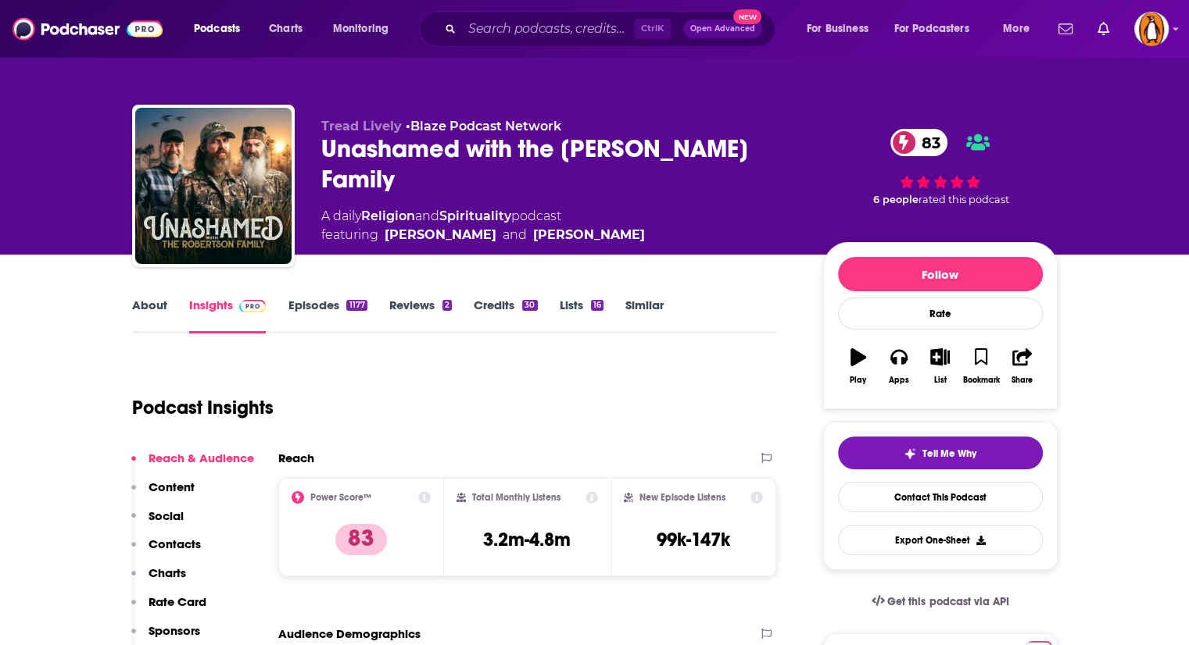
click at [146, 307] on link "About" at bounding box center [149, 316] width 35 height 36
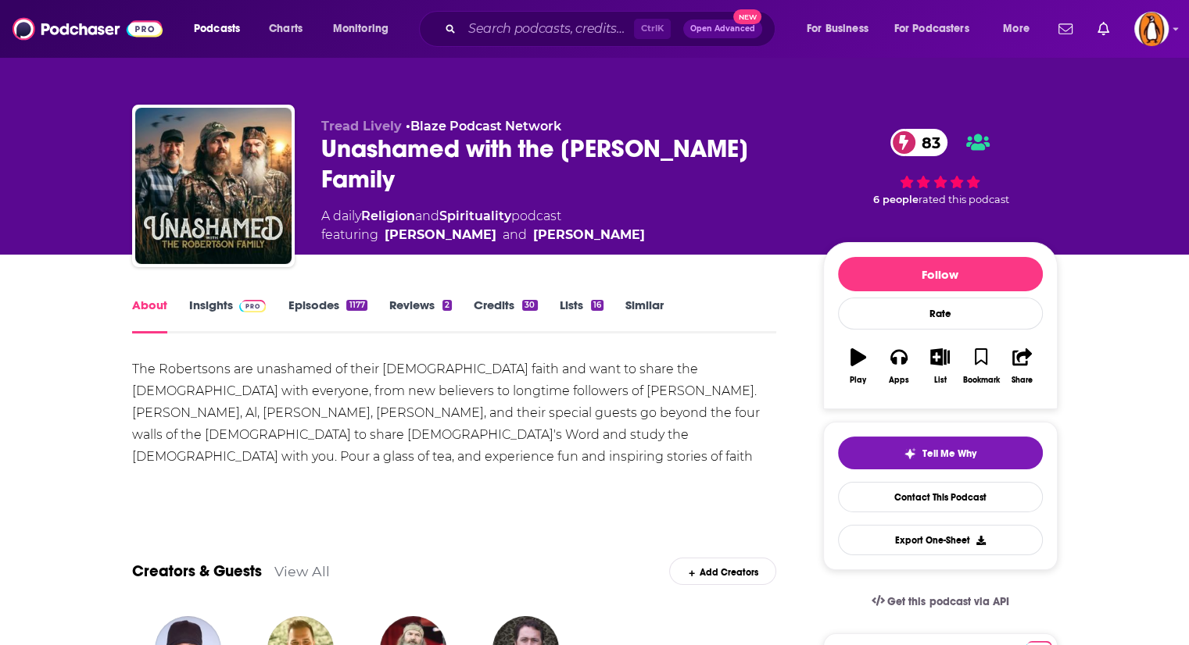
click at [327, 301] on link "Episodes 1177" at bounding box center [327, 316] width 79 height 36
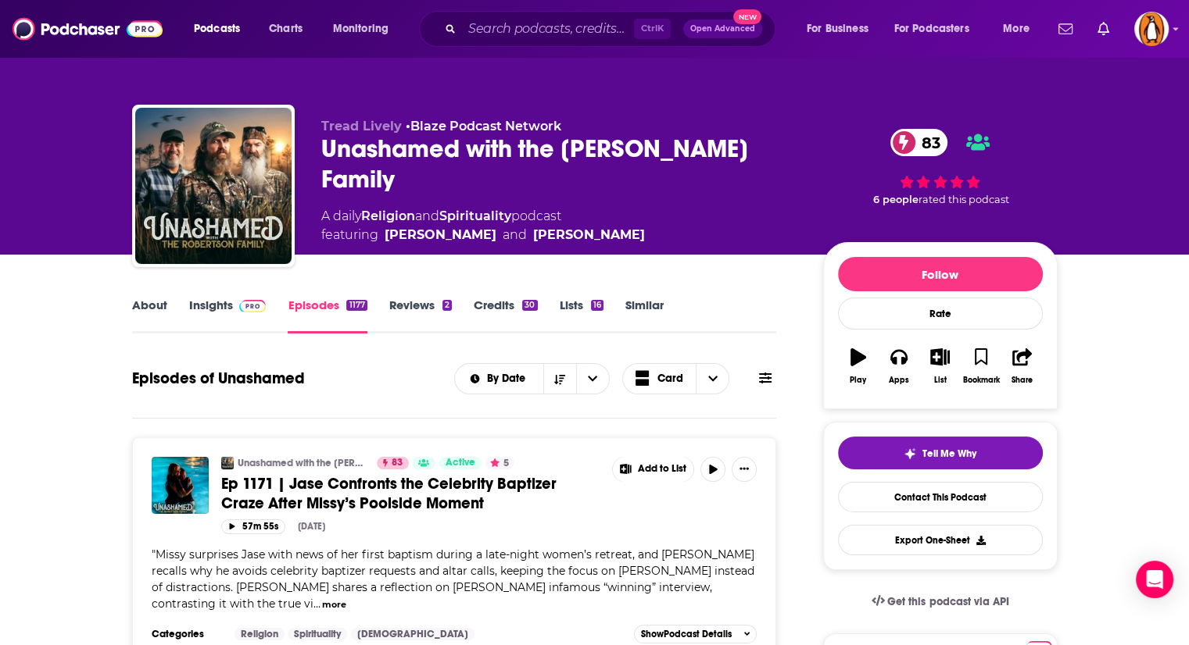
click at [220, 301] on link "Insights" at bounding box center [227, 316] width 77 height 36
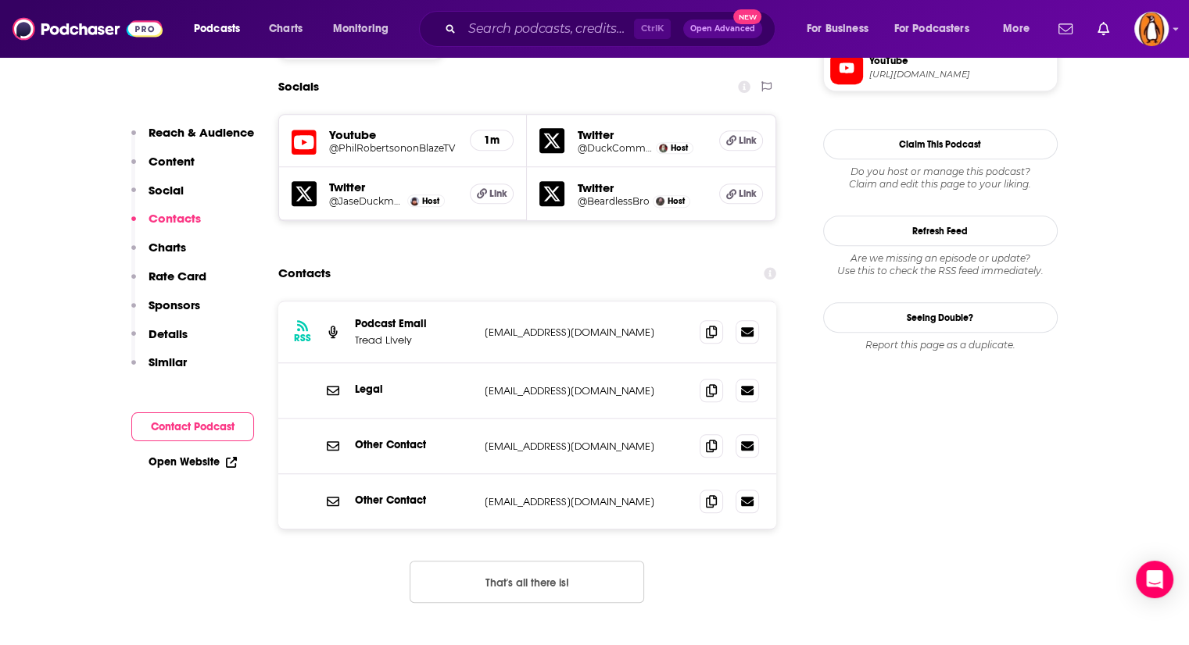
scroll to position [1375, 0]
click at [538, 560] on button "That's all there is!" at bounding box center [526, 581] width 234 height 42
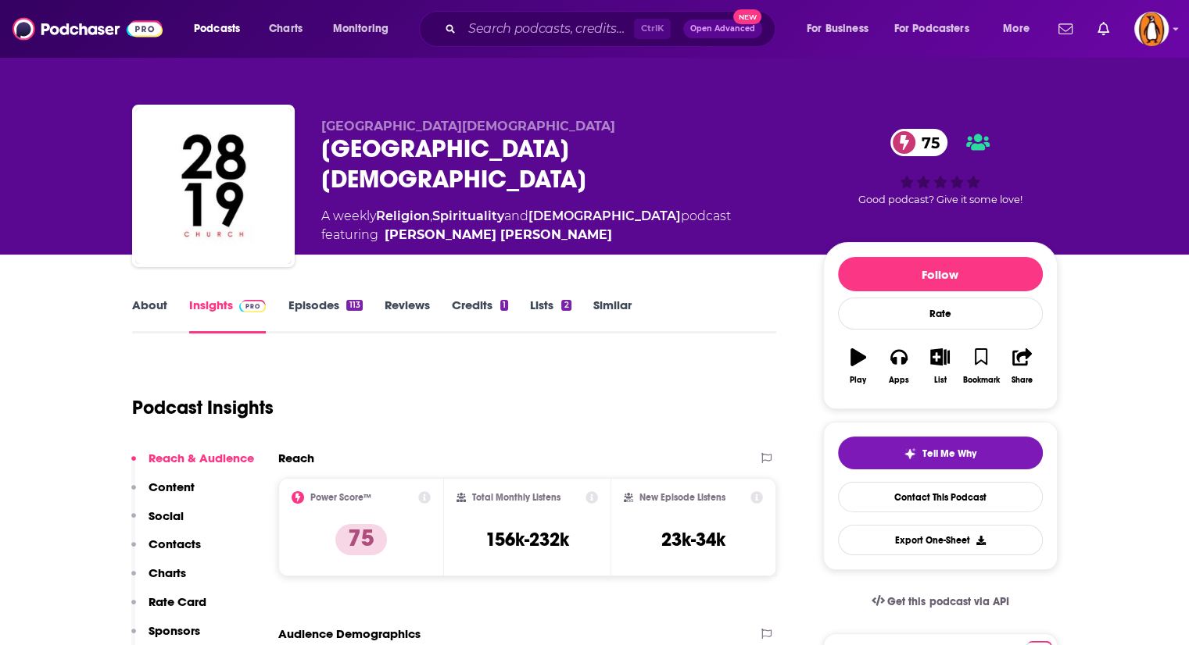
click at [152, 307] on link "About" at bounding box center [149, 316] width 35 height 36
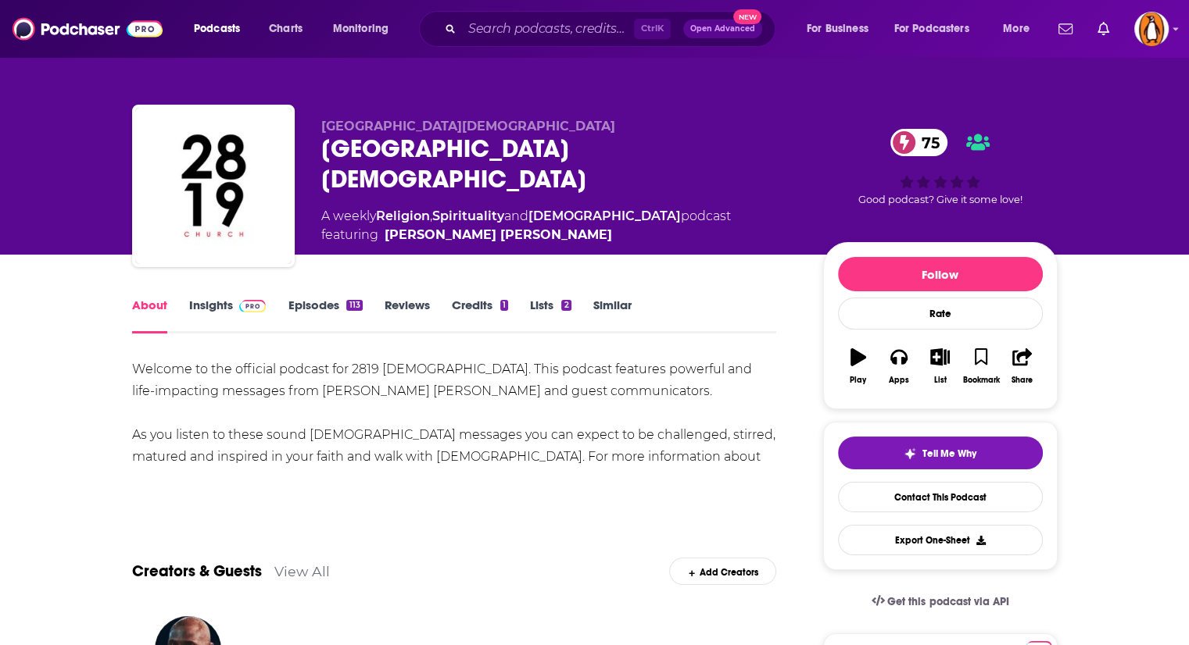
click at [647, 452] on div "Welcome to the official podcast for 2819 Church. This podcast features powerful…" at bounding box center [454, 424] width 645 height 131
drag, startPoint x: 699, startPoint y: 457, endPoint x: 606, endPoint y: 456, distance: 93.0
click at [606, 456] on div "Welcome to the official podcast for 2819 Church. This podcast features powerful…" at bounding box center [454, 424] width 645 height 131
copy div "2819Church.org"
click at [216, 307] on link "Insights" at bounding box center [227, 316] width 77 height 36
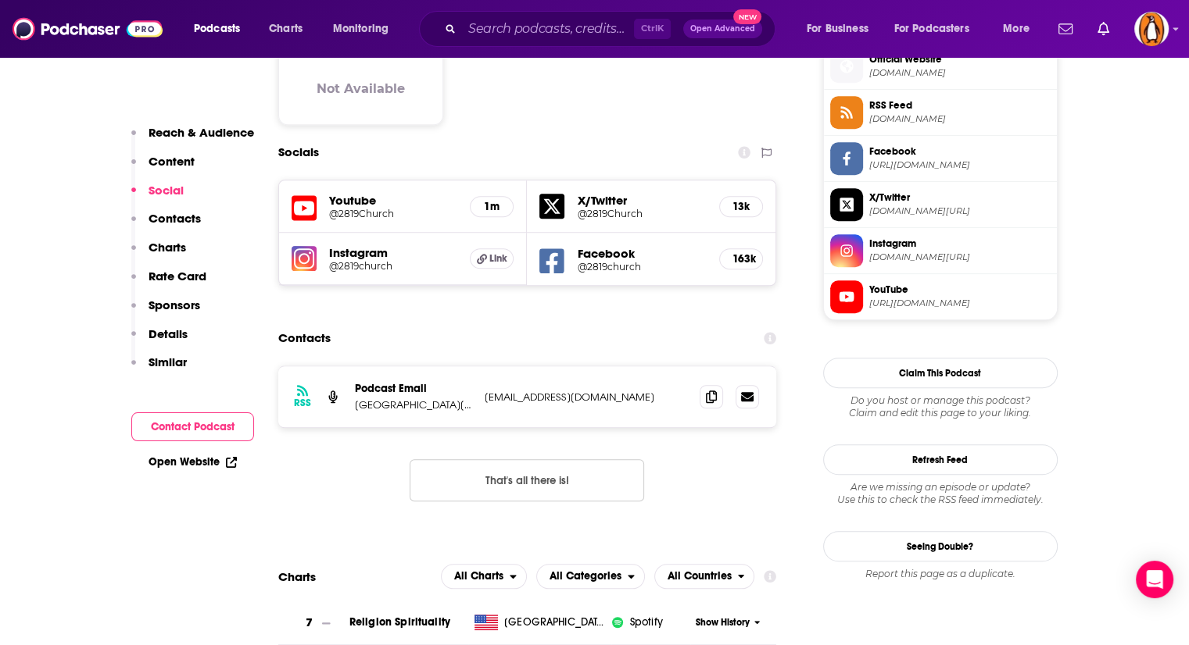
scroll to position [1288, 0]
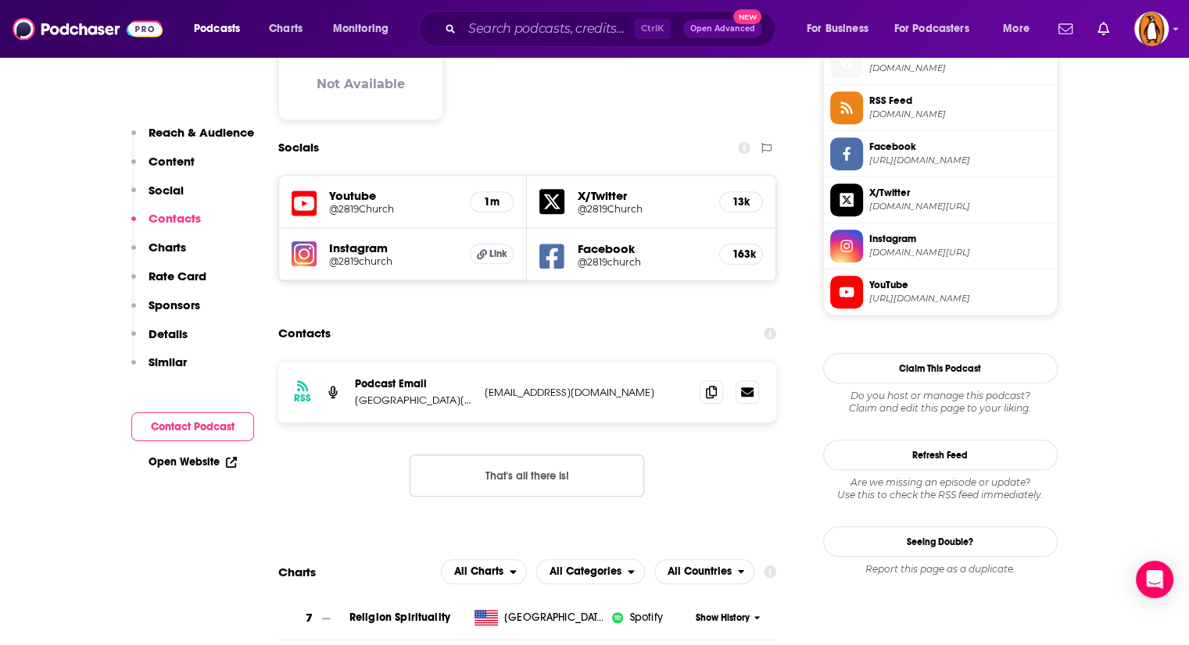
click at [592, 455] on button "That's all there is!" at bounding box center [526, 476] width 234 height 42
drag, startPoint x: 608, startPoint y: 326, endPoint x: 485, endPoint y: 323, distance: 123.5
click at [485, 386] on p "admin@2819church.org" at bounding box center [586, 392] width 203 height 13
copy p "admin@2819church.org"
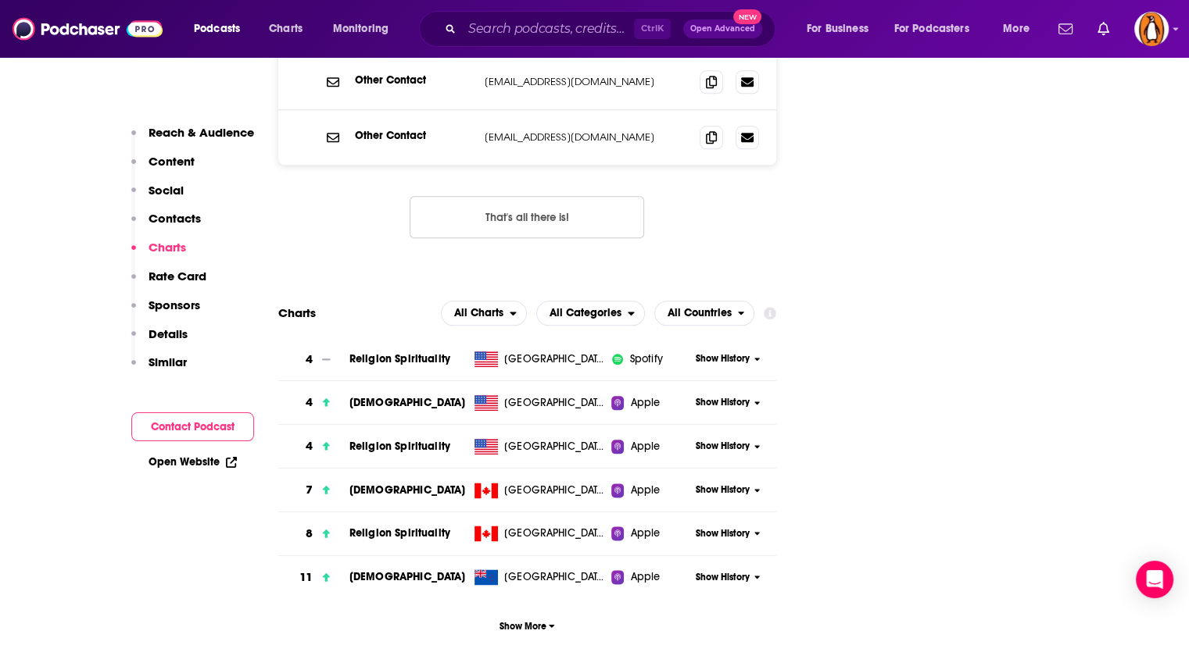
scroll to position [1771, 0]
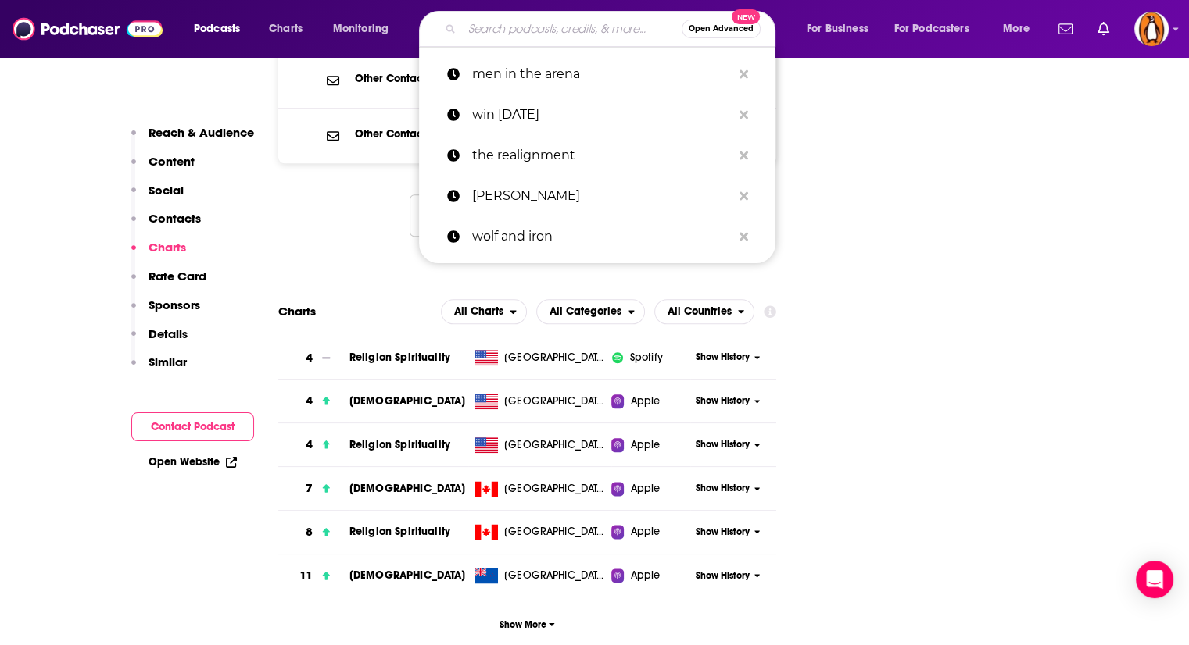
click at [466, 29] on input "Search podcasts, credits, & more..." at bounding box center [572, 28] width 220 height 25
paste input "Amon Sûl"
type input "Amon Sûl"
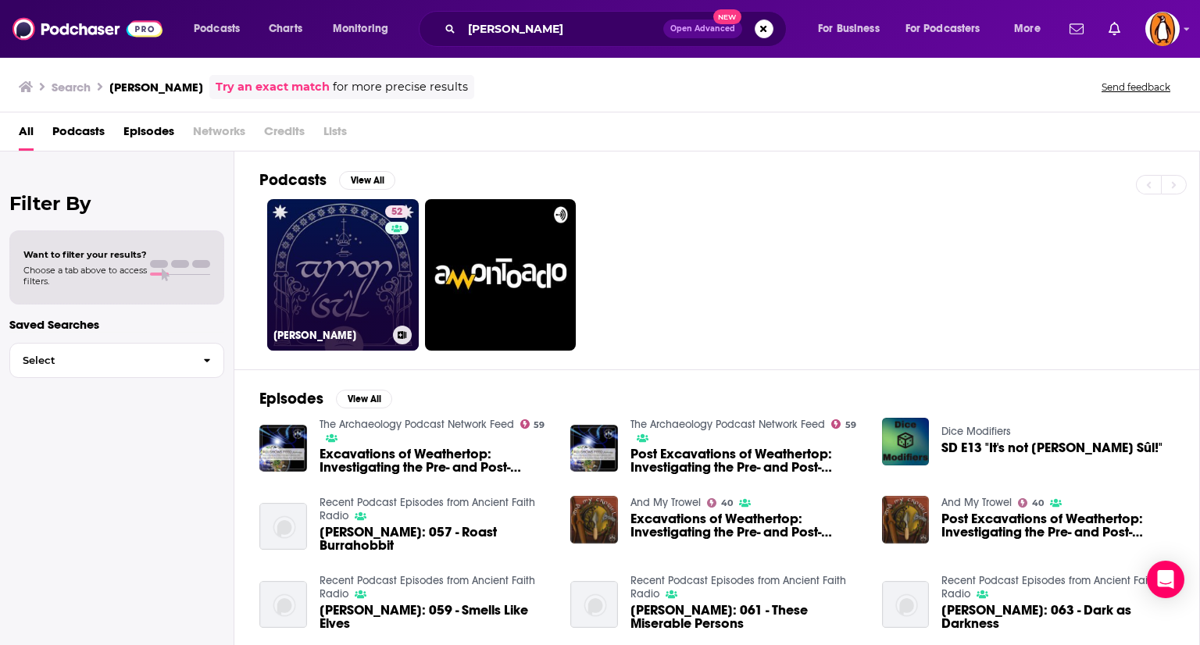
click at [366, 255] on link "52 Amon Sûl" at bounding box center [343, 275] width 152 height 152
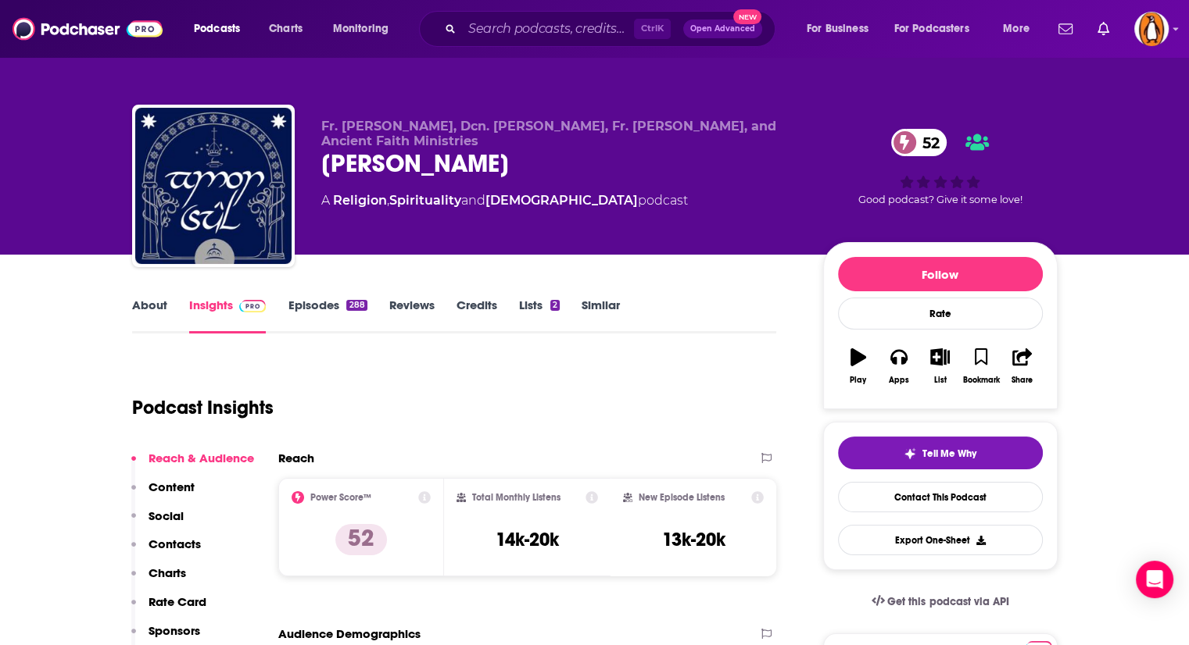
click at [156, 308] on link "About" at bounding box center [149, 316] width 35 height 36
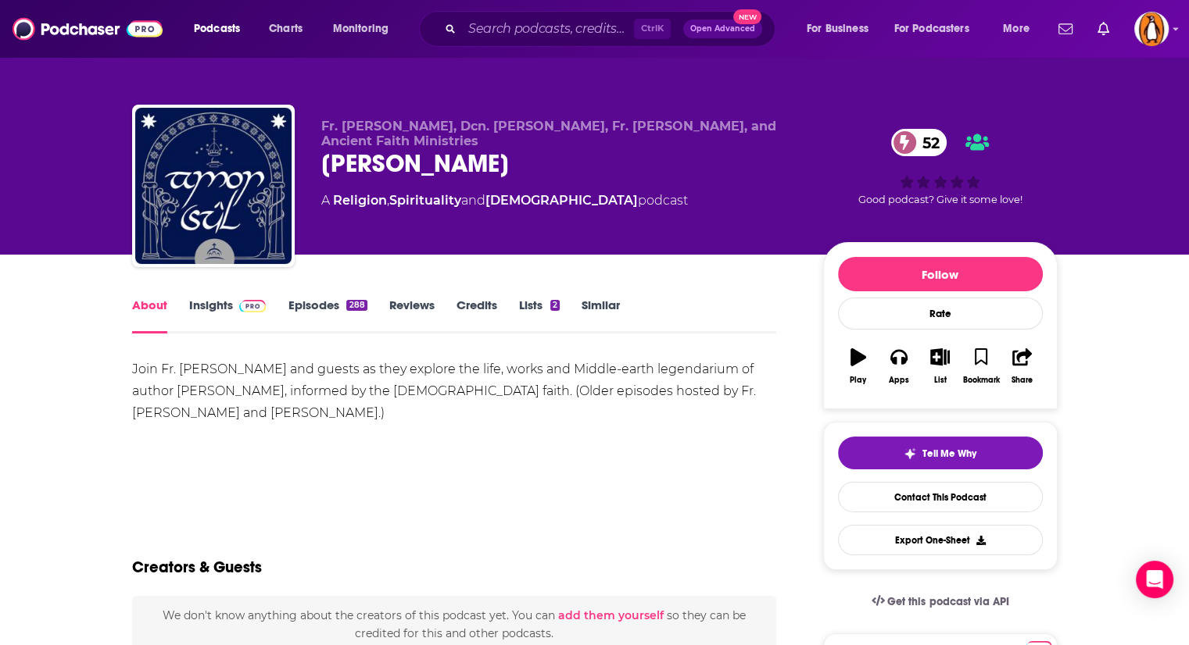
scroll to position [9, 0]
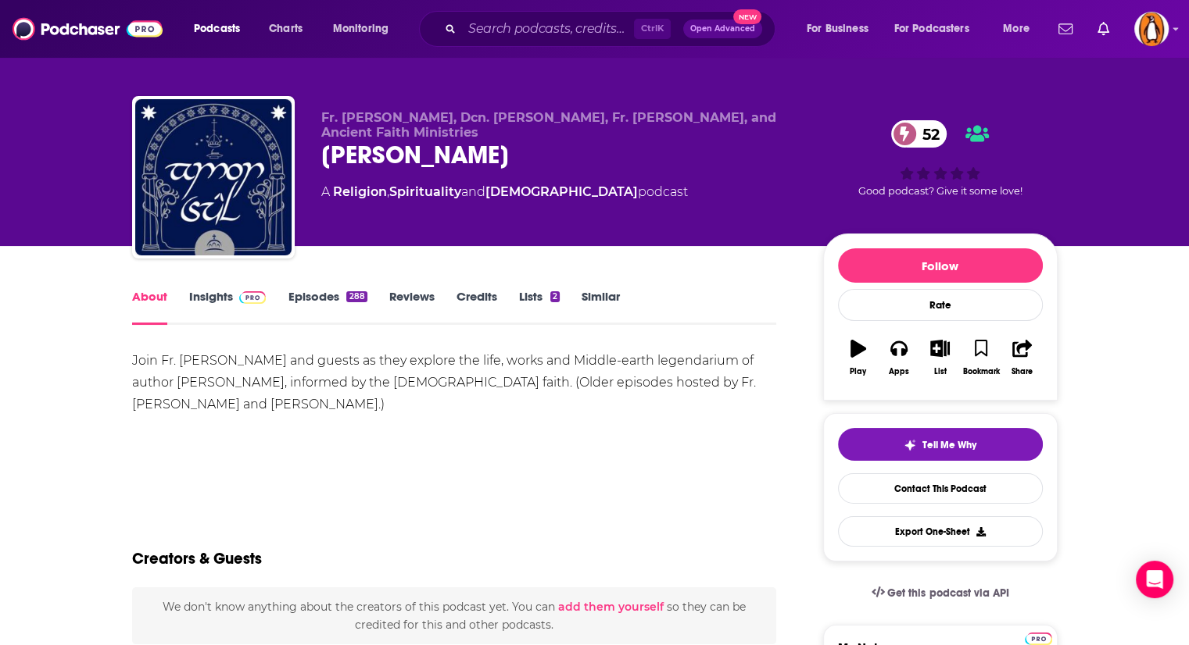
click at [219, 294] on link "Insights" at bounding box center [227, 307] width 77 height 36
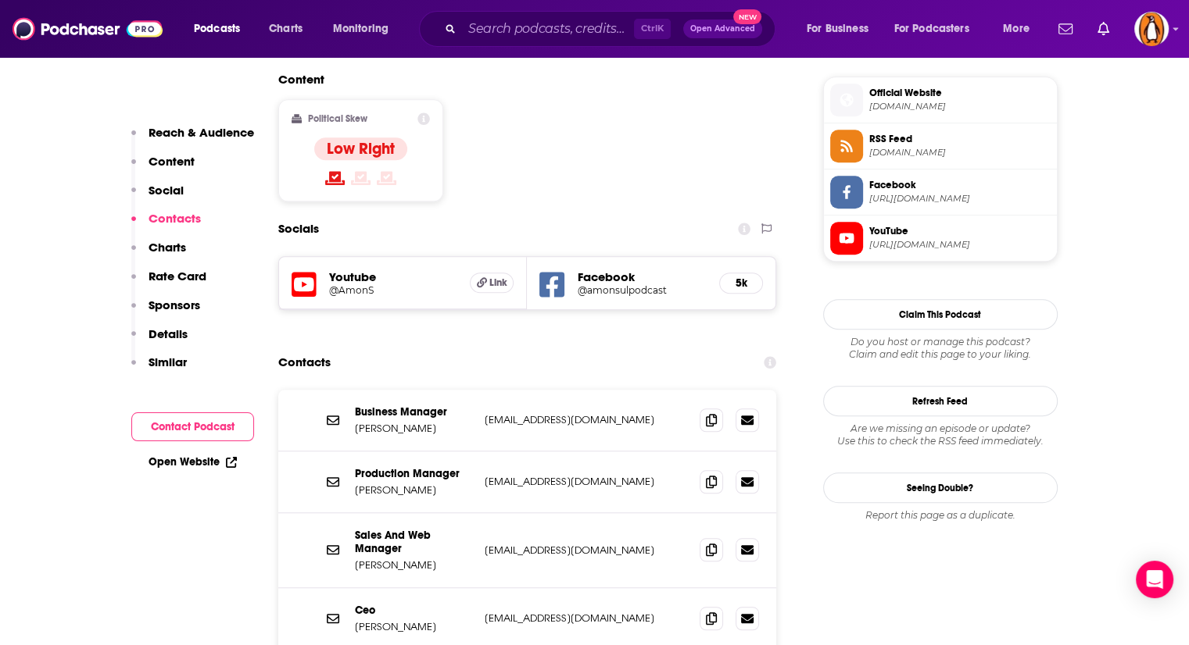
scroll to position [1250, 0]
drag, startPoint x: 450, startPoint y: 326, endPoint x: 353, endPoint y: 316, distance: 97.4
click at [353, 389] on div "Business Manager Melinda Johnson mjohnson@ancientfaith.com mjohnson@ancientfait…" at bounding box center [527, 420] width 499 height 62
copy p "Melinda Johnson"
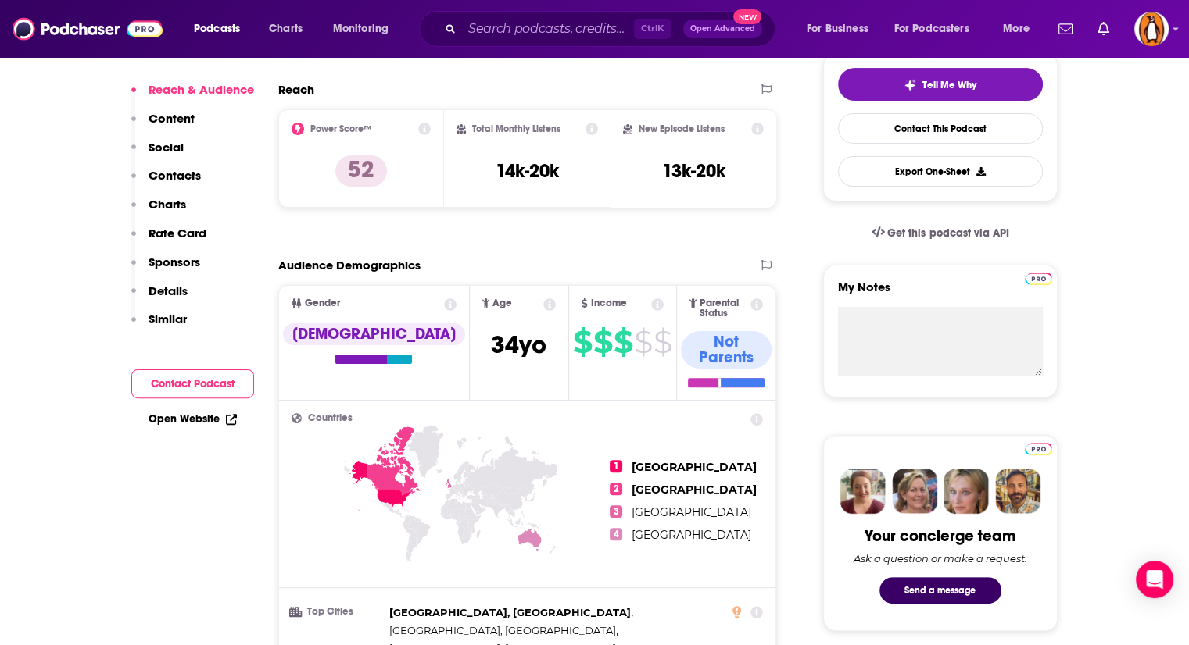
scroll to position [0, 0]
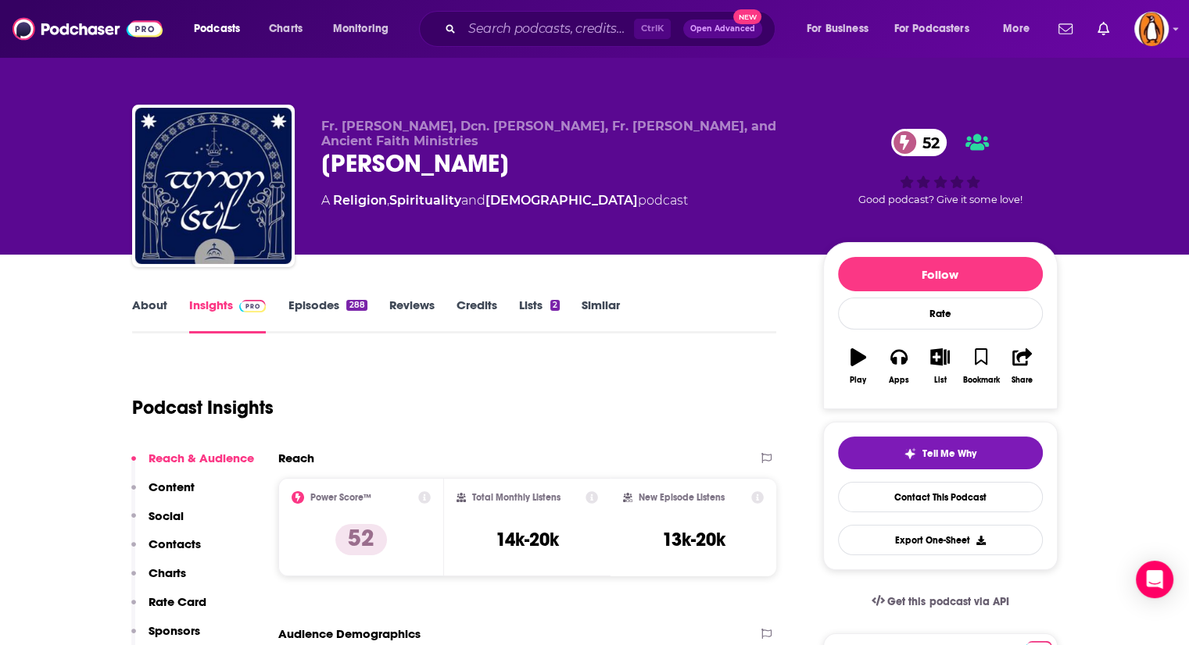
click at [157, 315] on link "About" at bounding box center [149, 316] width 35 height 36
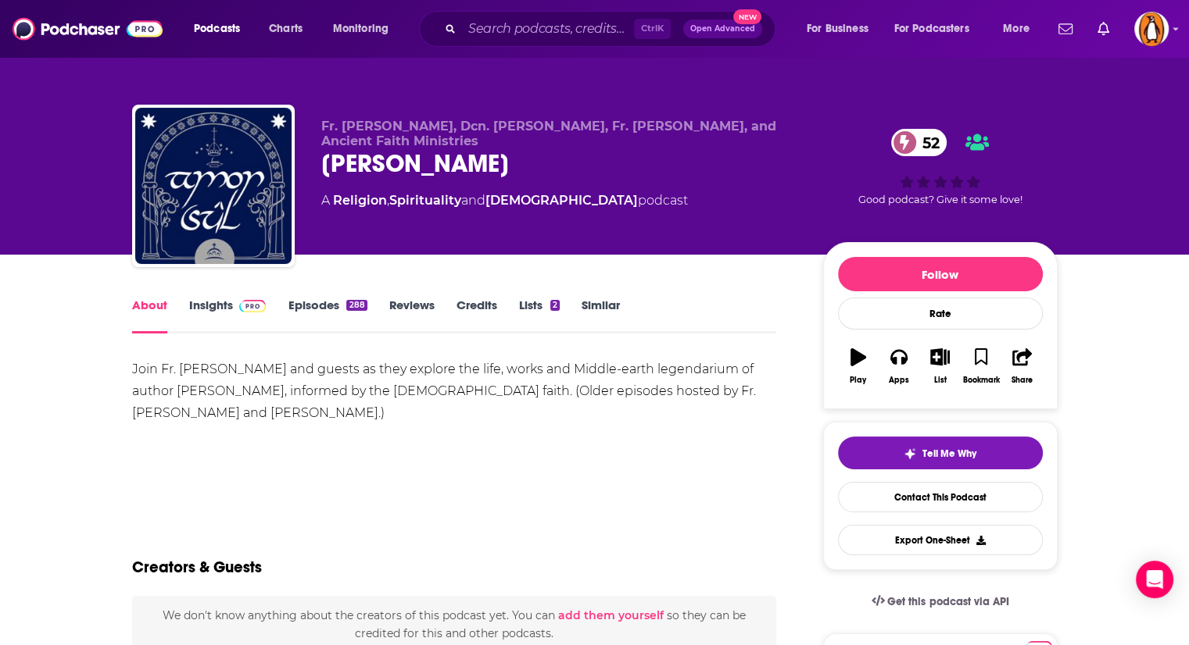
click at [217, 315] on link "Insights" at bounding box center [227, 316] width 77 height 36
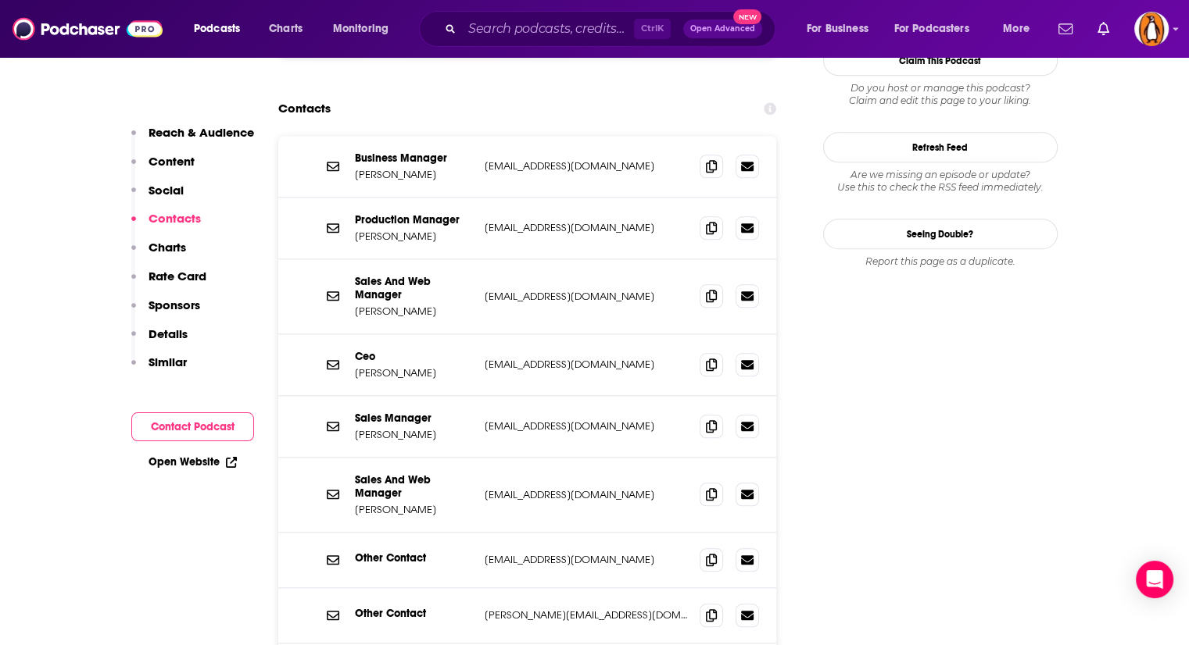
scroll to position [1419, 0]
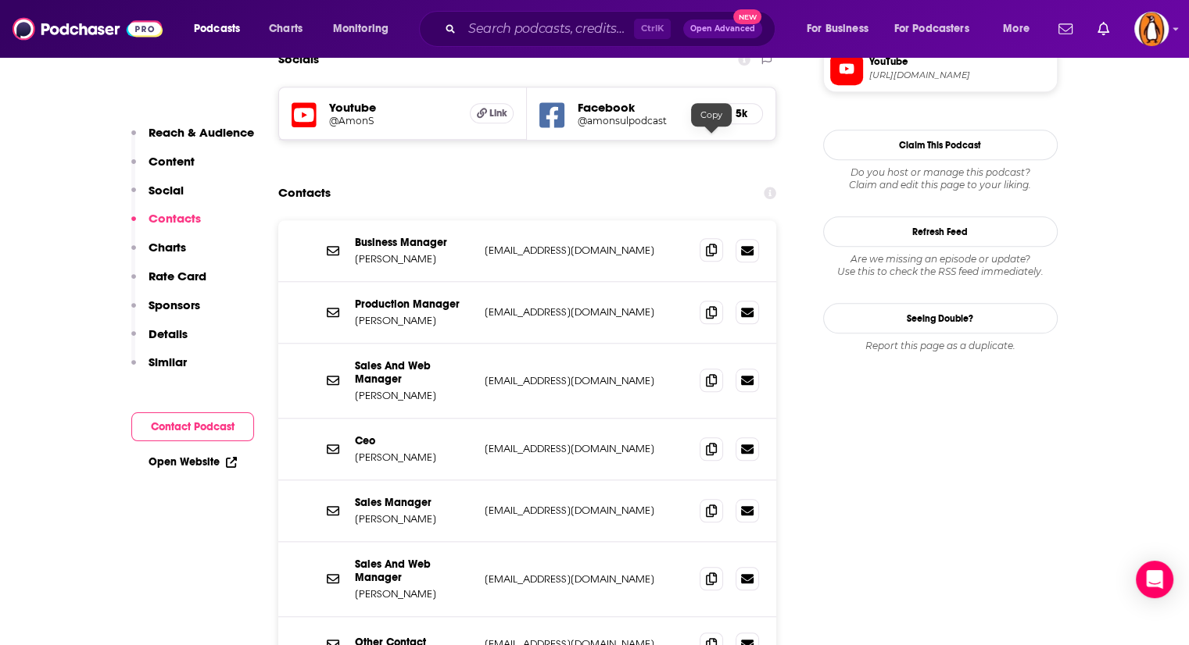
click at [710, 244] on icon at bounding box center [711, 250] width 11 height 13
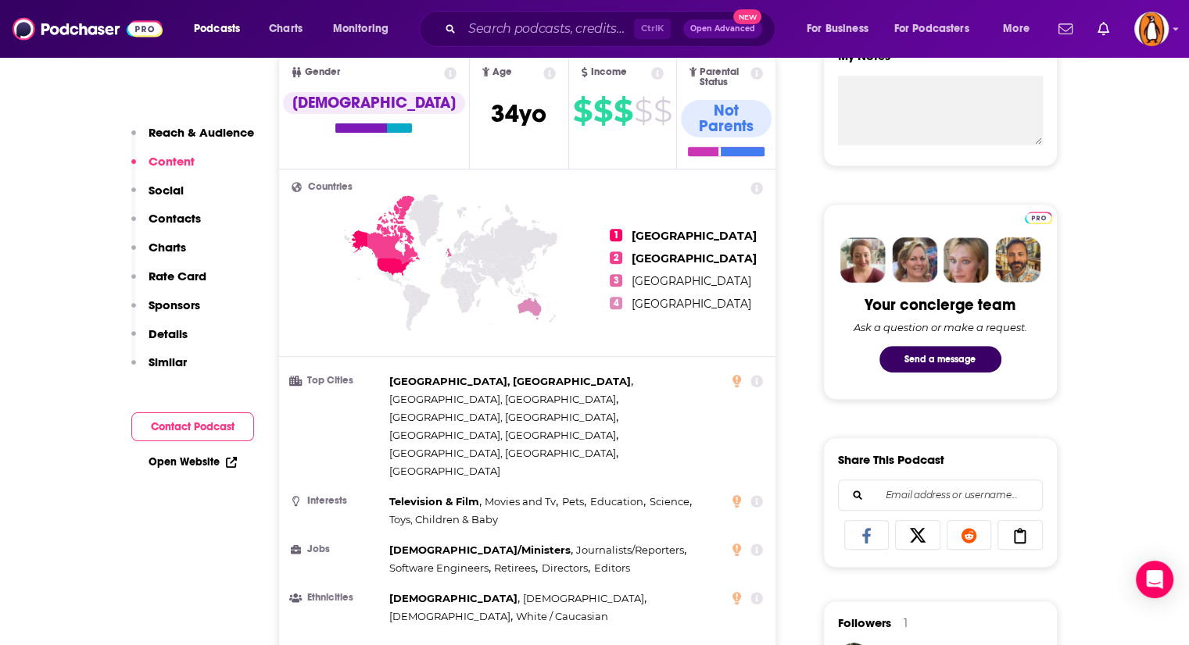
scroll to position [0, 0]
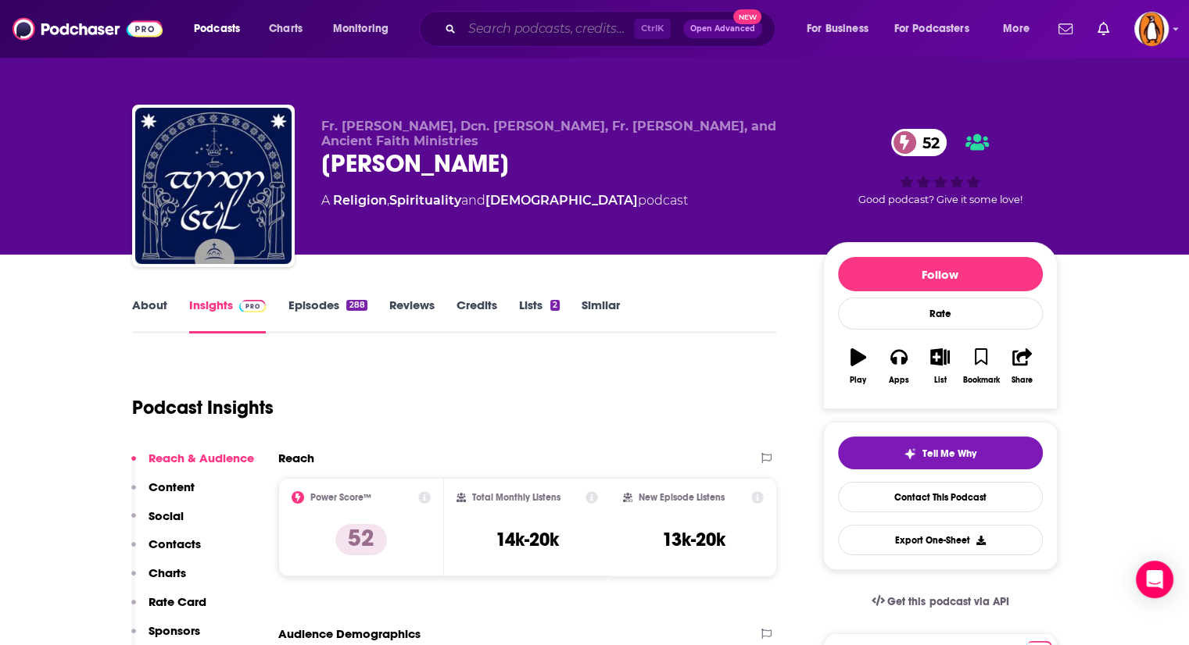
click at [531, 21] on input "Search podcasts, credits, & more..." at bounding box center [548, 28] width 172 height 25
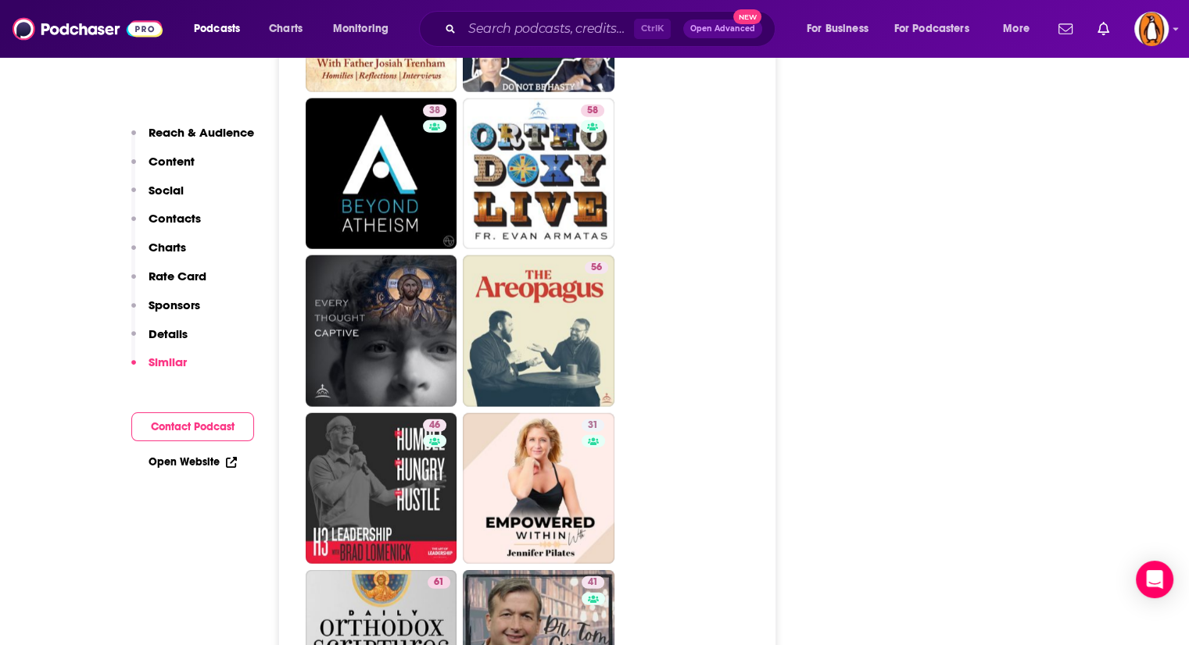
scroll to position [3788, 0]
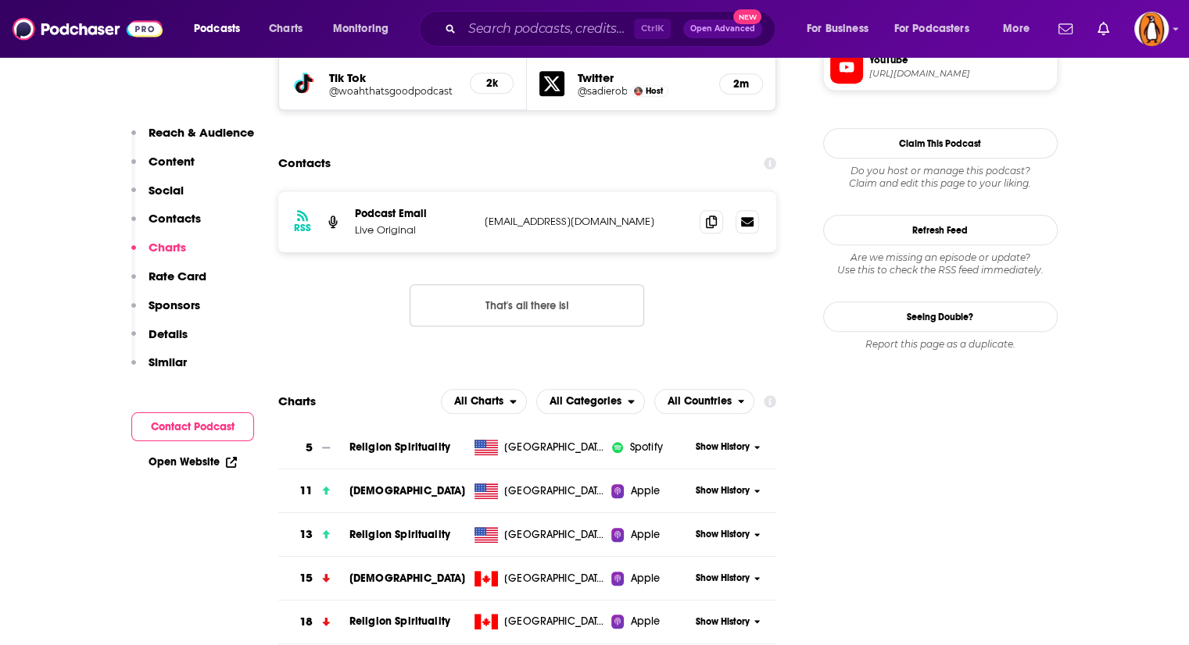
scroll to position [1563, 0]
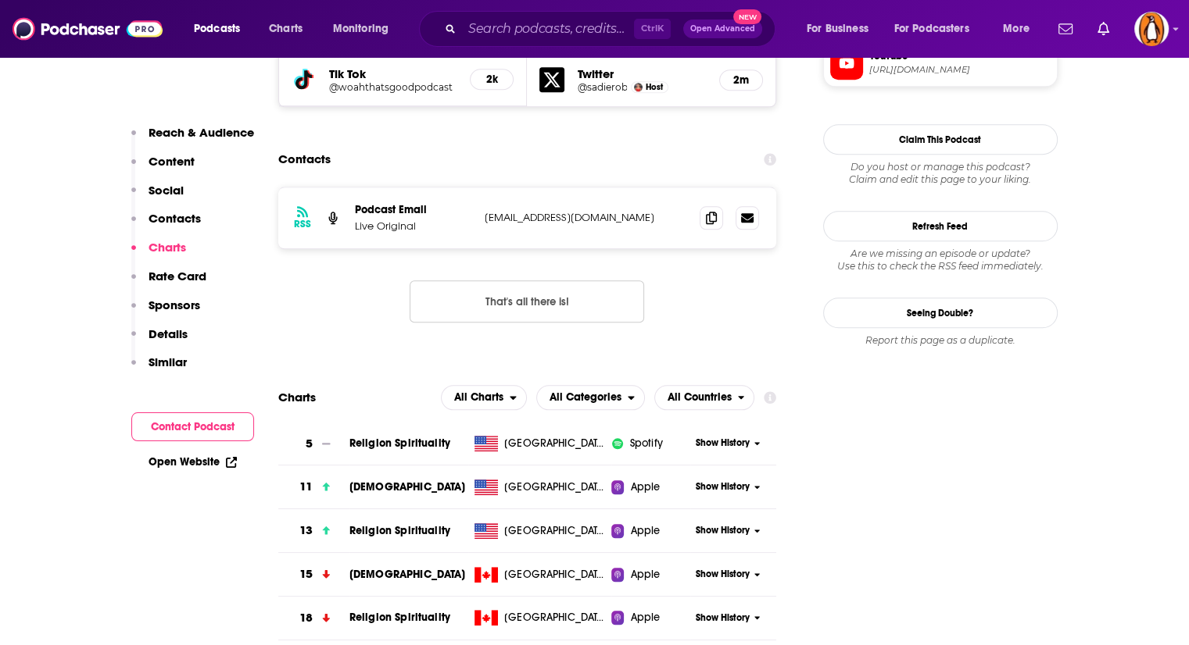
click at [422, 524] on span "Religion Spirituality" at bounding box center [399, 530] width 101 height 13
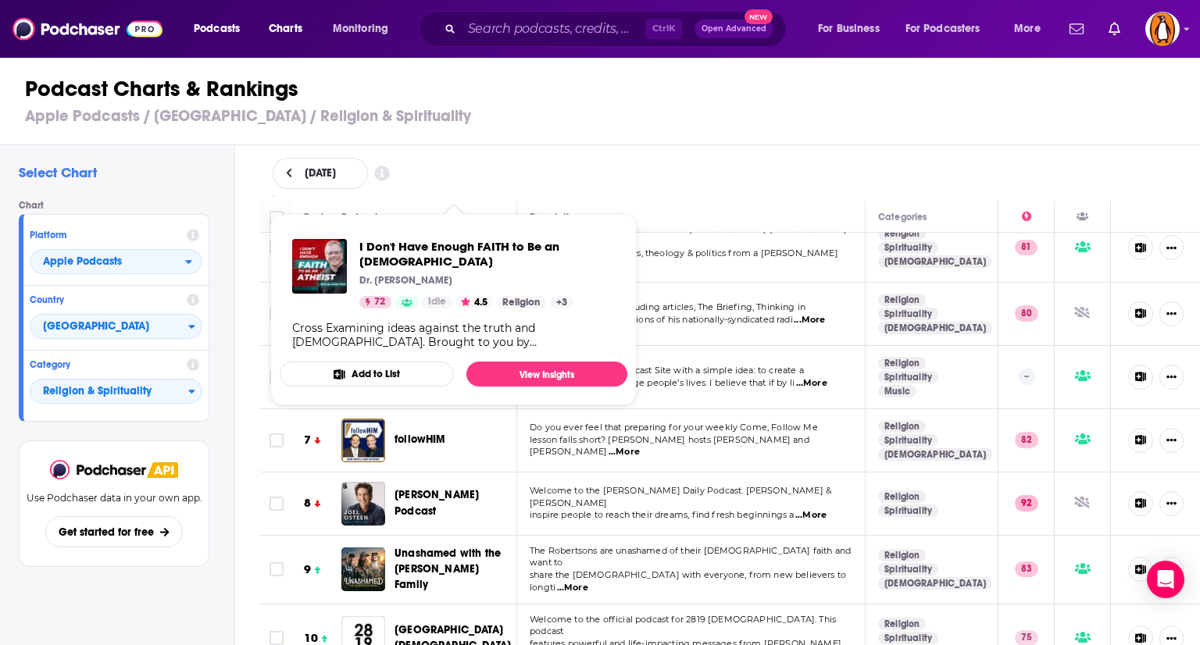
scroll to position [238, 0]
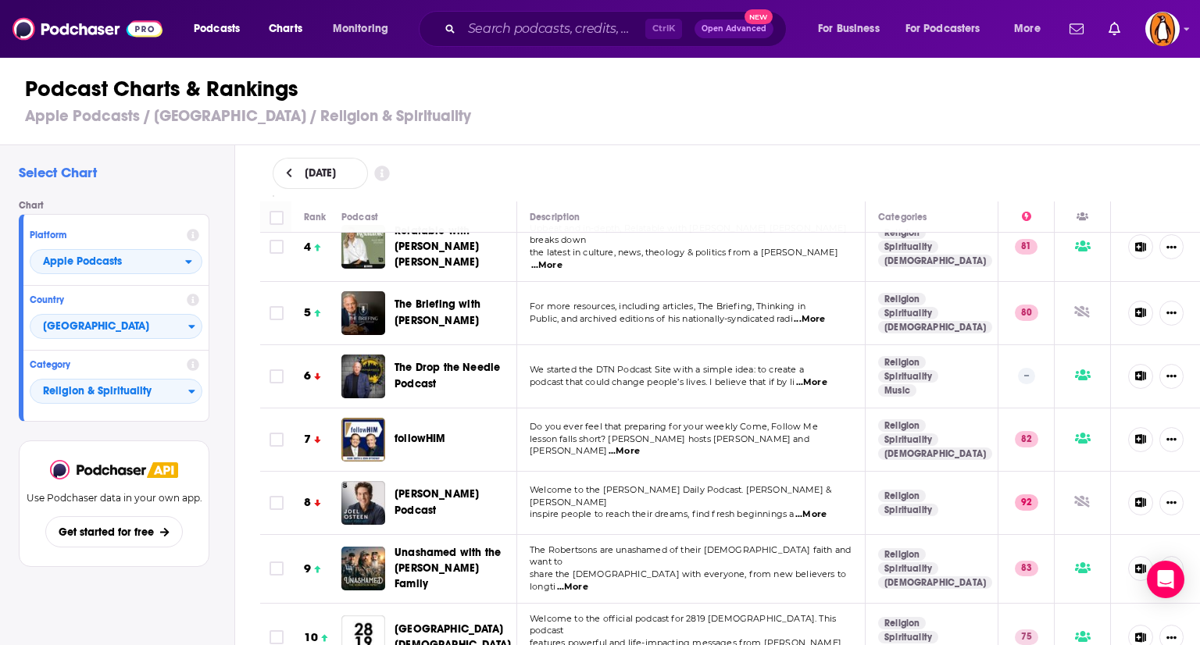
click at [823, 509] on span "...More" at bounding box center [811, 515] width 31 height 13
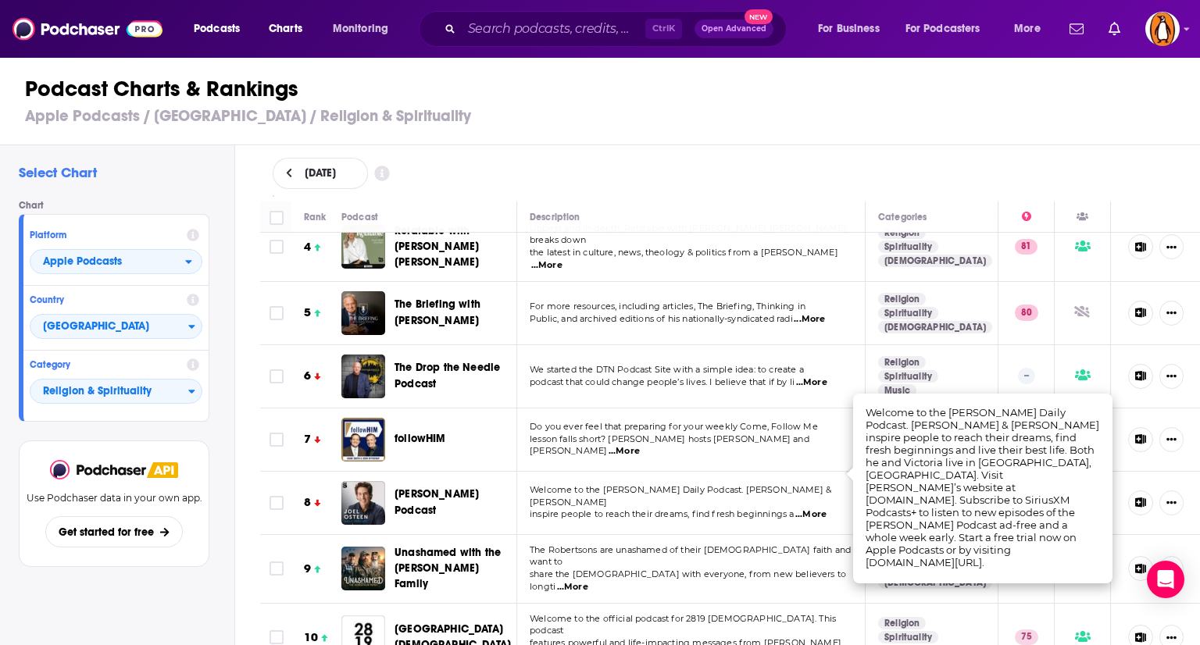
click at [823, 509] on span "...More" at bounding box center [811, 515] width 31 height 13
